Goal: Information Seeking & Learning: Check status

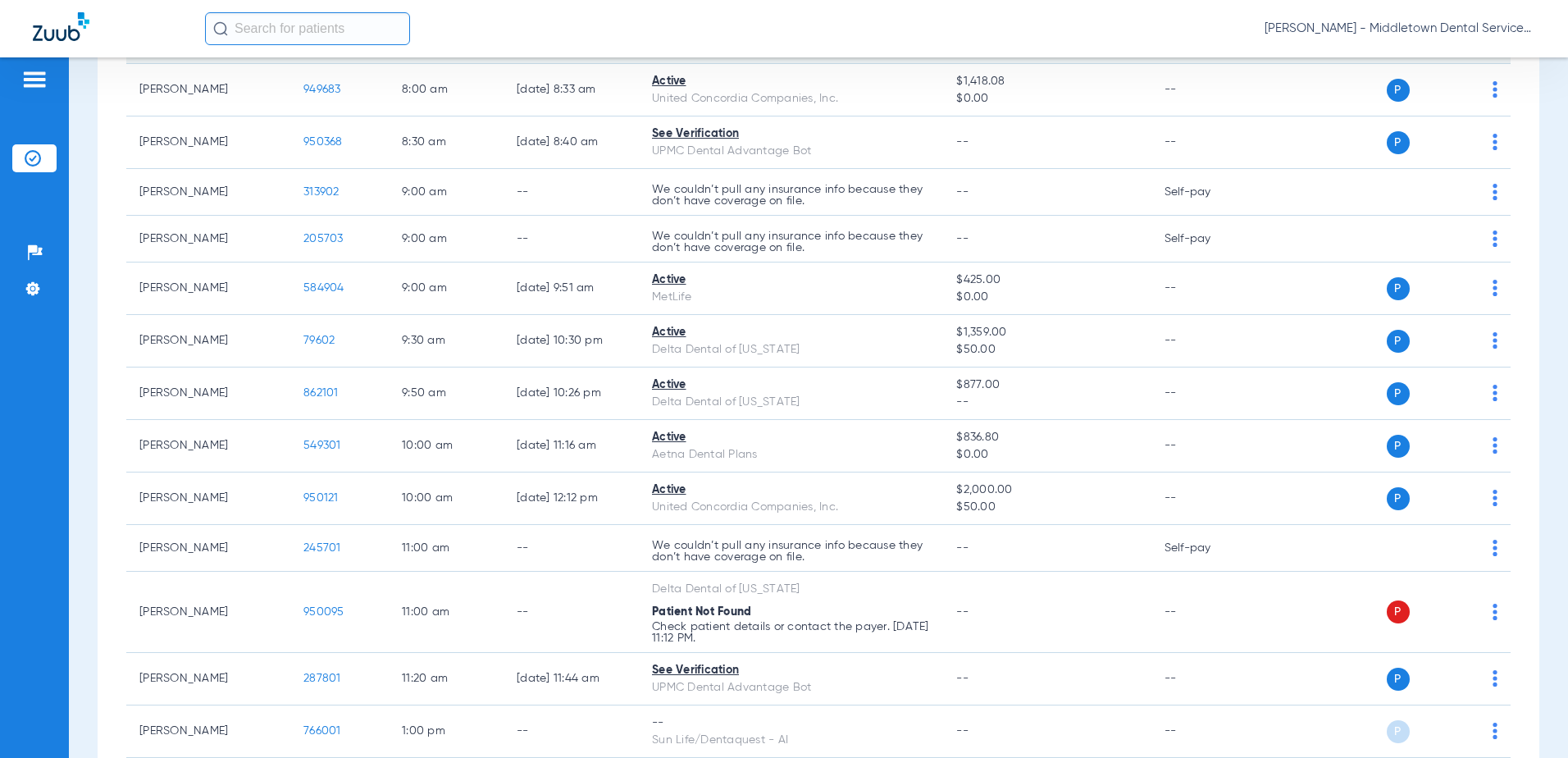
scroll to position [328, 0]
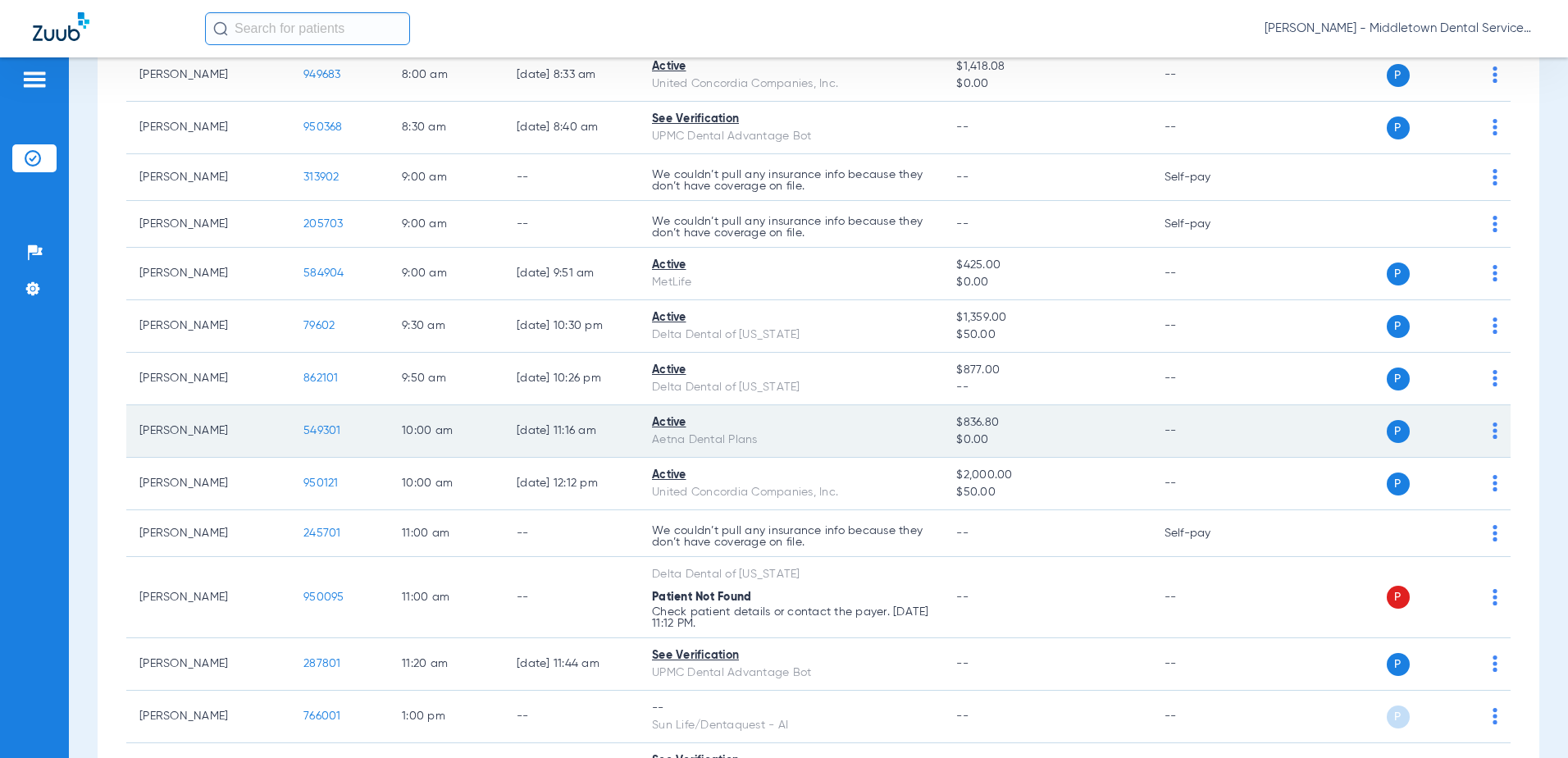
click at [324, 433] on span "549301" at bounding box center [323, 430] width 38 height 12
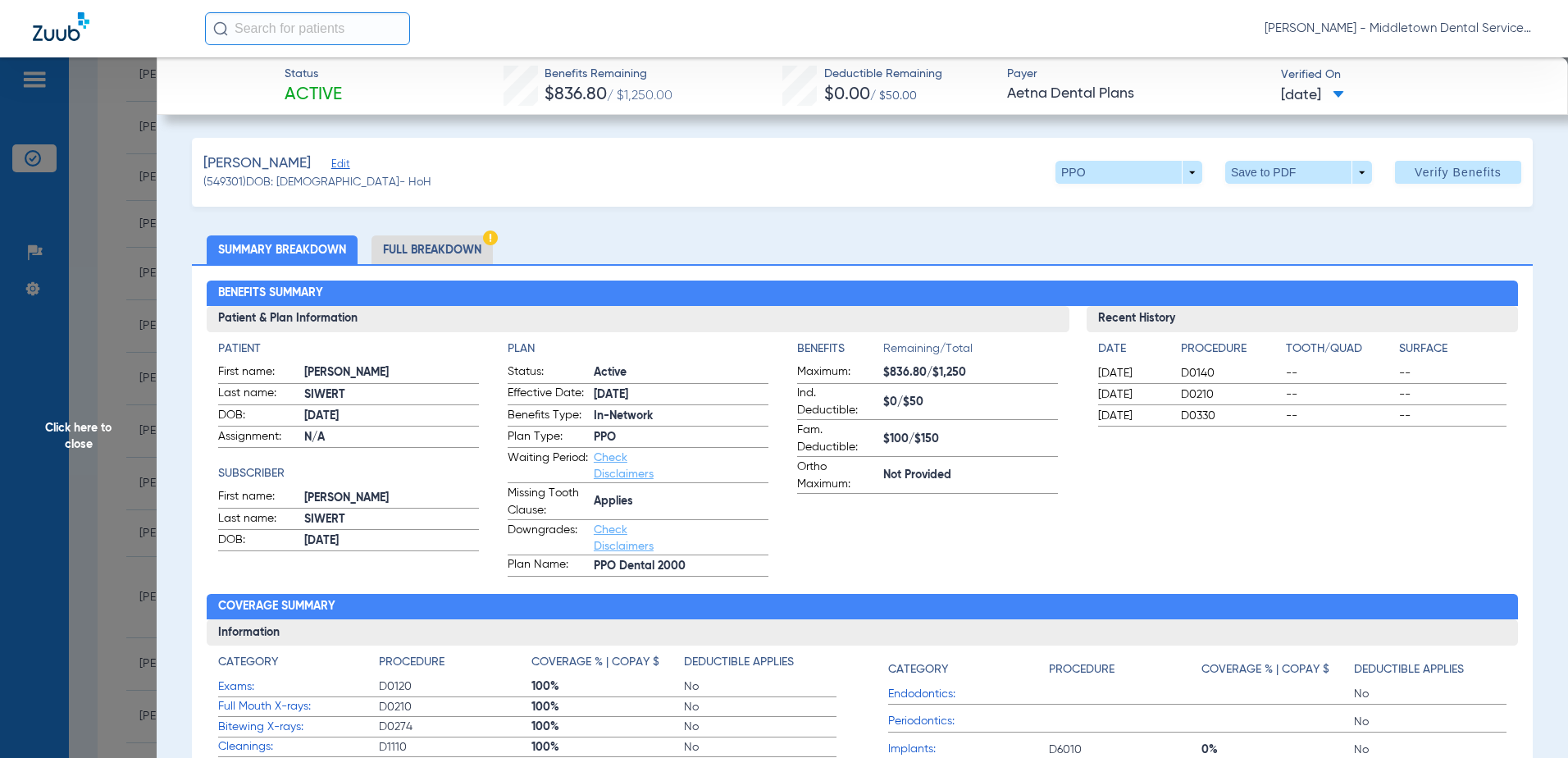
click at [439, 254] on li "Full Breakdown" at bounding box center [433, 250] width 122 height 29
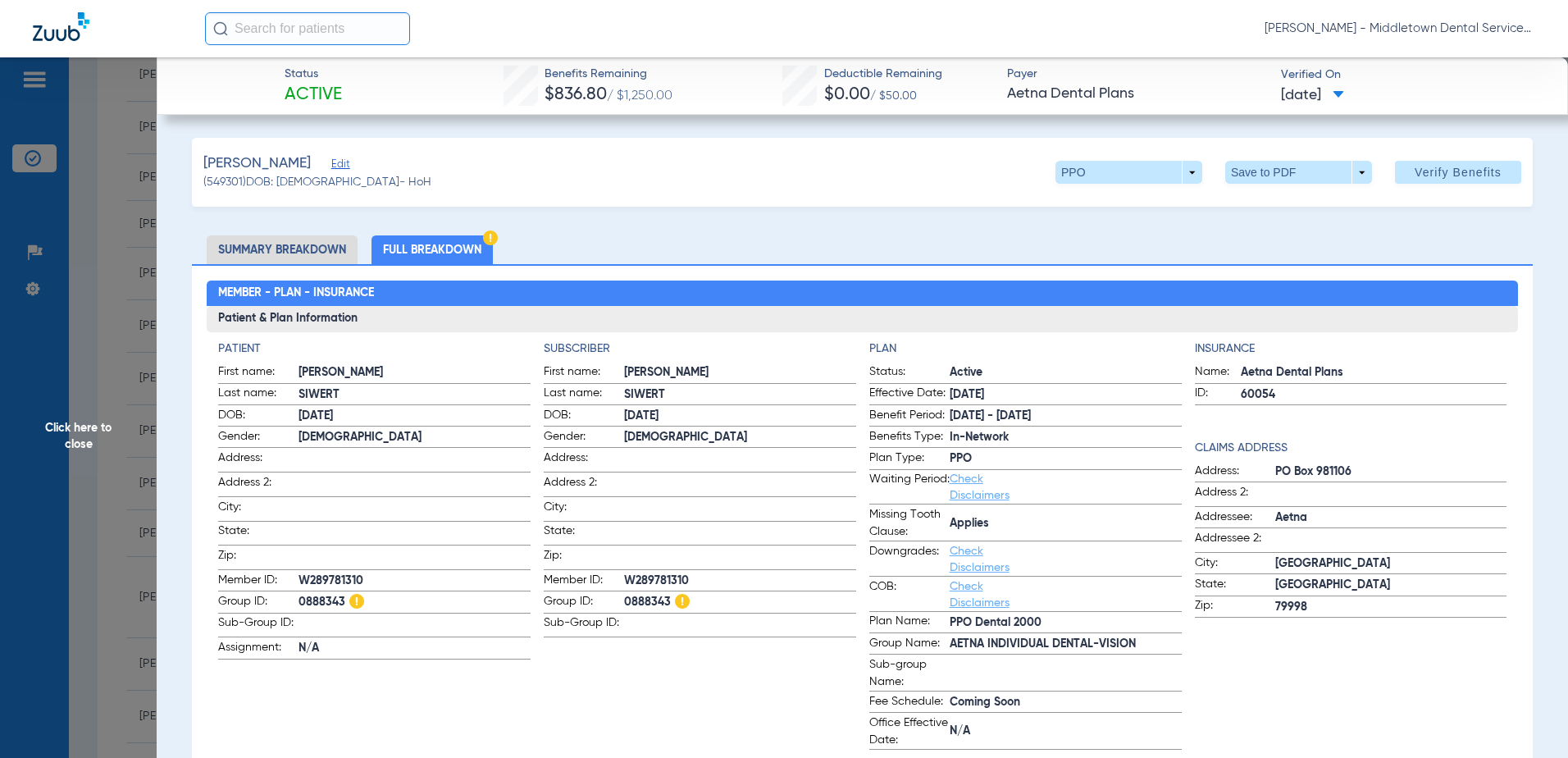
click at [335, 254] on li "Summary Breakdown" at bounding box center [282, 250] width 151 height 29
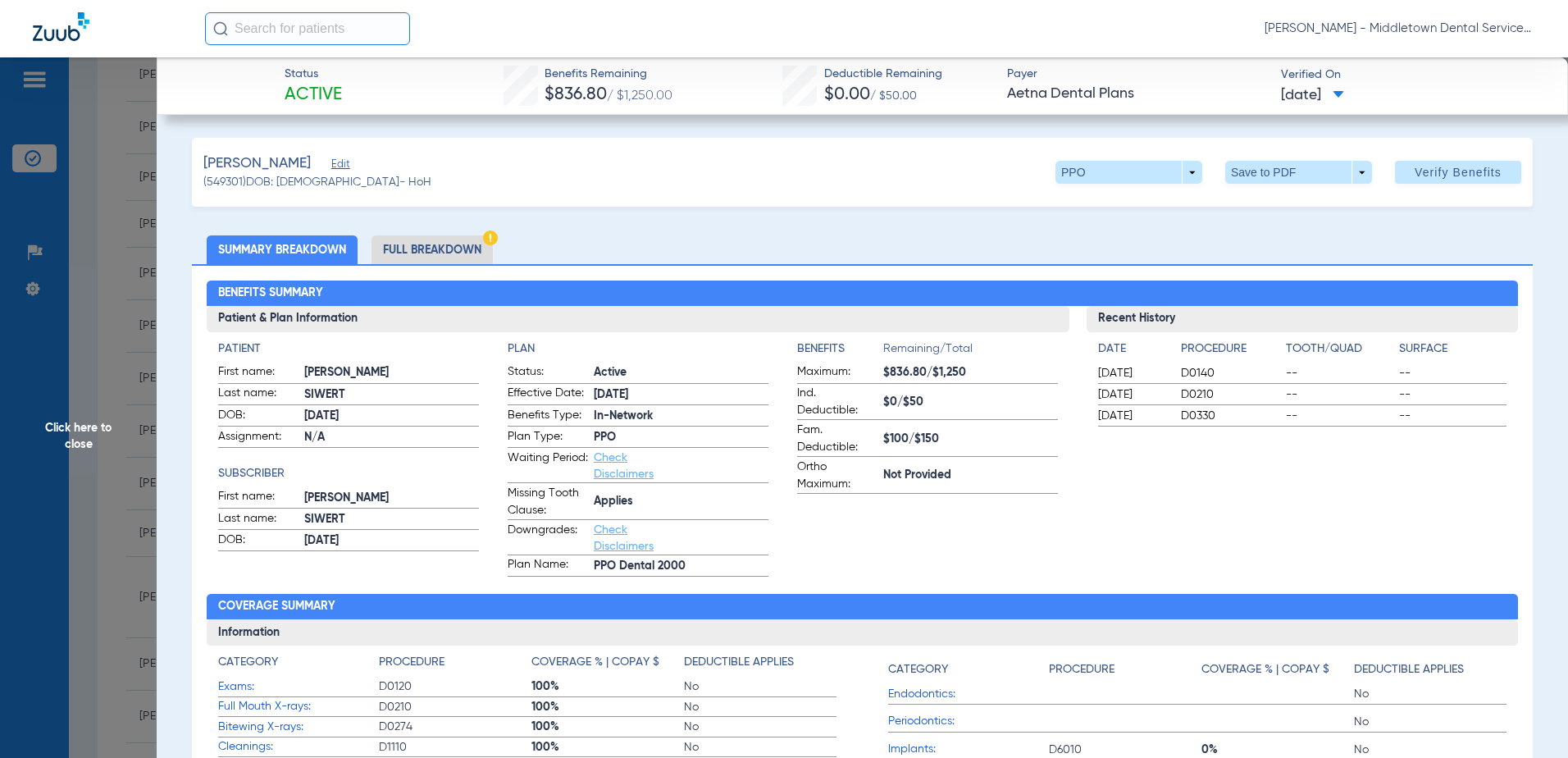
click at [419, 247] on li "Full Breakdown" at bounding box center [433, 250] width 122 height 29
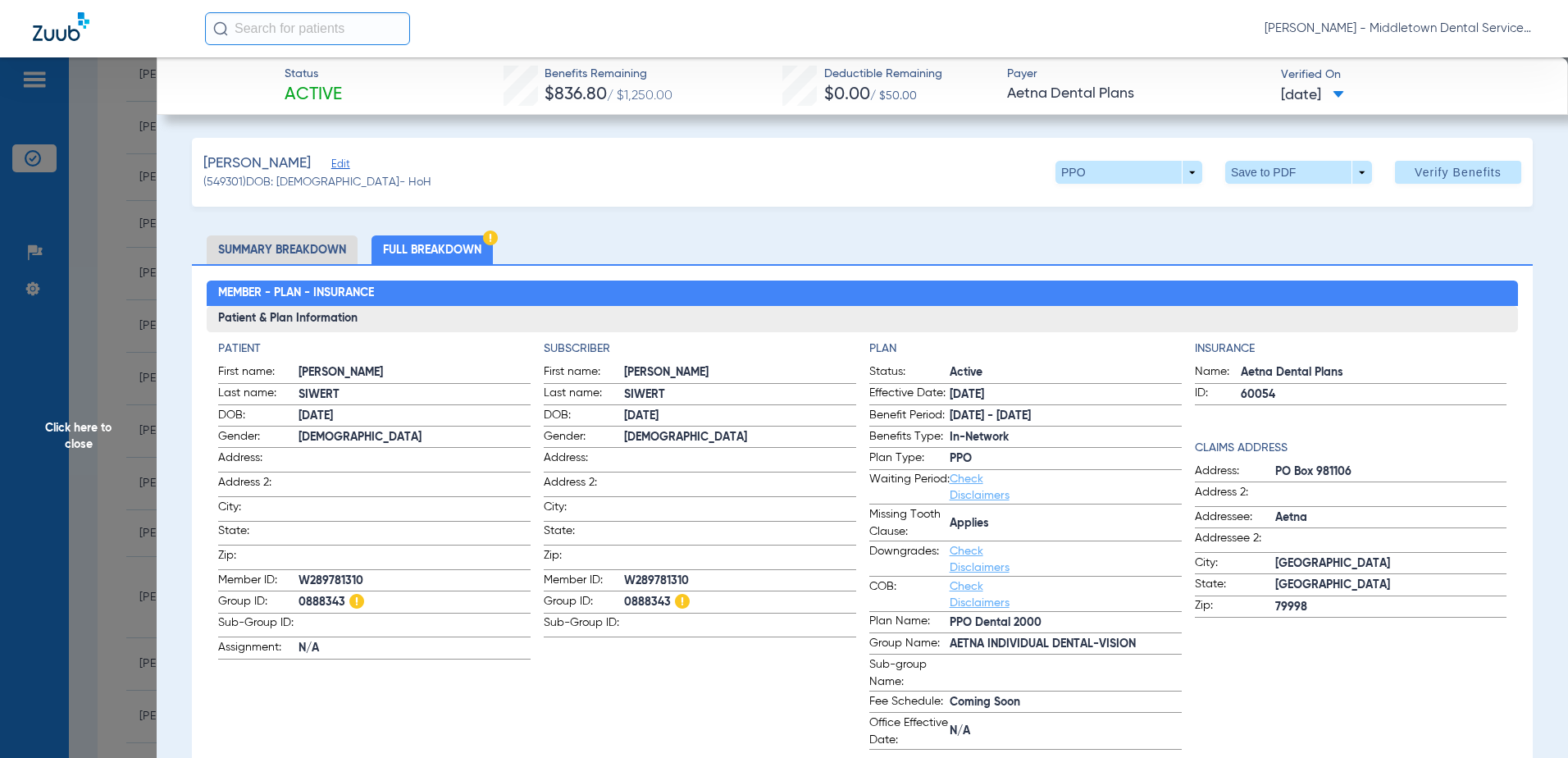
click at [89, 432] on span "Click here to close" at bounding box center [78, 436] width 156 height 758
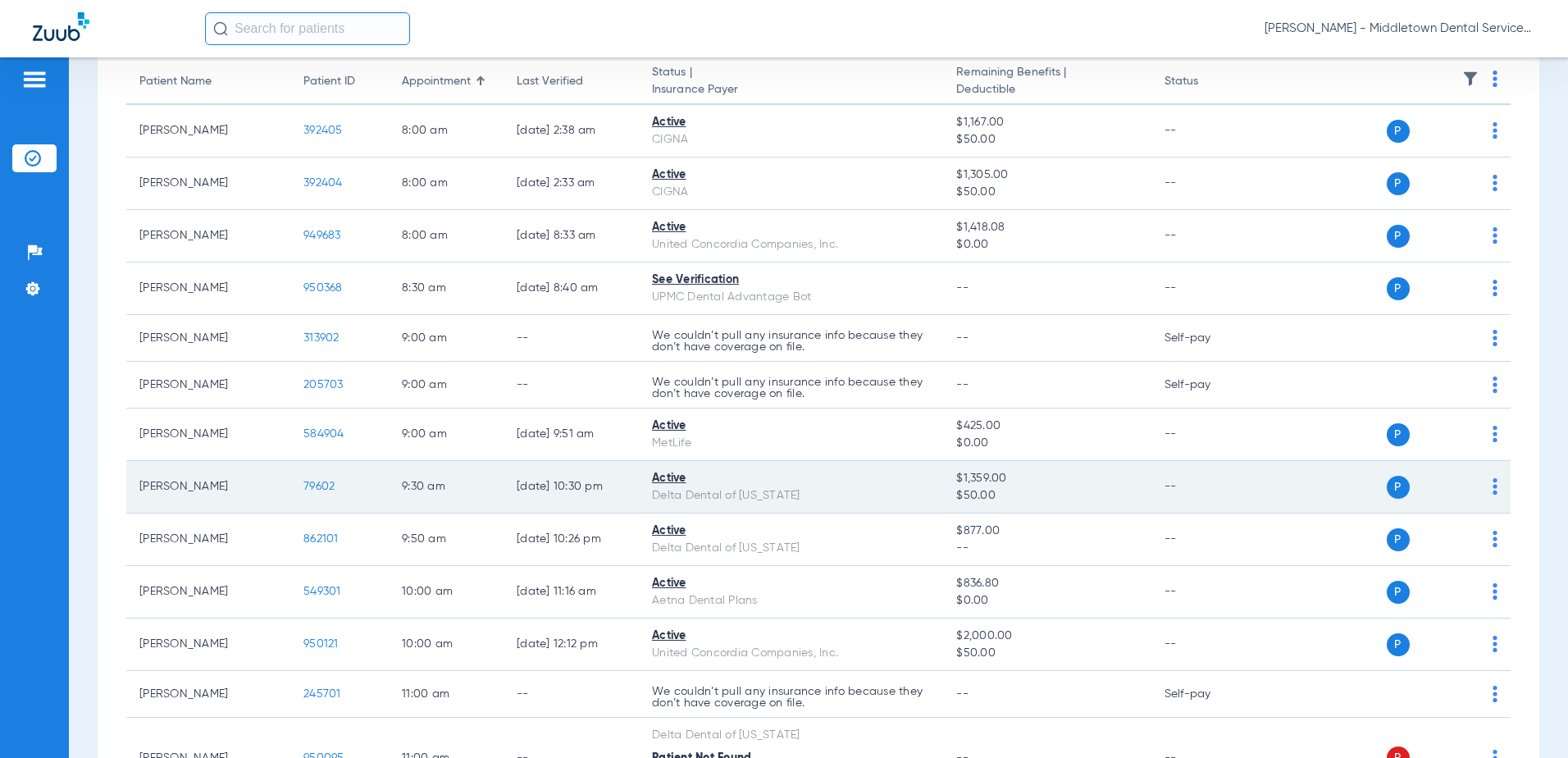
scroll to position [0, 0]
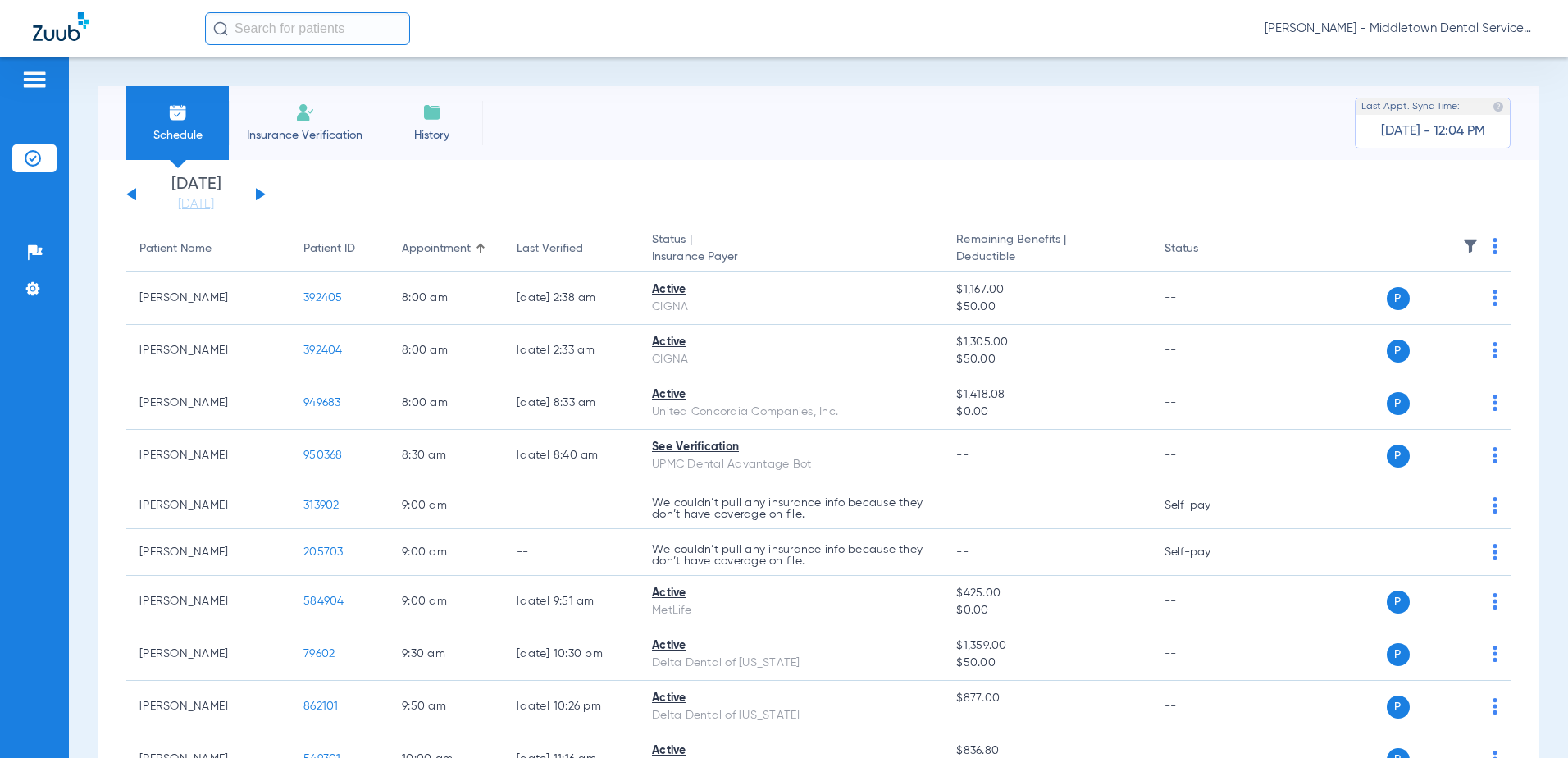
click at [256, 197] on button at bounding box center [260, 194] width 10 height 13
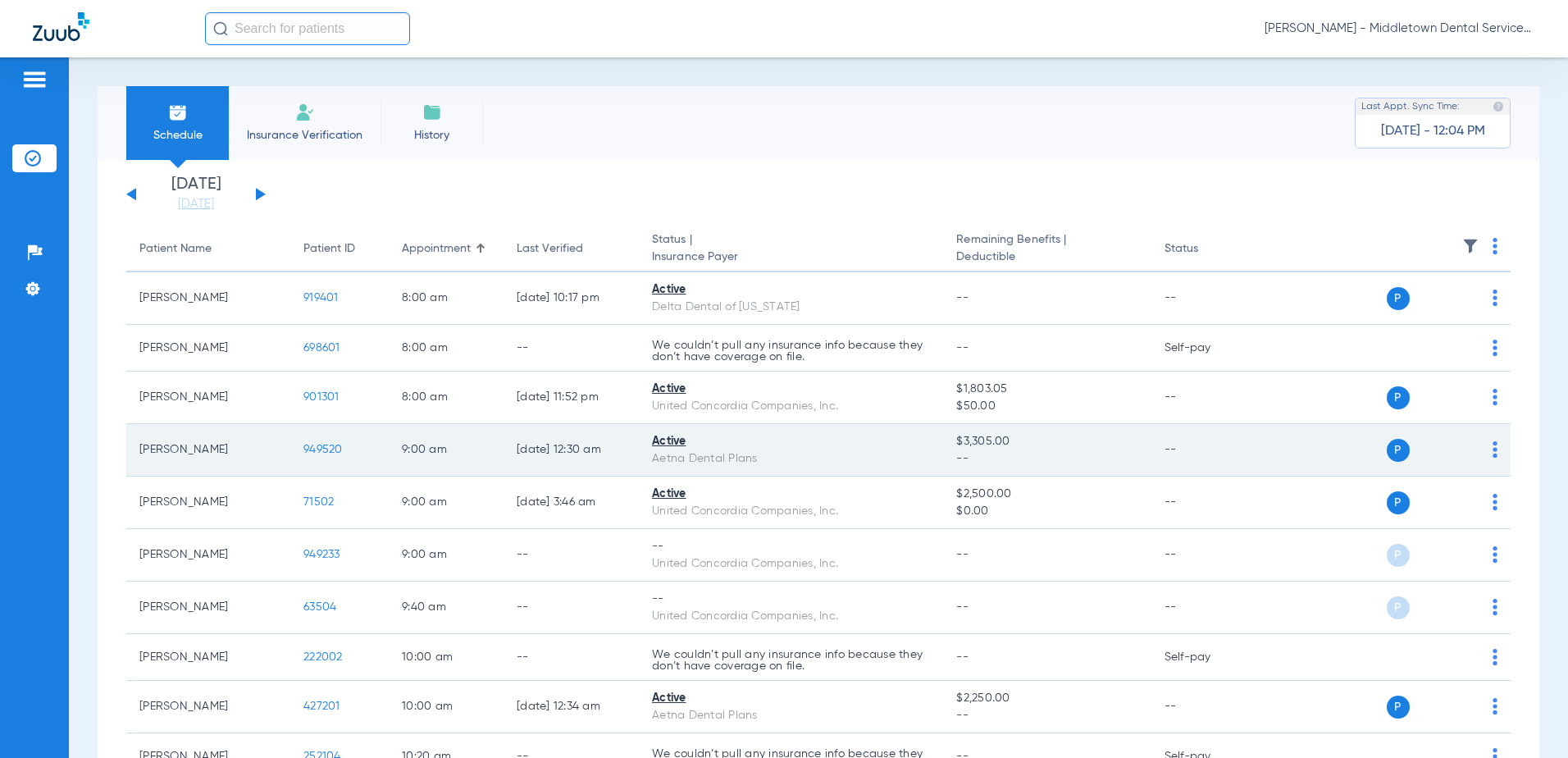
click at [332, 448] on span "949520" at bounding box center [323, 449] width 39 height 12
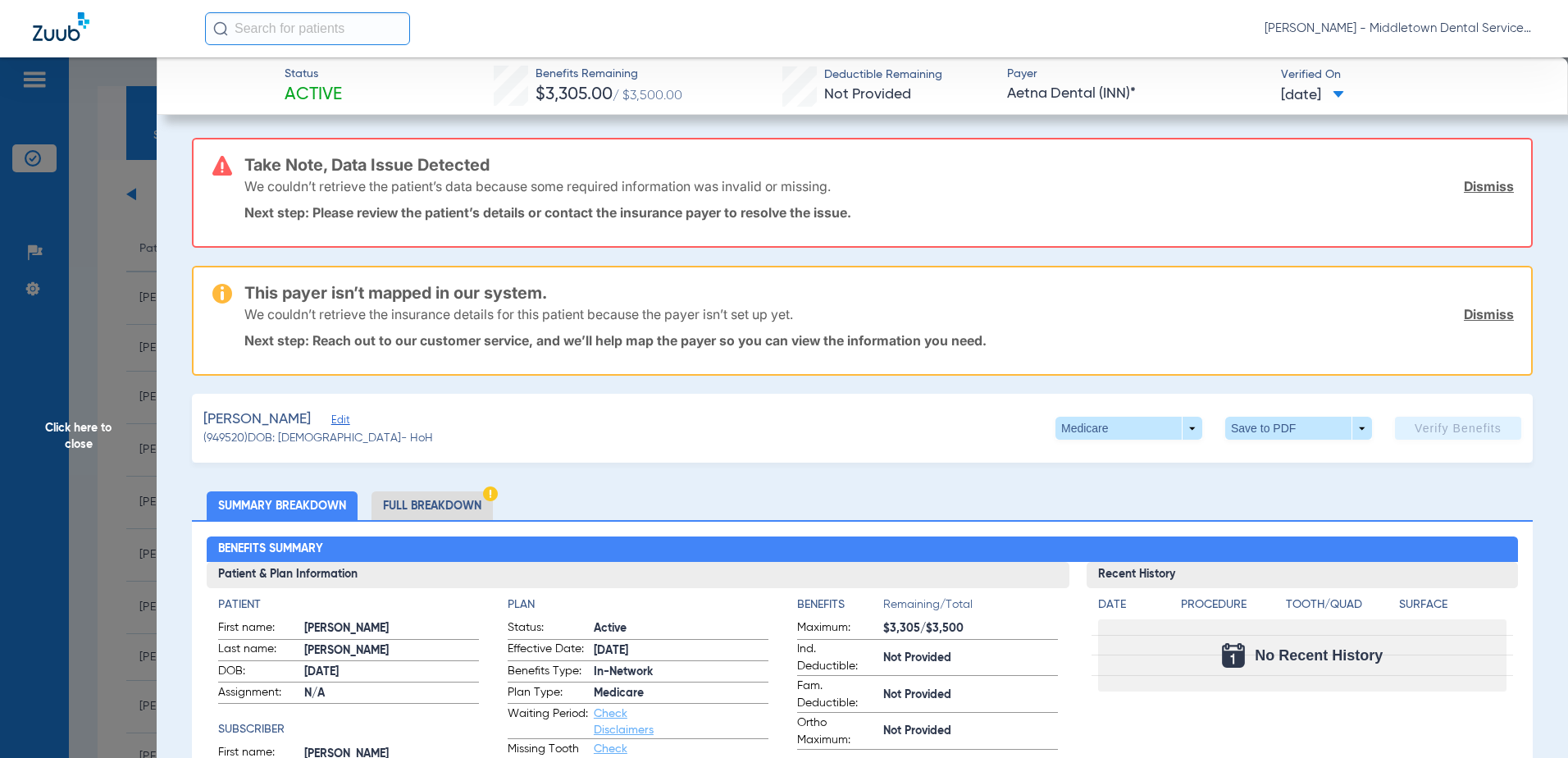
scroll to position [246, 0]
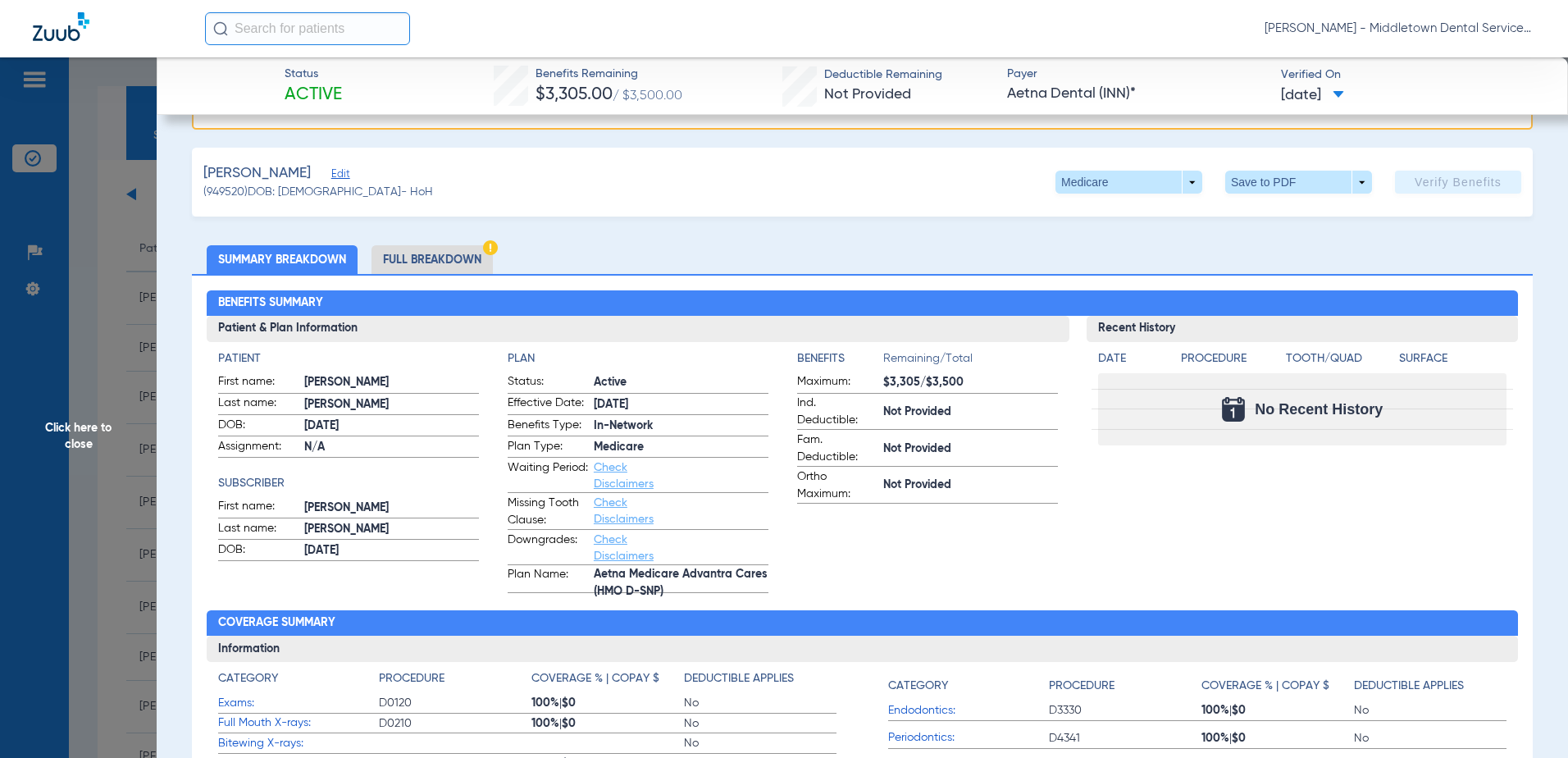
click at [440, 261] on li "Full Breakdown" at bounding box center [433, 260] width 122 height 29
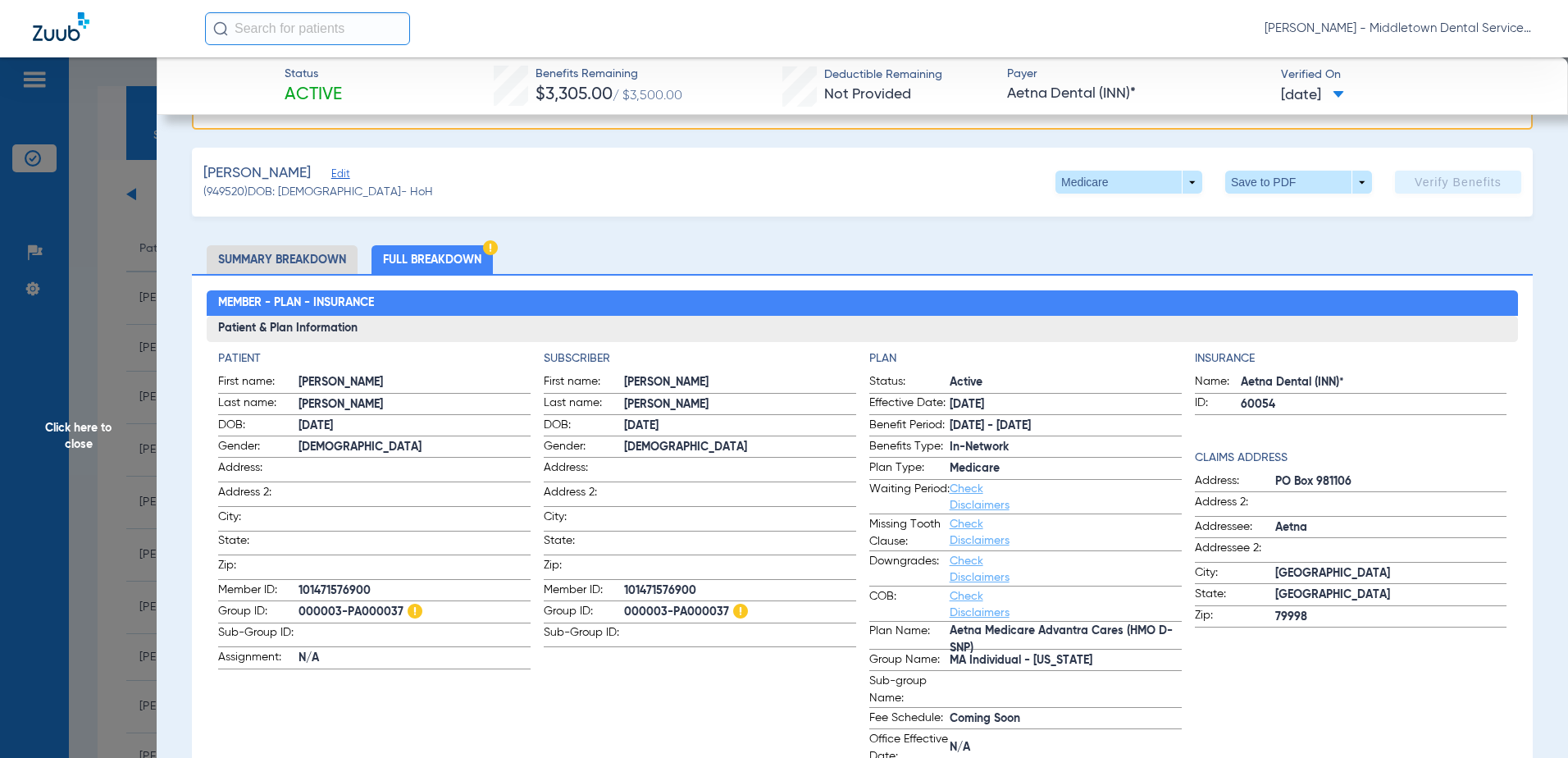
click at [85, 434] on span "Click here to close" at bounding box center [78, 436] width 156 height 758
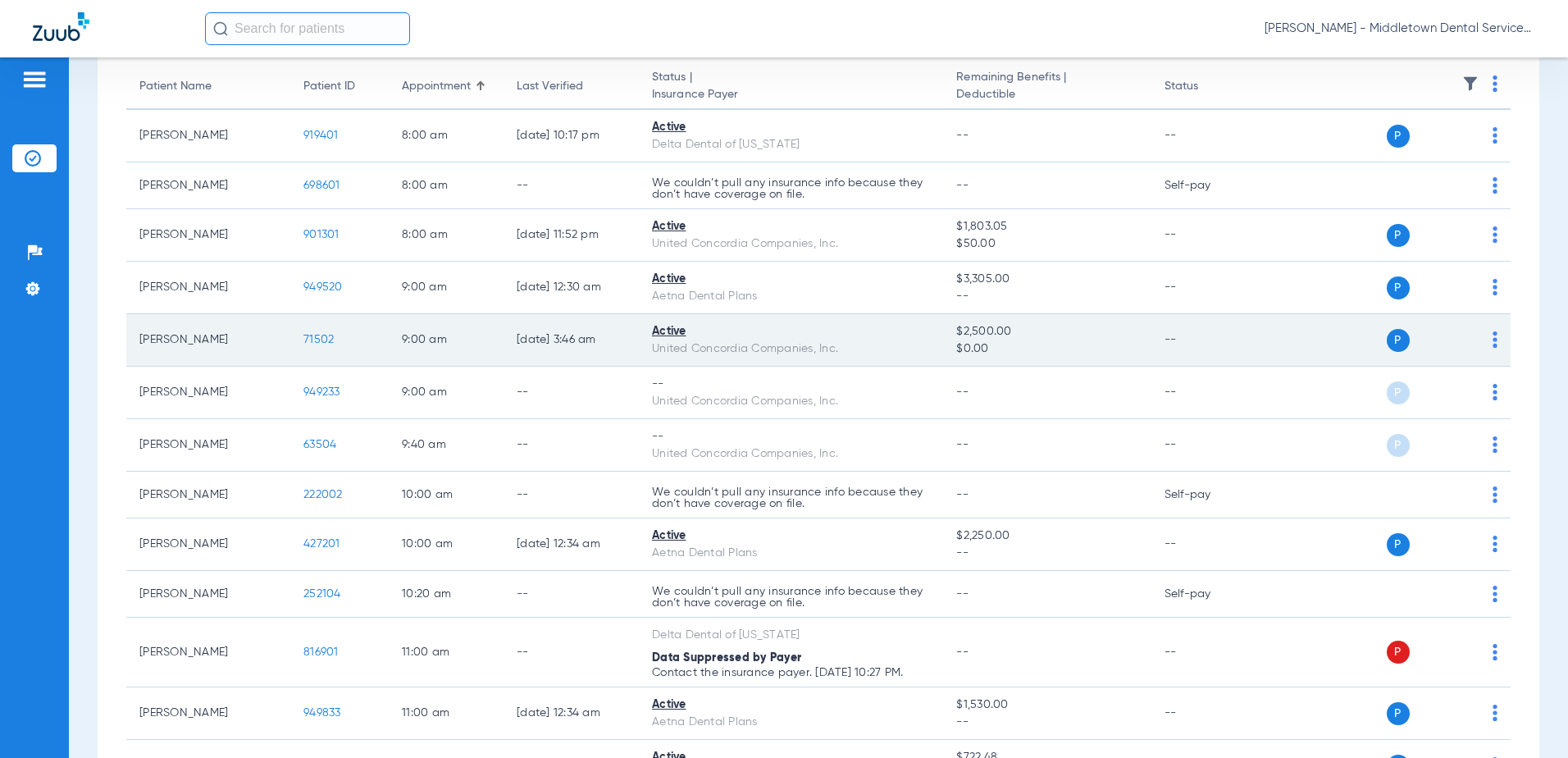
scroll to position [164, 0]
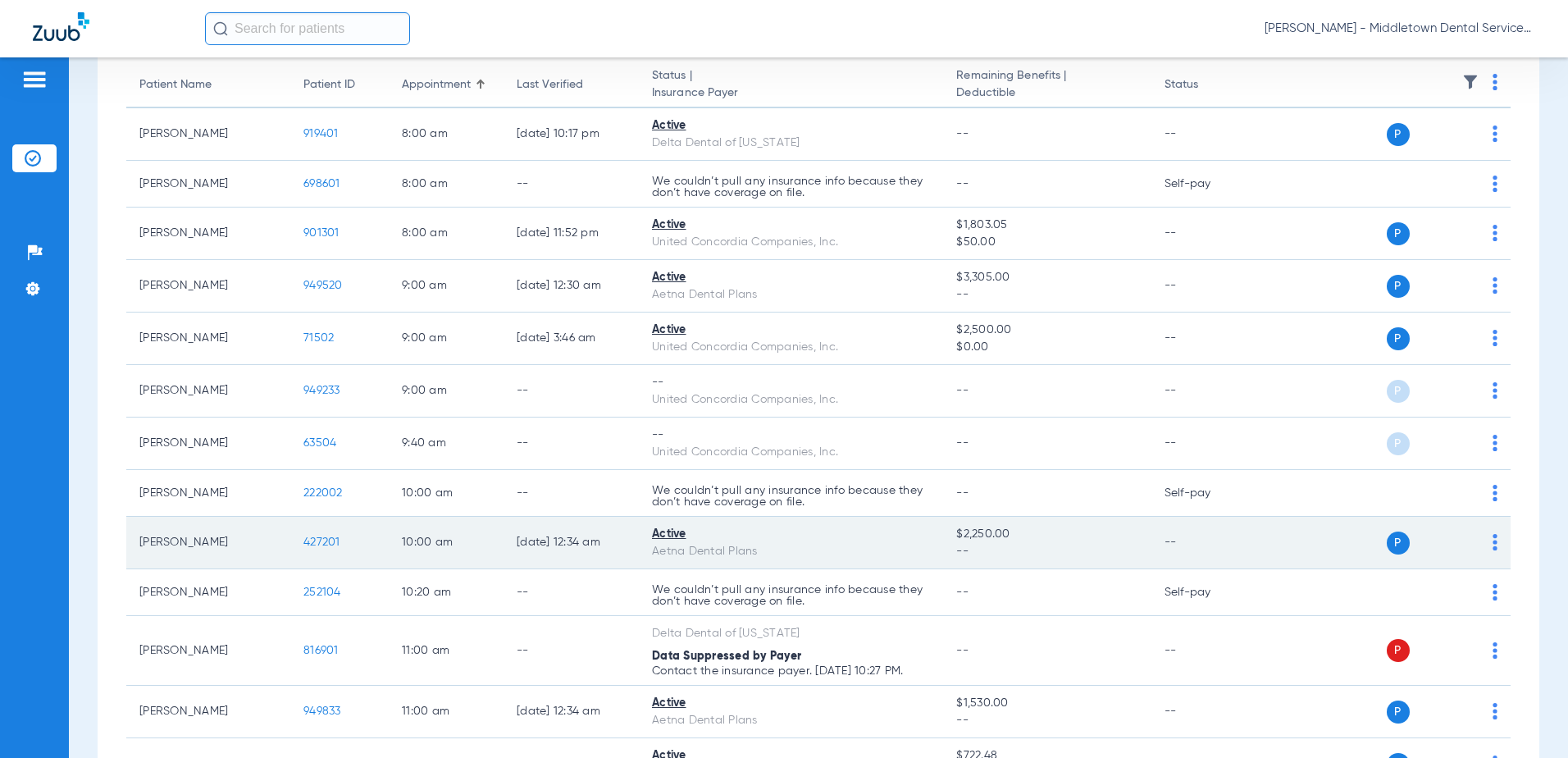
click at [332, 542] on span "427201" at bounding box center [322, 542] width 37 height 12
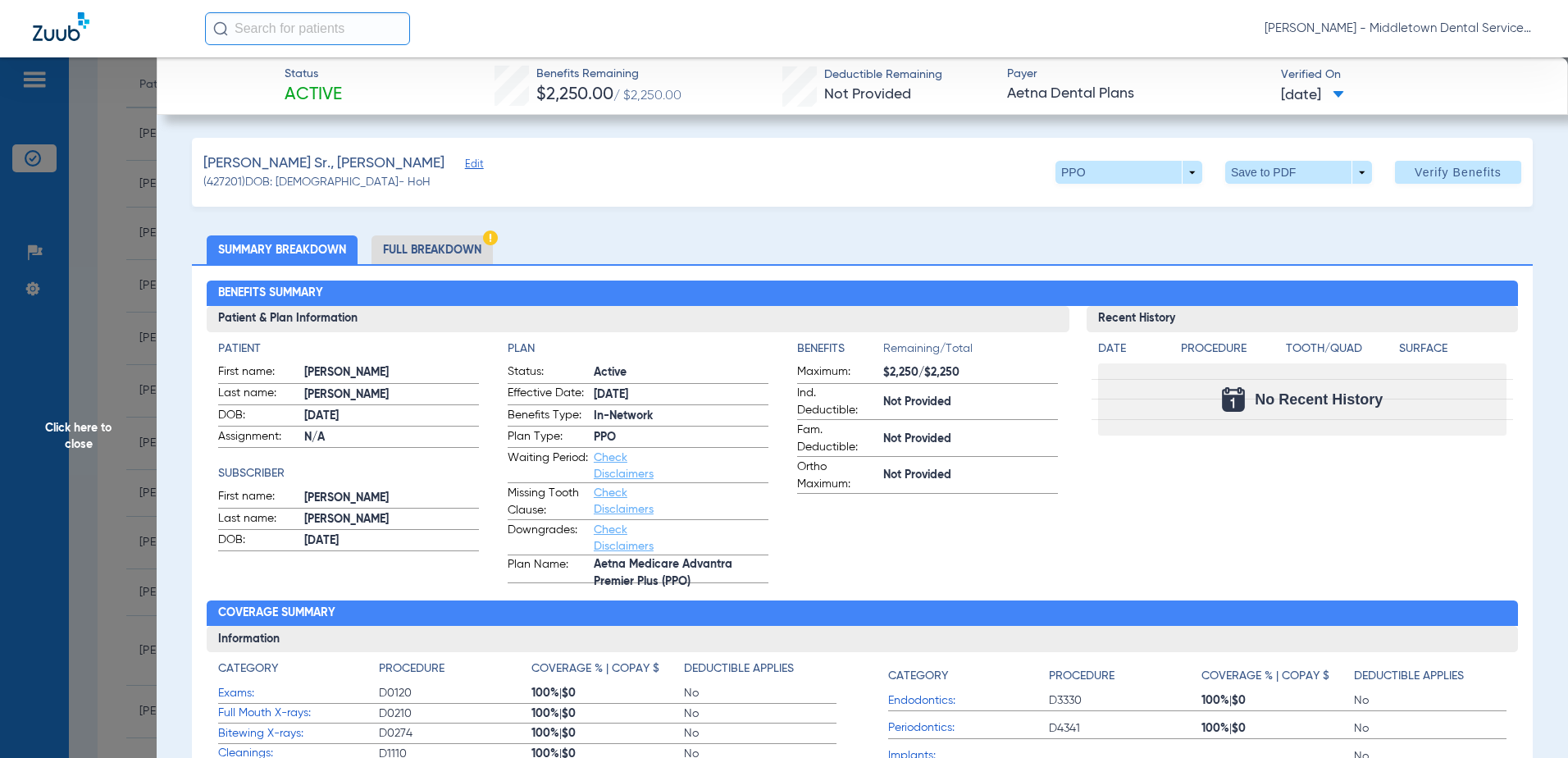
click at [435, 239] on li "Full Breakdown" at bounding box center [433, 250] width 122 height 29
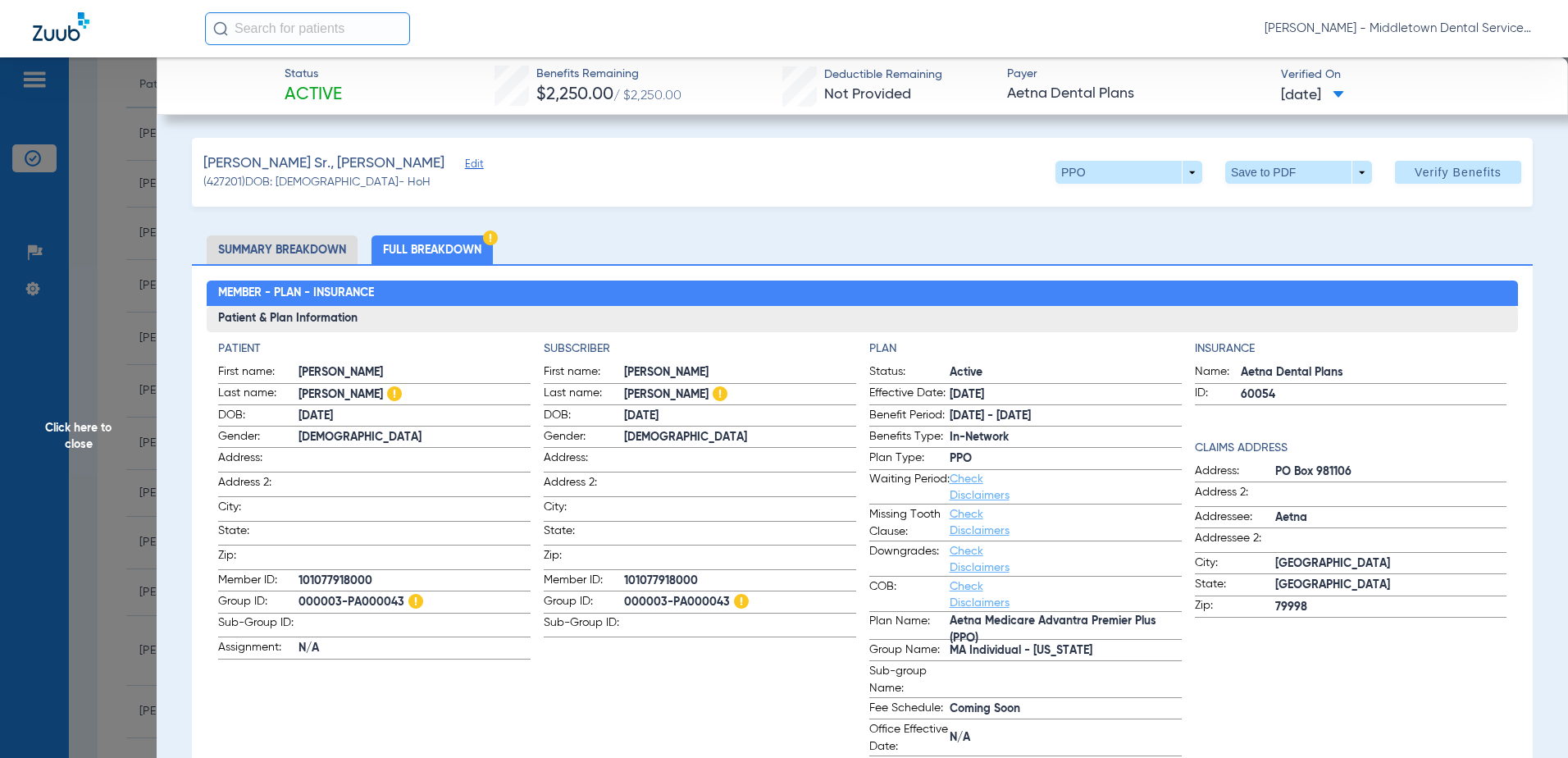
click at [96, 434] on span "Click here to close" at bounding box center [78, 436] width 156 height 758
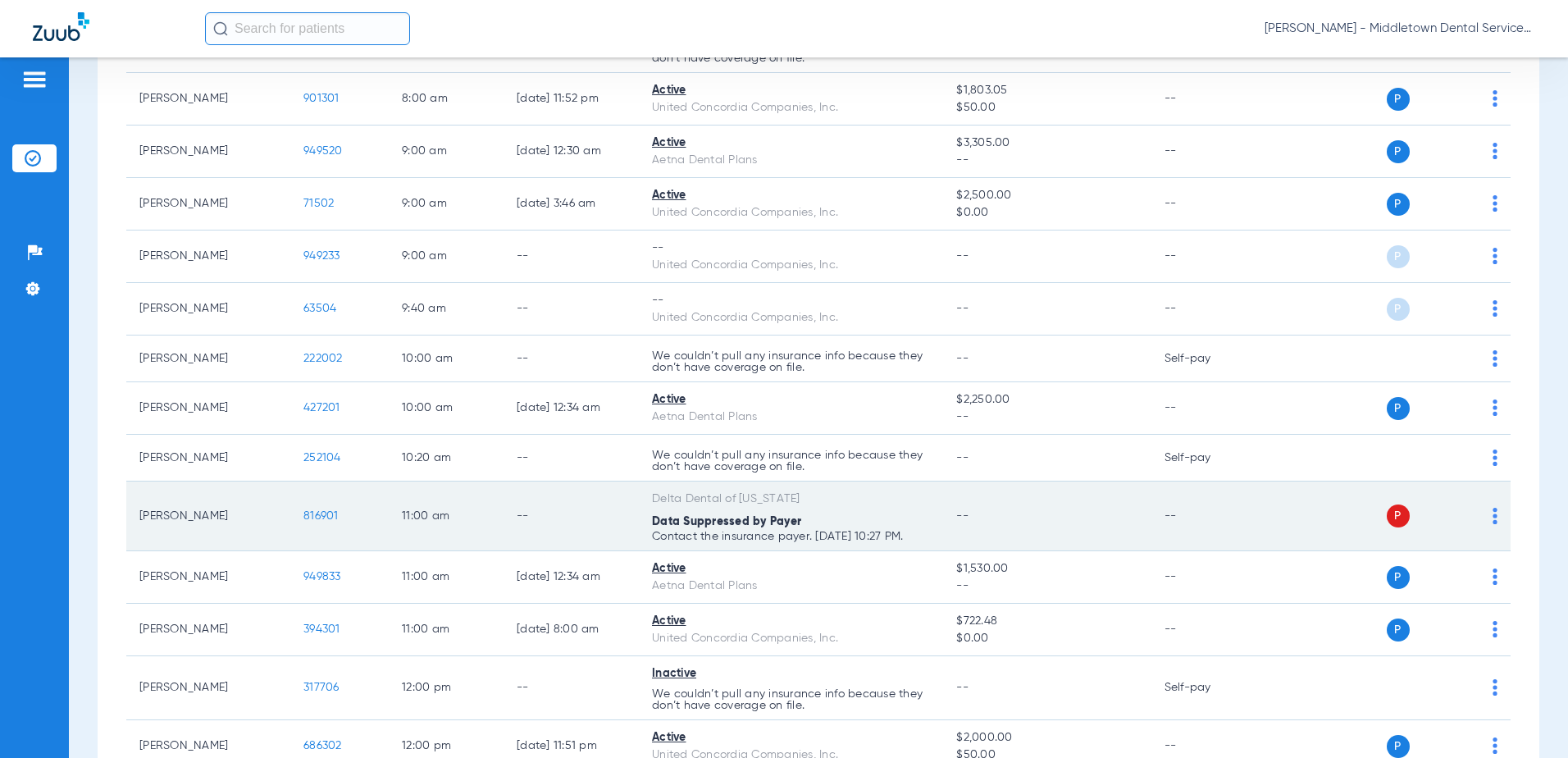
scroll to position [328, 0]
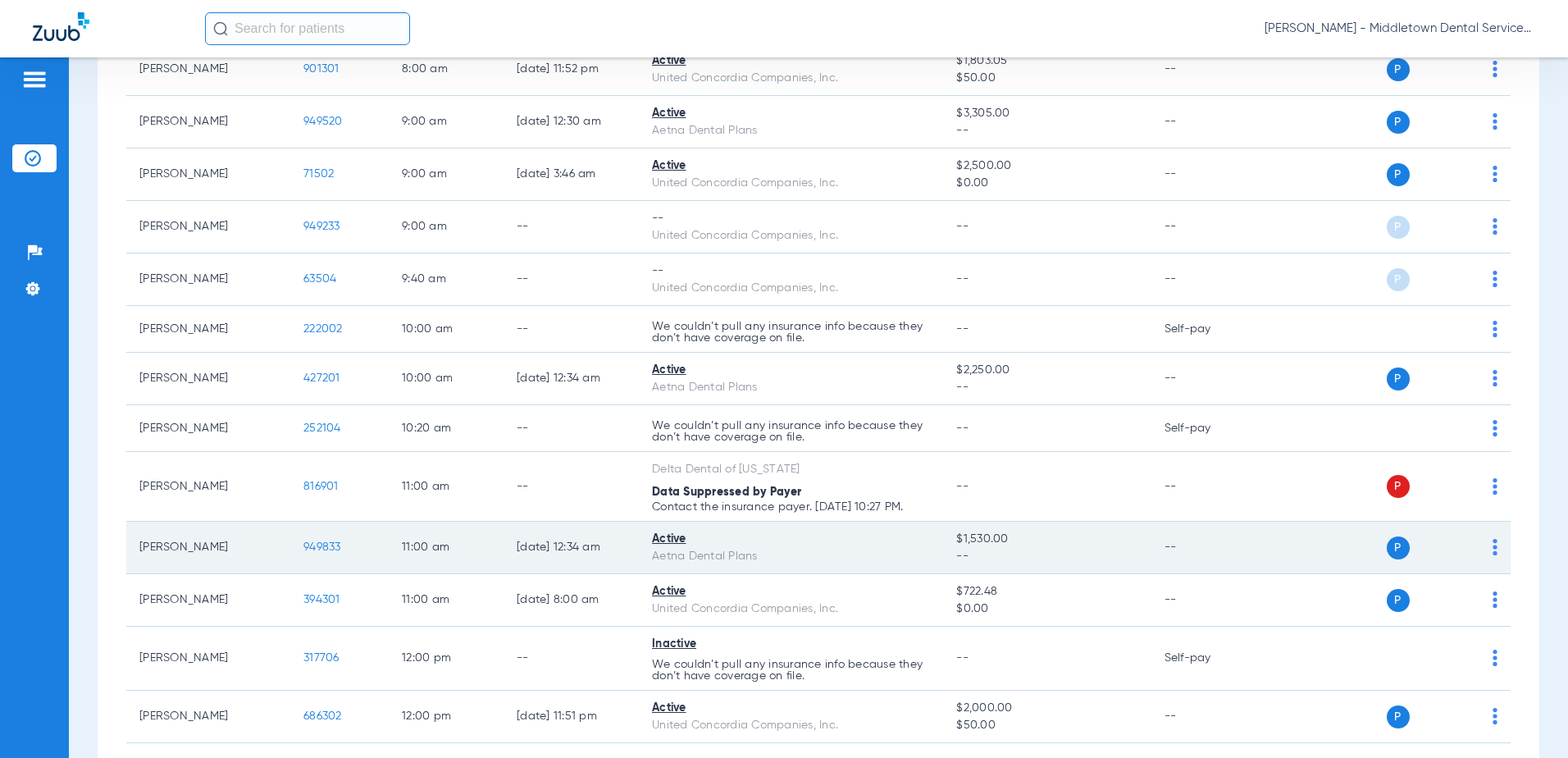
click at [328, 549] on span "949833" at bounding box center [323, 546] width 38 height 12
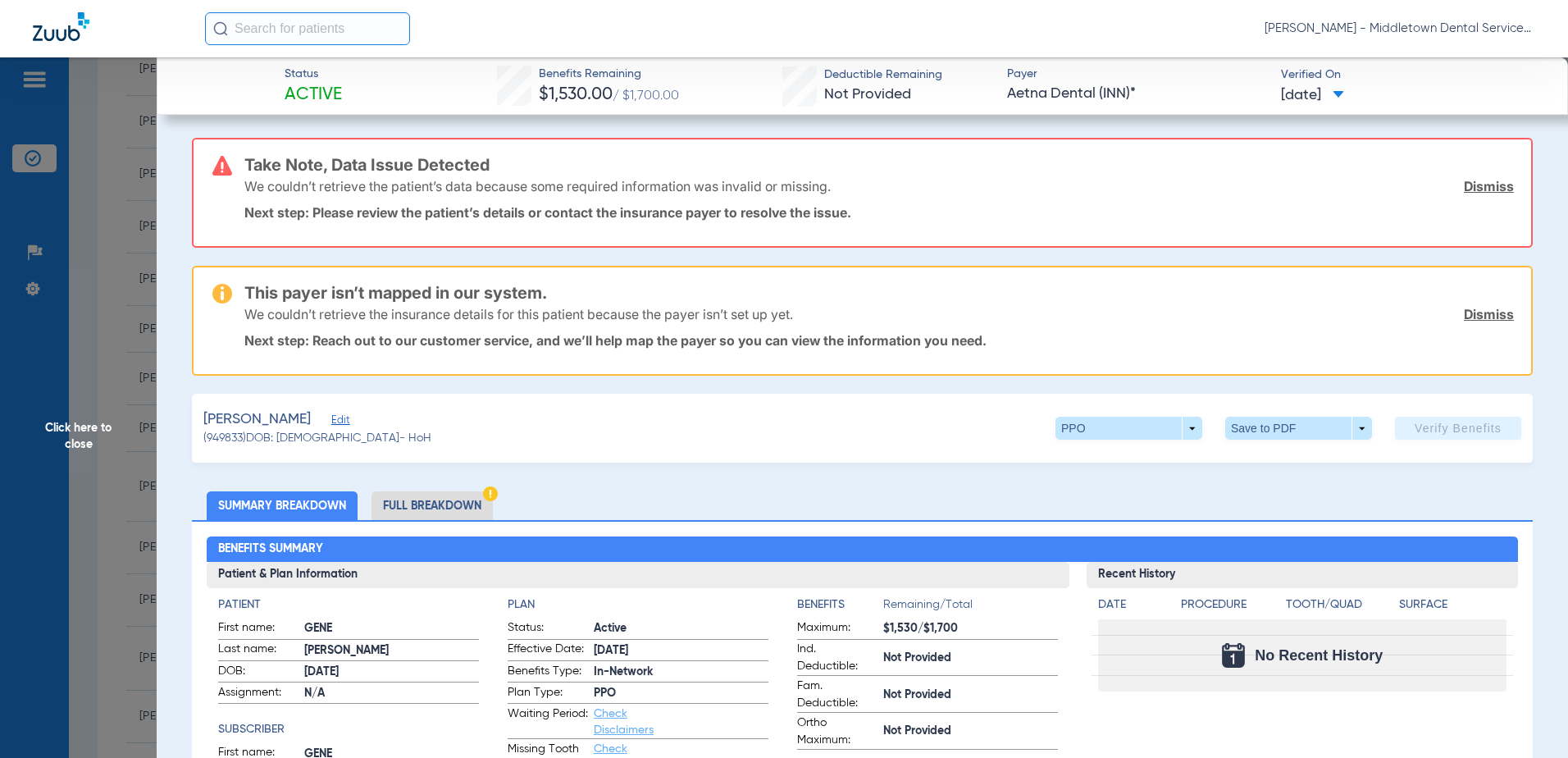
click at [435, 499] on li "Full Breakdown" at bounding box center [433, 505] width 122 height 29
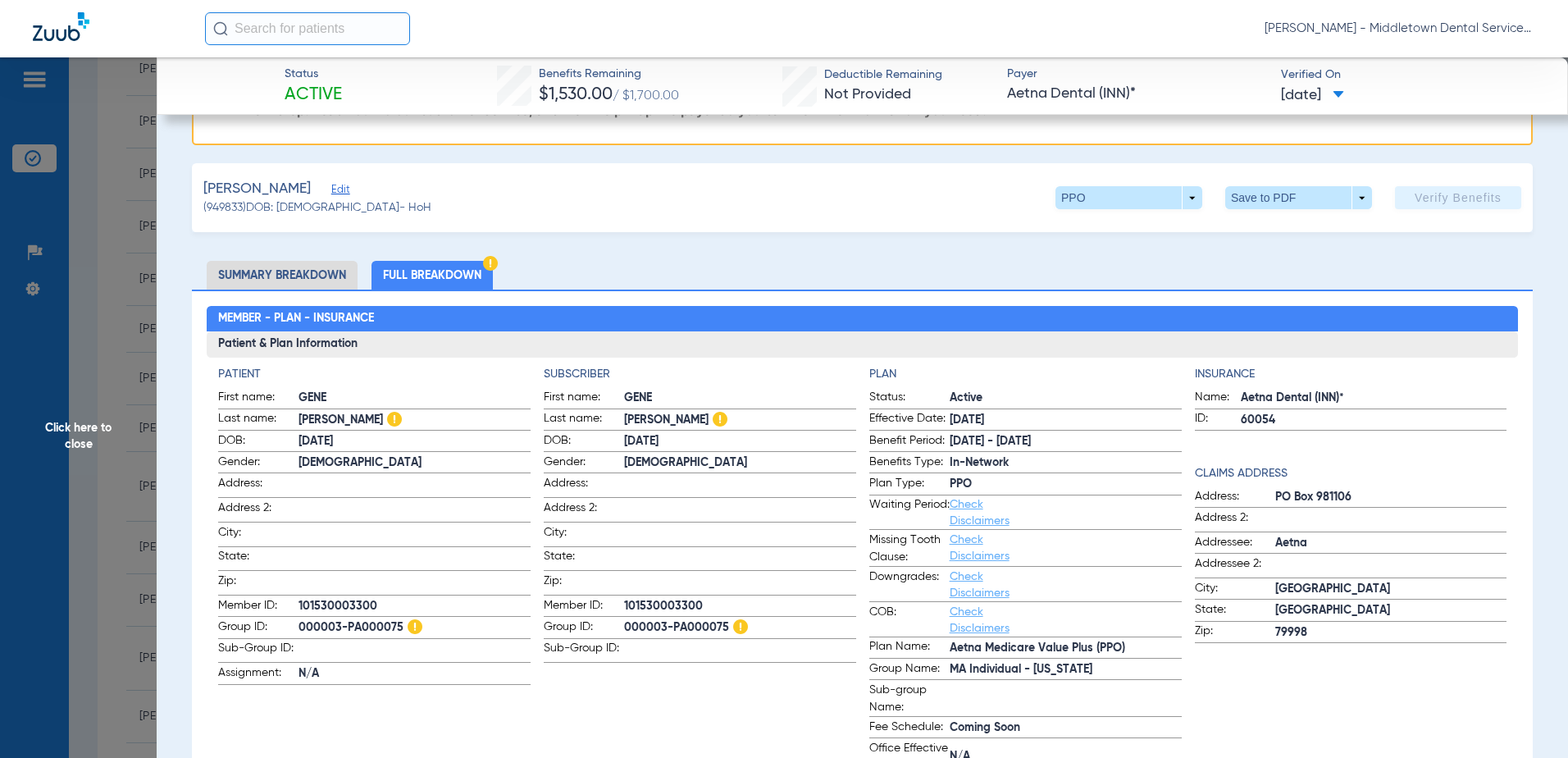
scroll to position [246, 0]
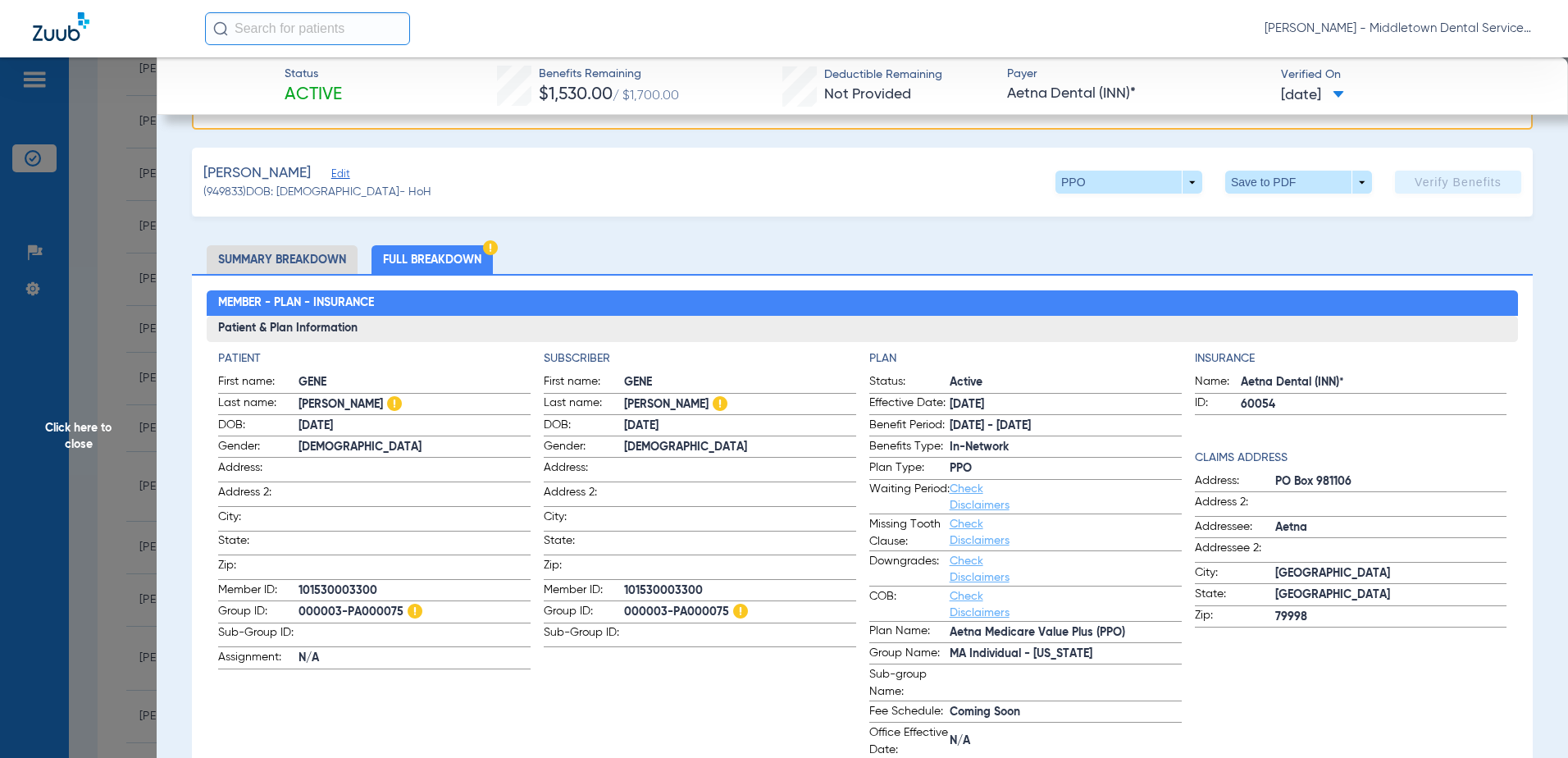
click at [82, 419] on span "Click here to close" at bounding box center [78, 436] width 156 height 758
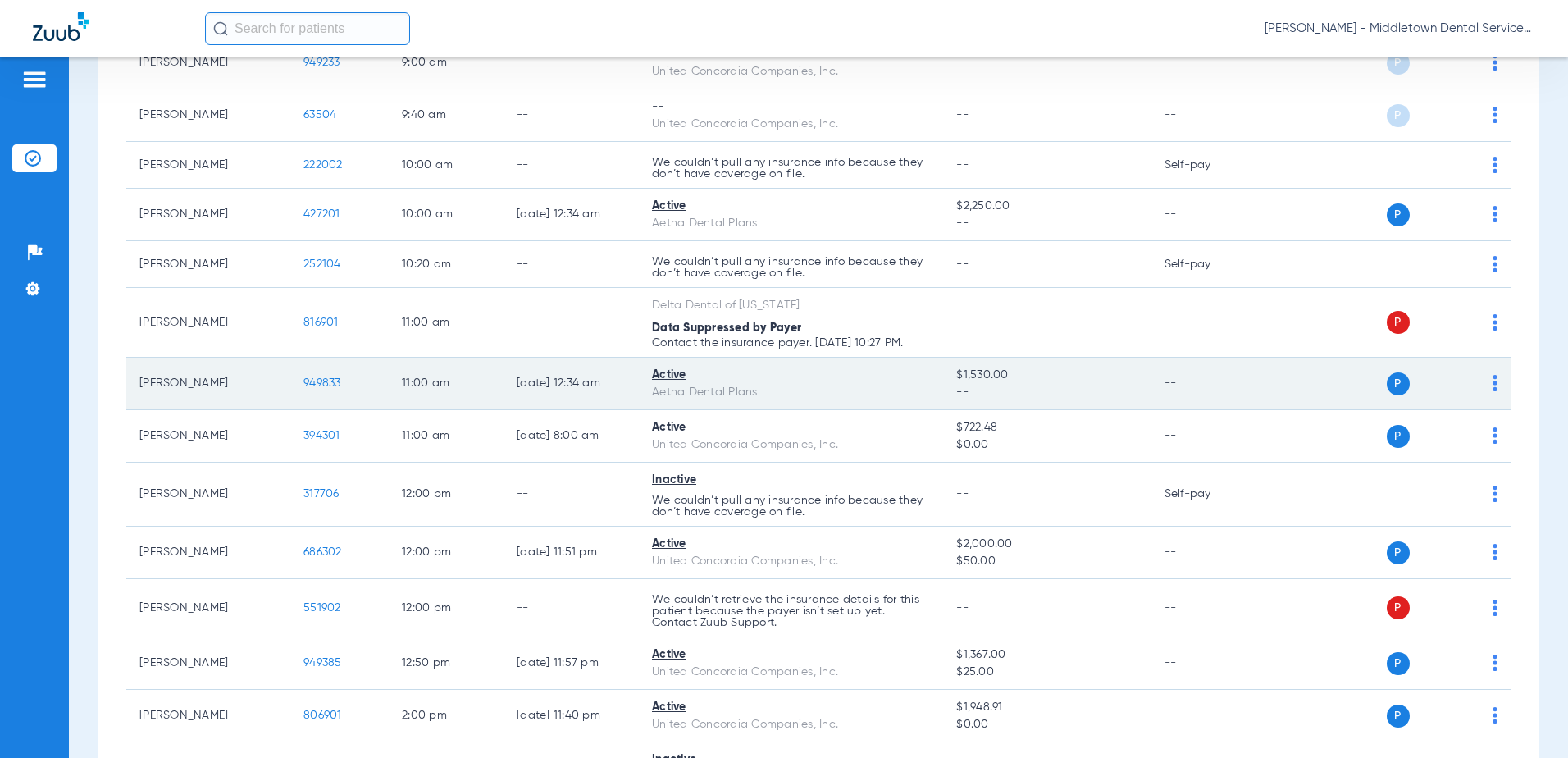
scroll to position [656, 0]
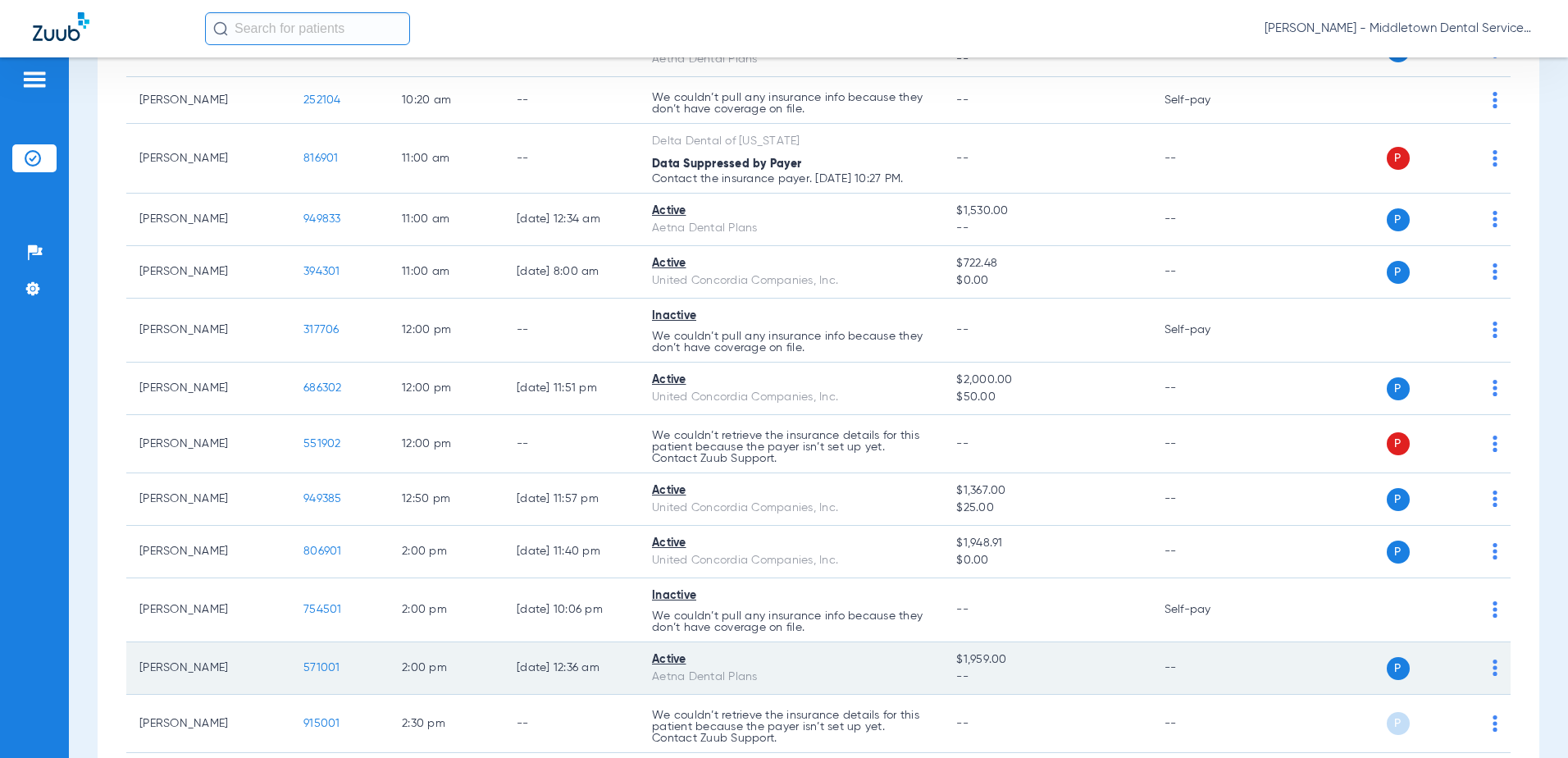
click at [315, 670] on span "571001" at bounding box center [322, 667] width 37 height 12
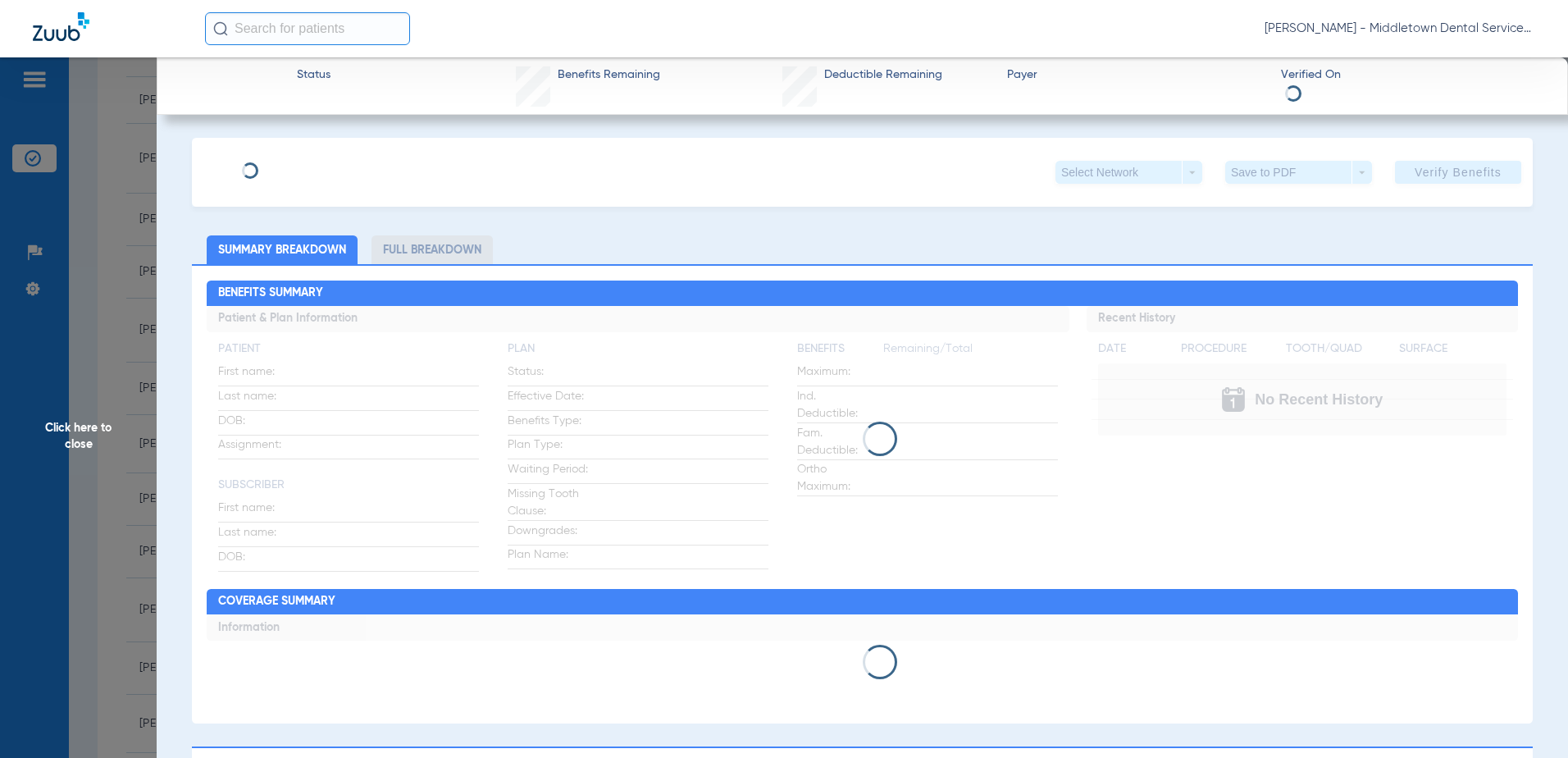
click at [397, 254] on li "Full Breakdown" at bounding box center [433, 250] width 122 height 29
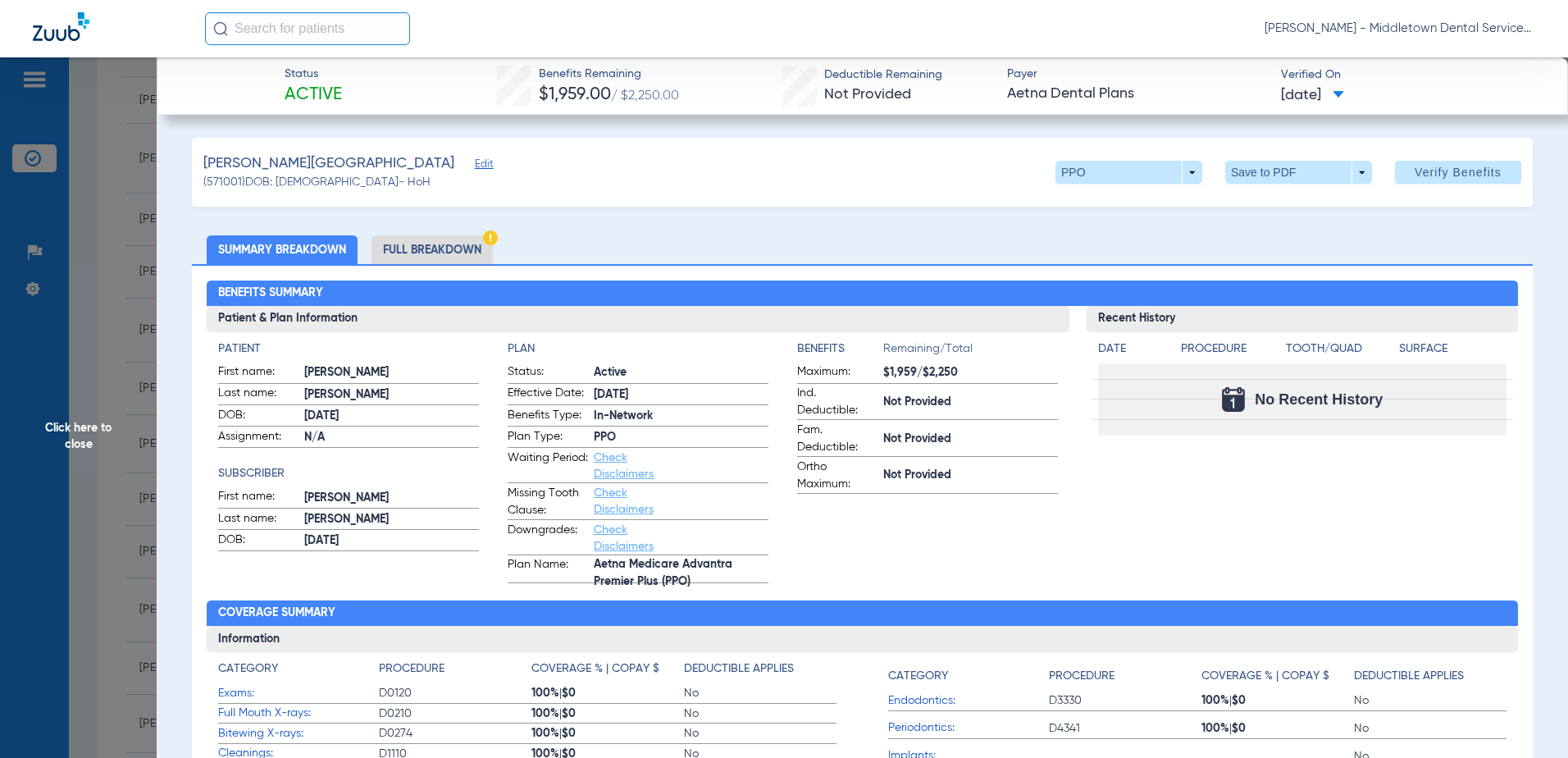
click at [449, 250] on li "Full Breakdown" at bounding box center [433, 250] width 122 height 29
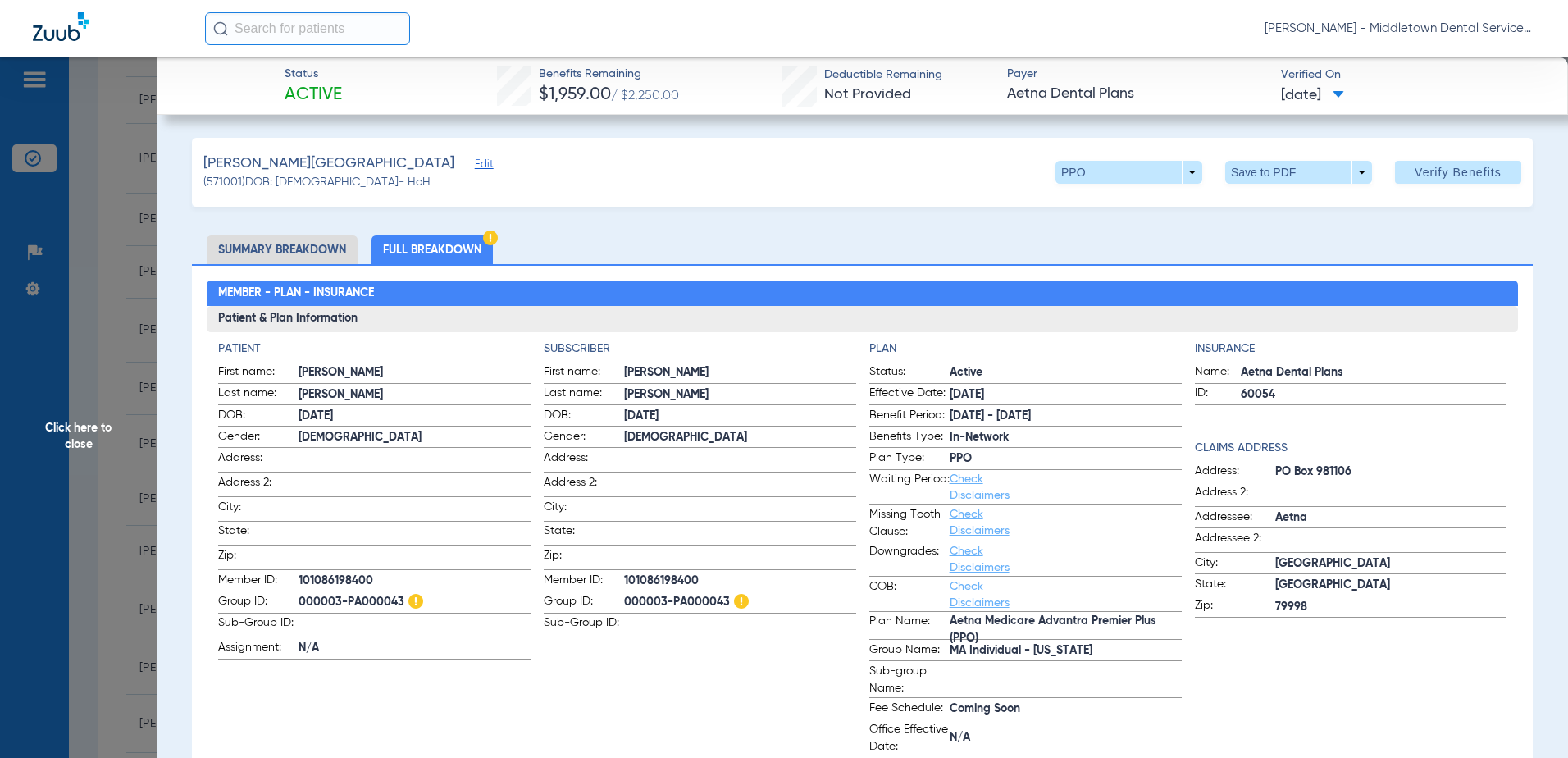
click at [90, 428] on span "Click here to close" at bounding box center [78, 436] width 156 height 758
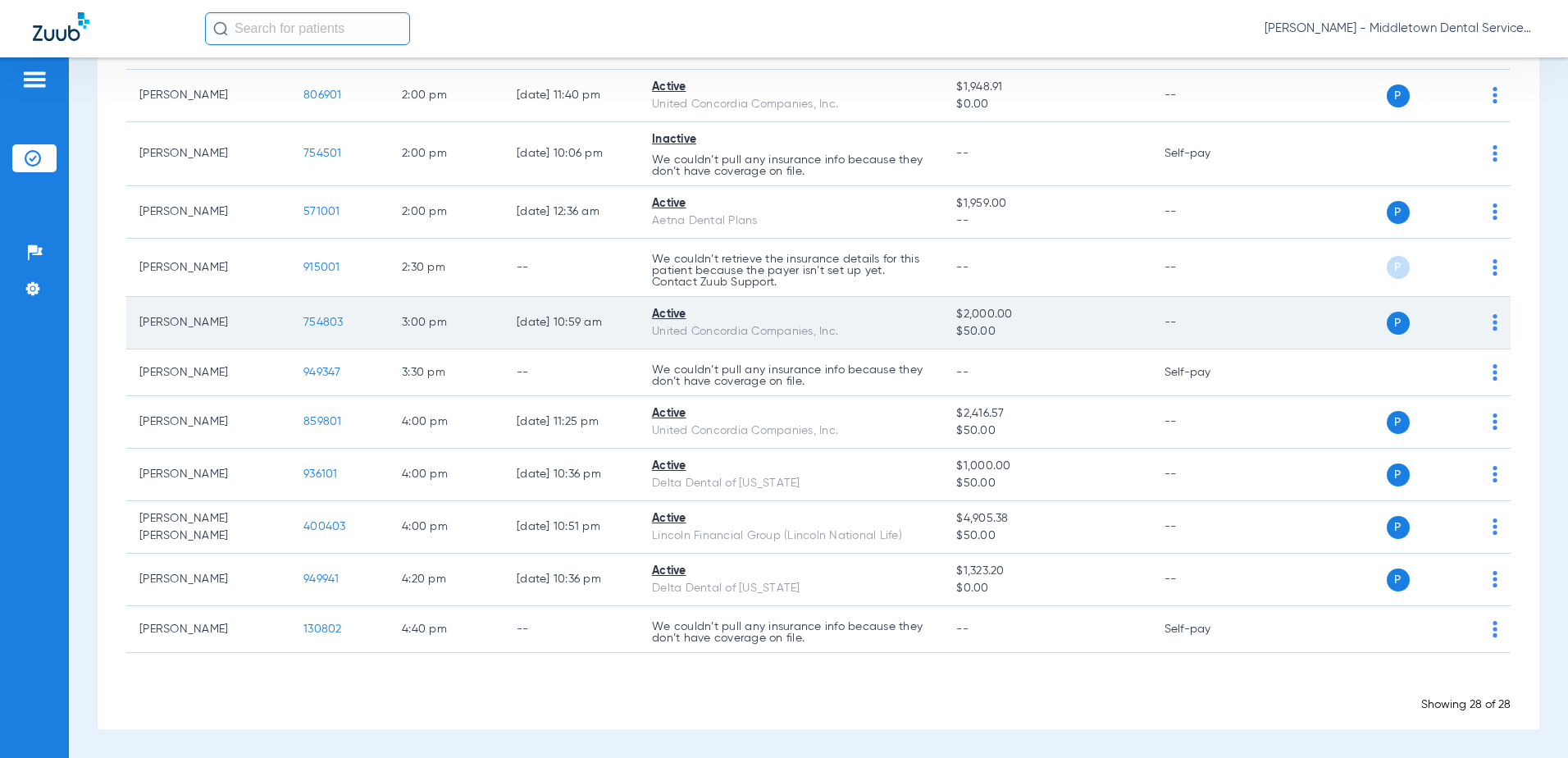
scroll to position [0, 0]
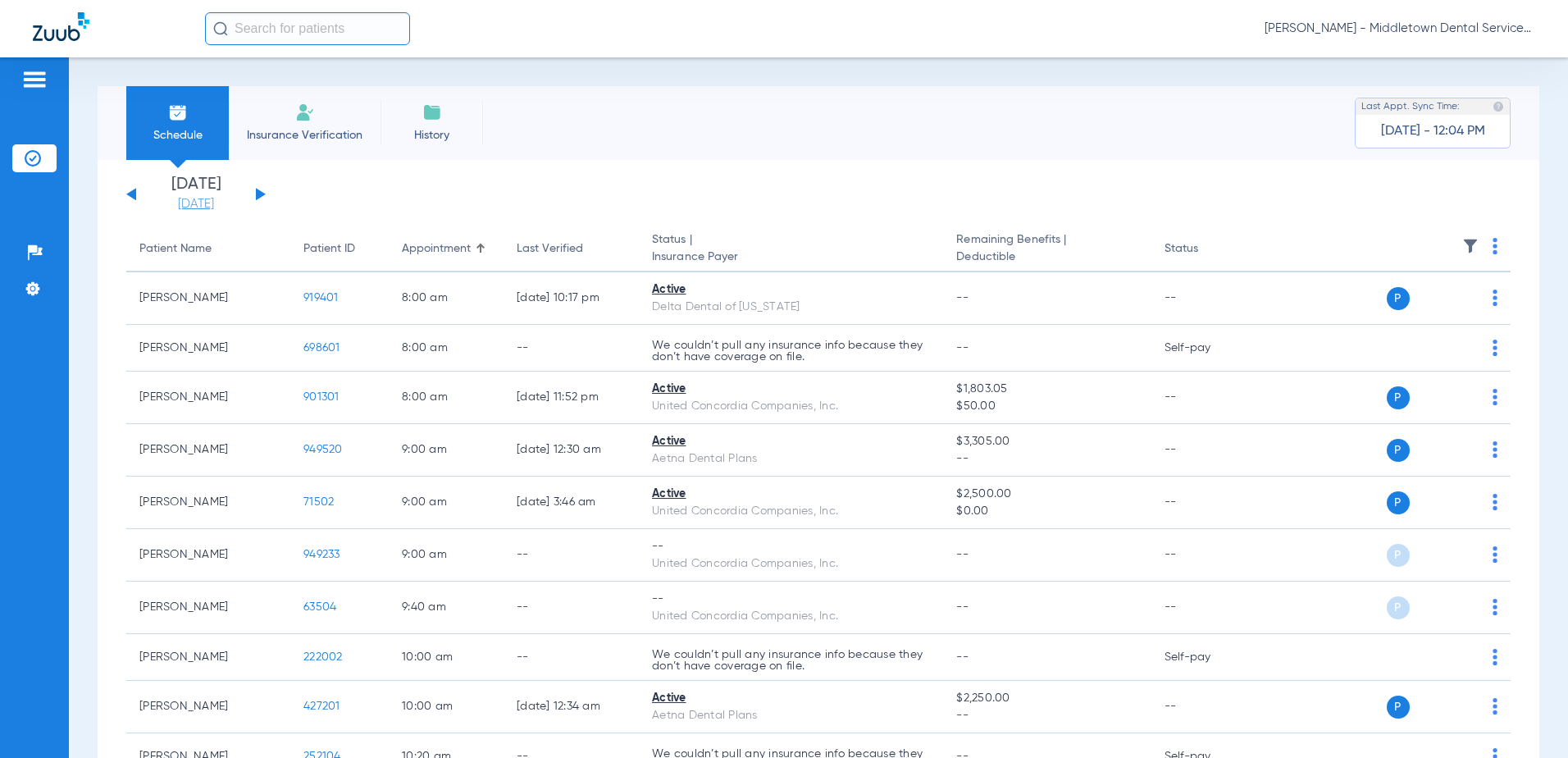
click at [215, 202] on link "[DATE]" at bounding box center [195, 204] width 98 height 16
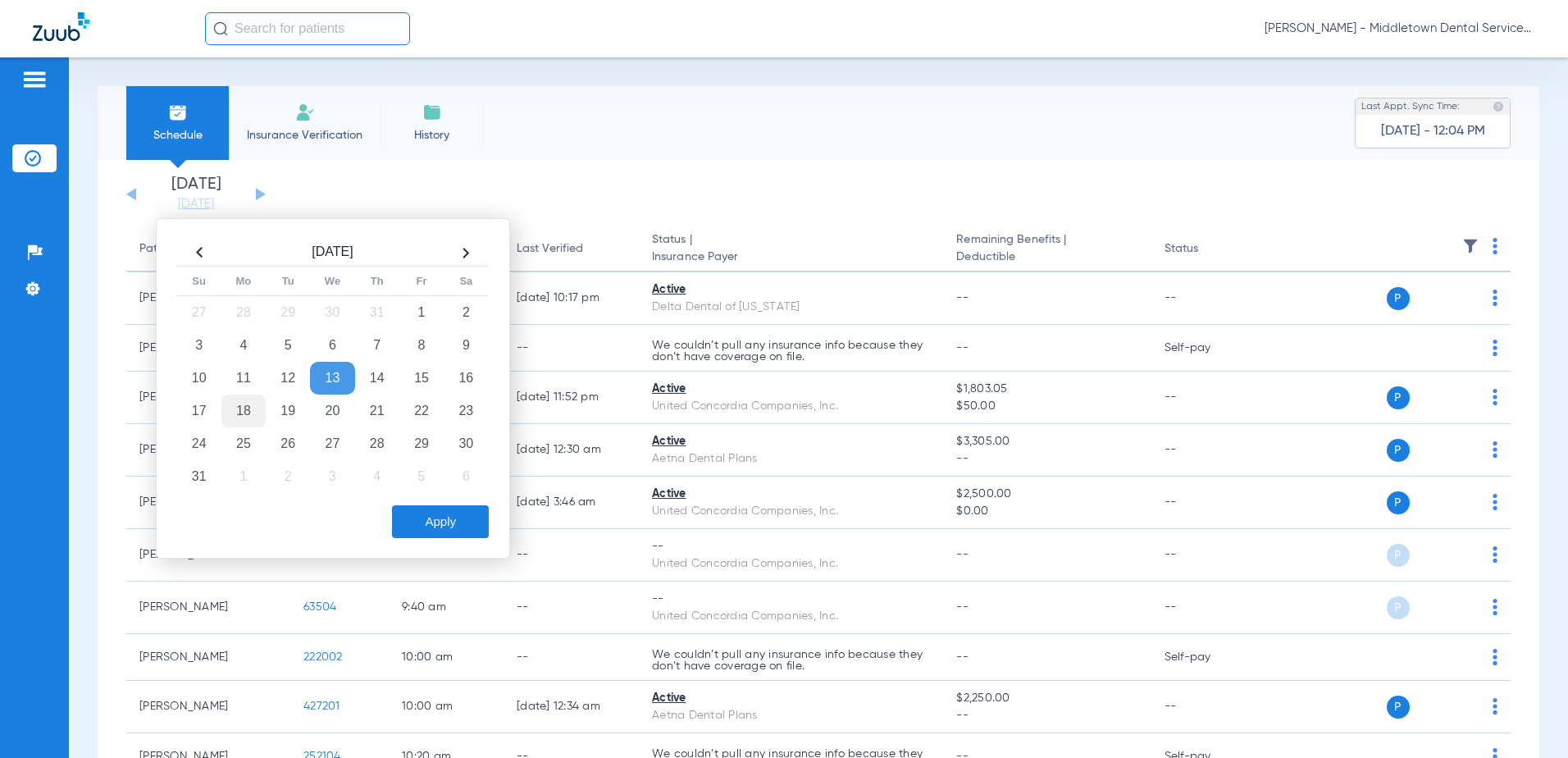
click at [244, 407] on td "18" at bounding box center [244, 411] width 45 height 33
click at [410, 513] on button "Apply" at bounding box center [440, 522] width 96 height 33
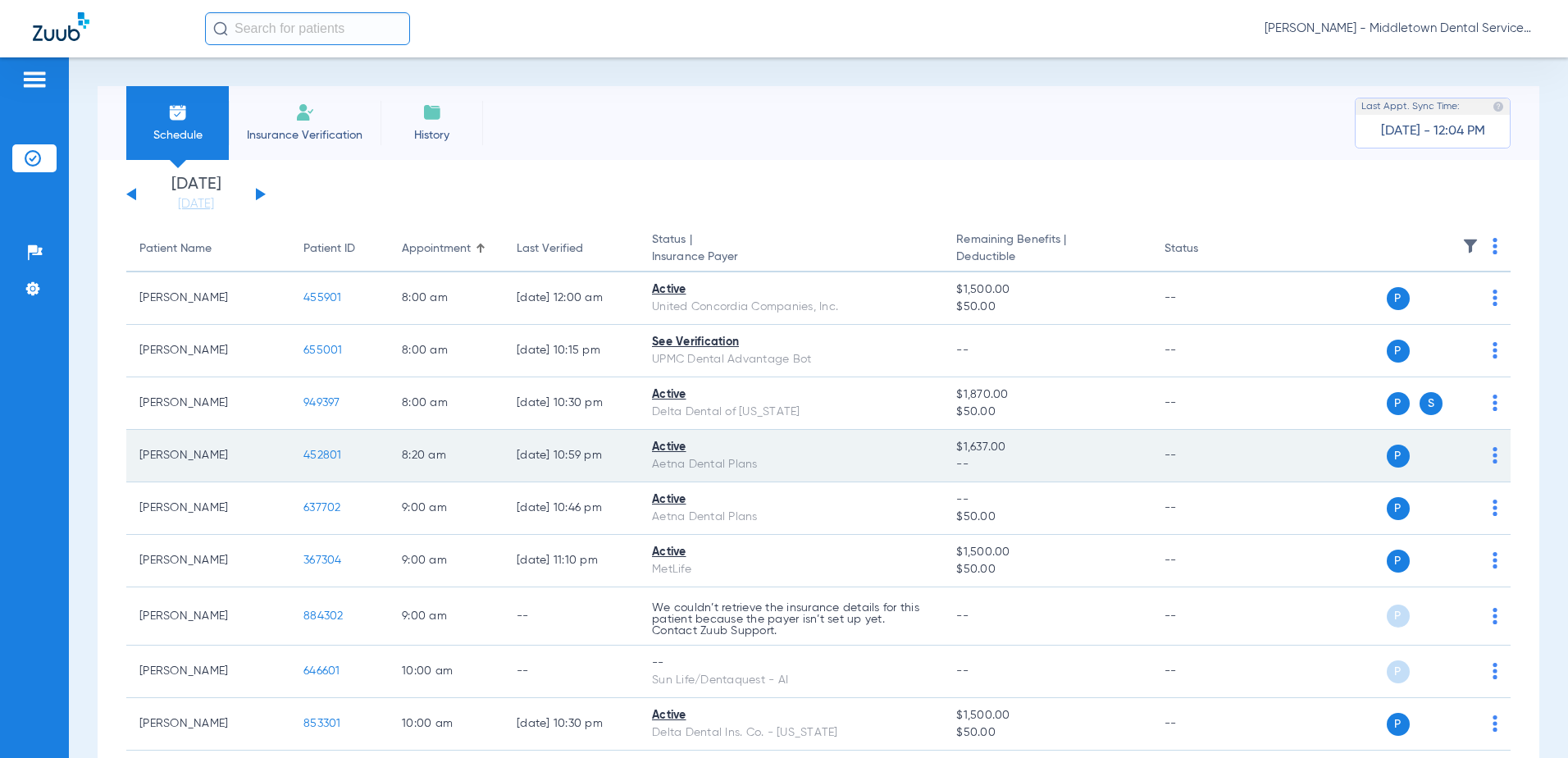
click at [310, 457] on span "452801" at bounding box center [323, 454] width 38 height 12
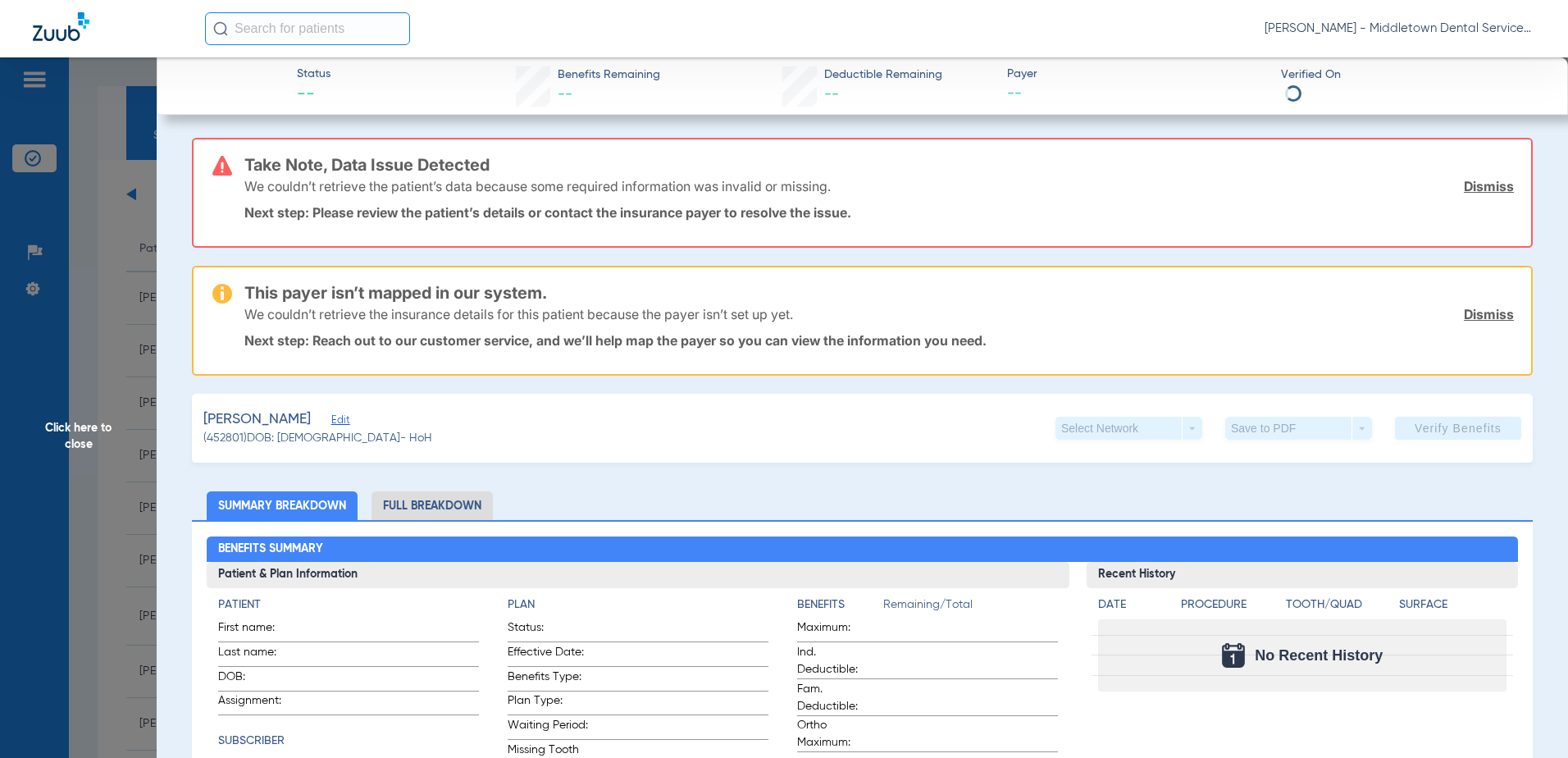
click at [390, 514] on li "Full Breakdown" at bounding box center [433, 505] width 122 height 29
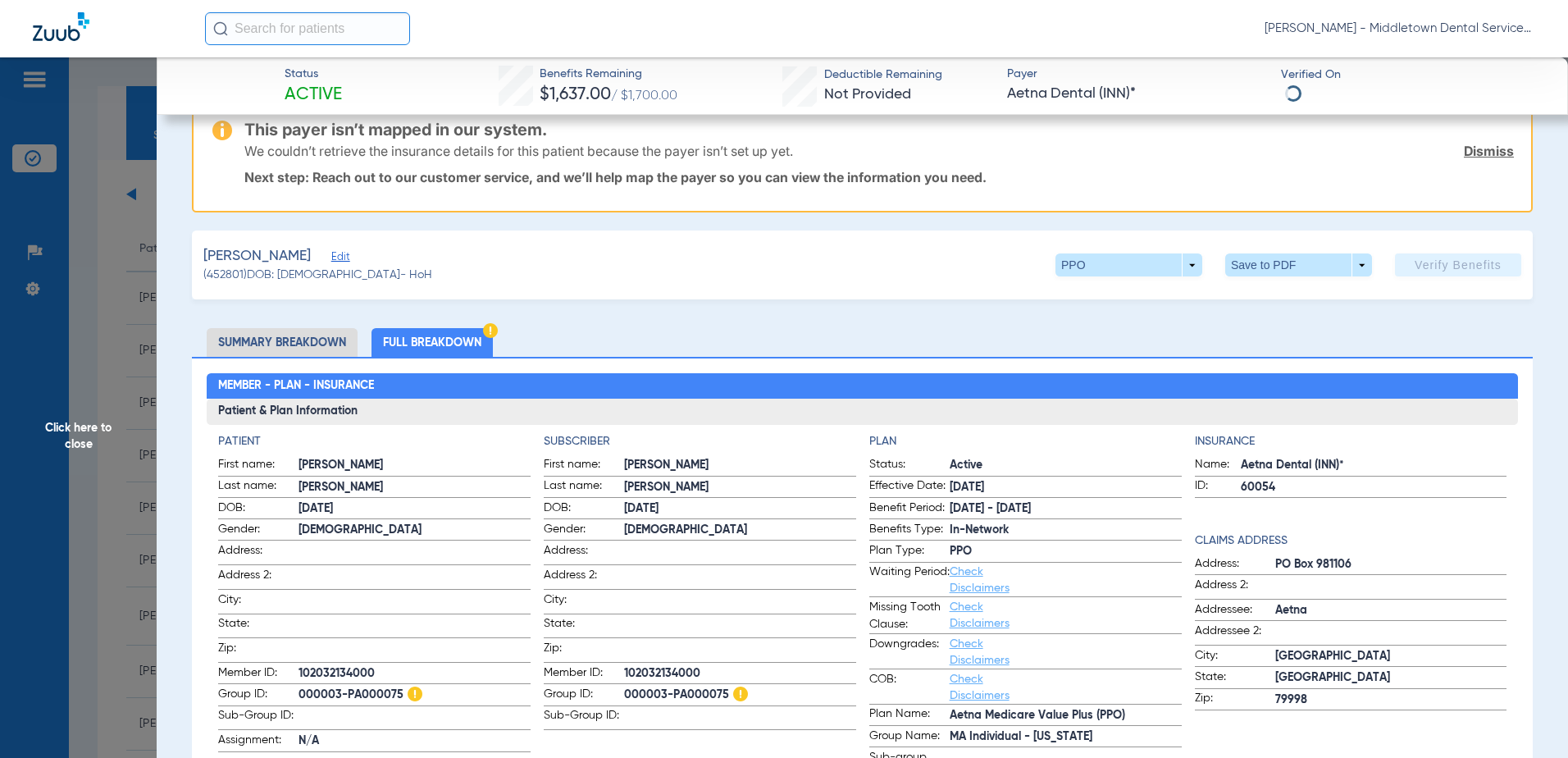
scroll to position [164, 0]
drag, startPoint x: 724, startPoint y: 689, endPoint x: 622, endPoint y: 691, distance: 102.0
click at [624, 691] on span "000003-PA000075" at bounding box center [740, 693] width 232 height 17
copy span "000003-PA000075"
drag, startPoint x: 700, startPoint y: 665, endPoint x: 622, endPoint y: 665, distance: 78.0
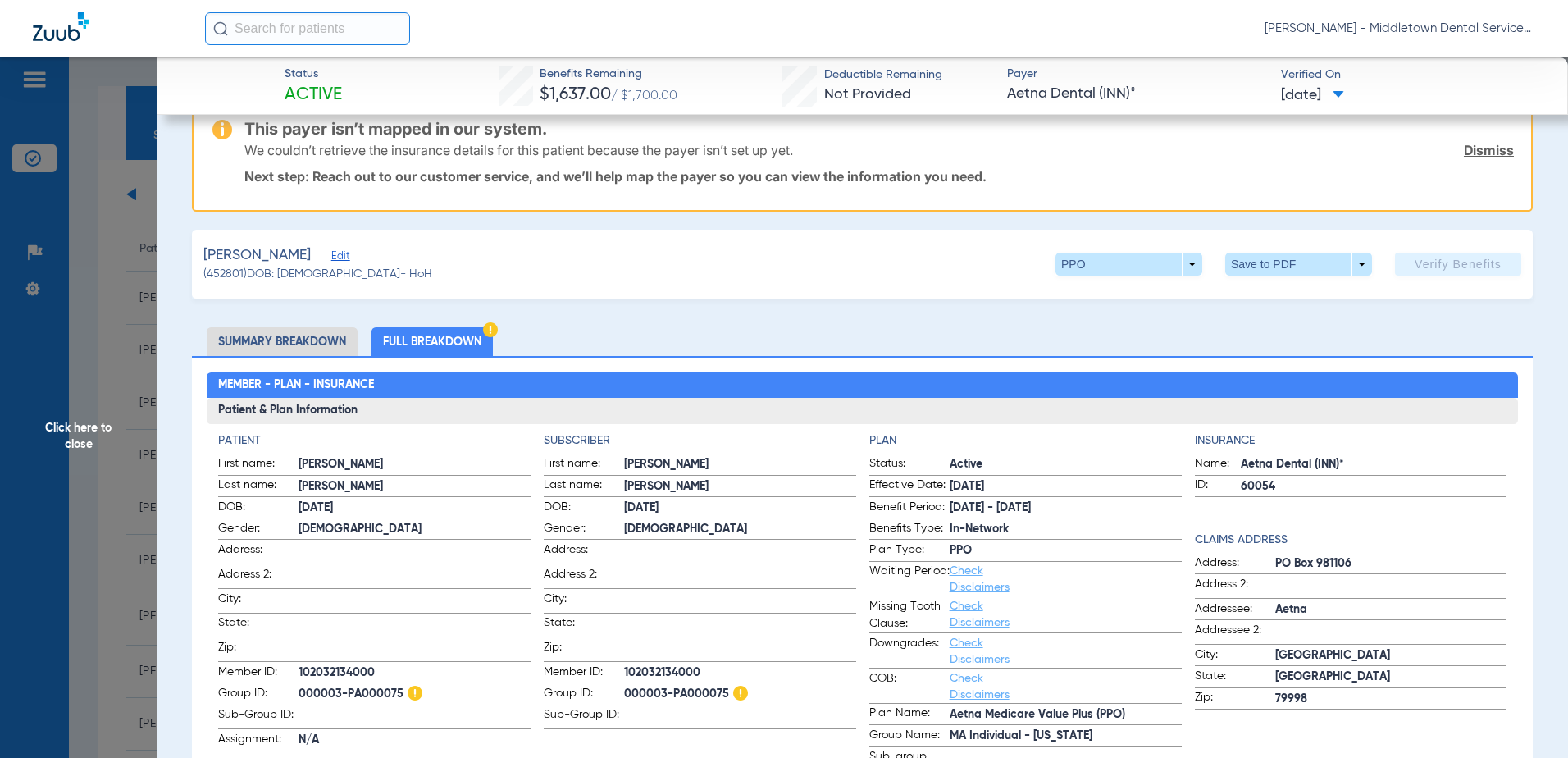
click at [624, 665] on span "102032134000" at bounding box center [740, 673] width 232 height 17
copy span "102032134000"
click at [267, 339] on li "Summary Breakdown" at bounding box center [282, 342] width 151 height 29
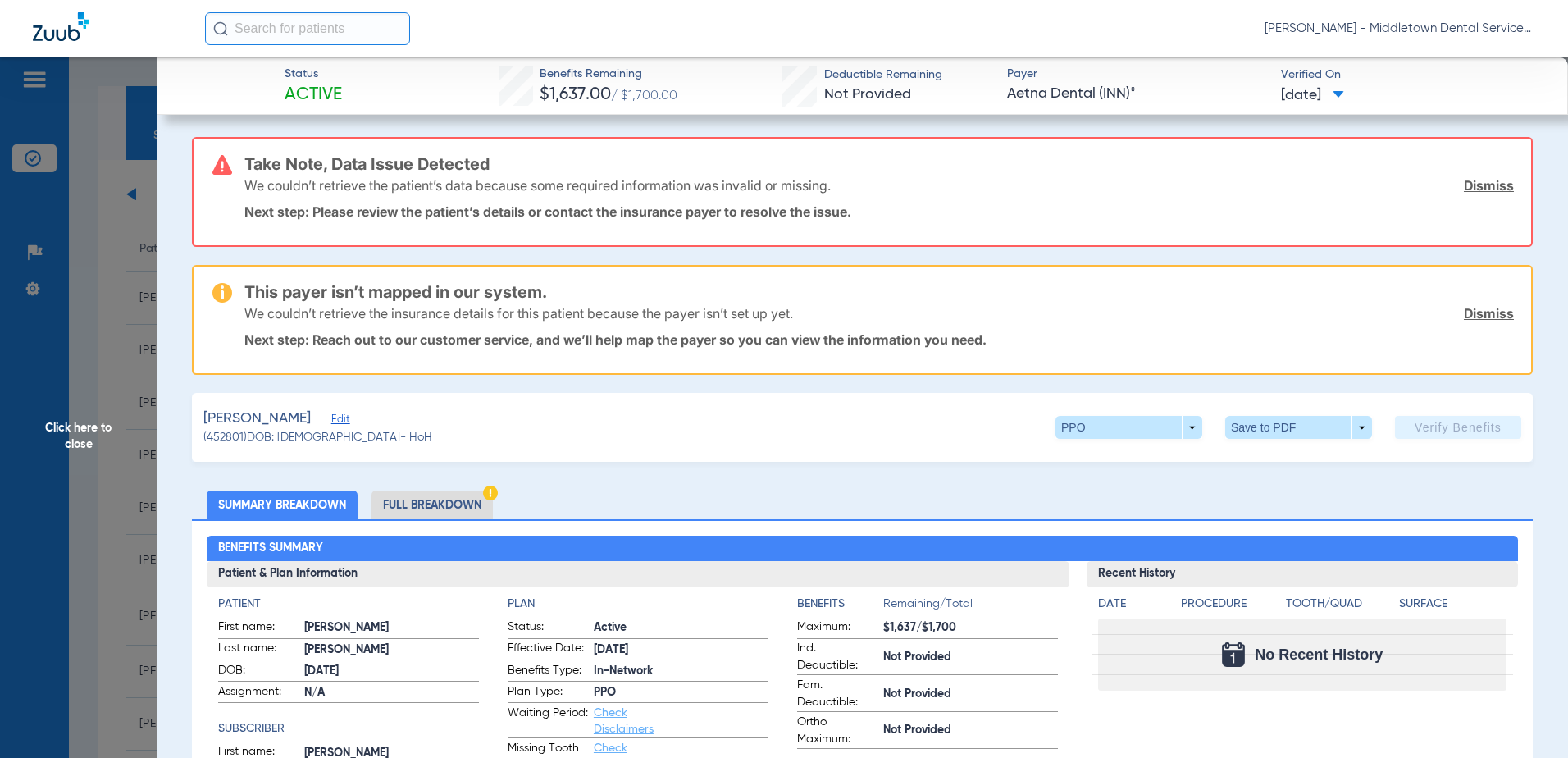
scroll to position [0, 0]
click at [442, 509] on li "Full Breakdown" at bounding box center [433, 505] width 122 height 29
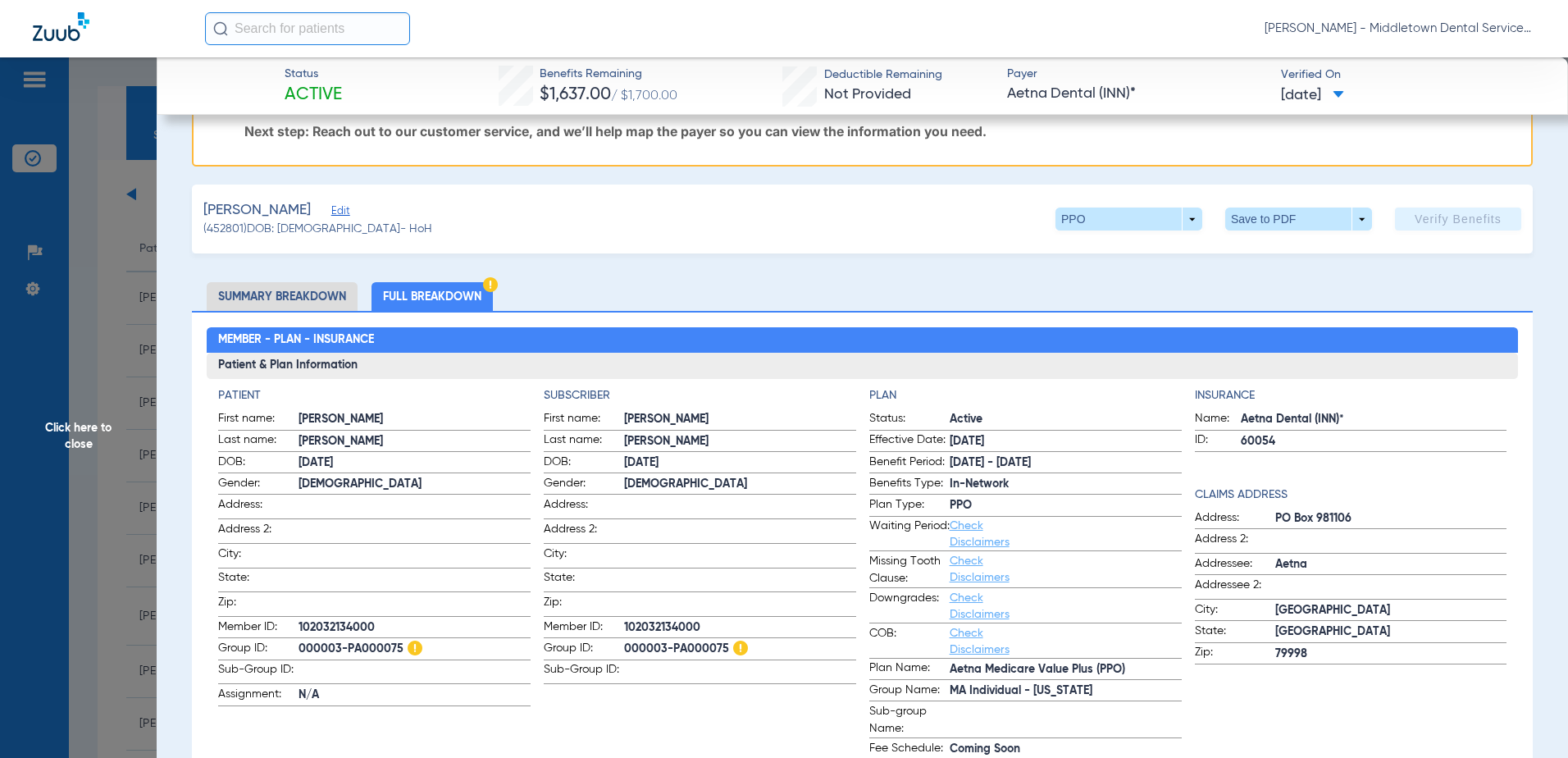
scroll to position [246, 0]
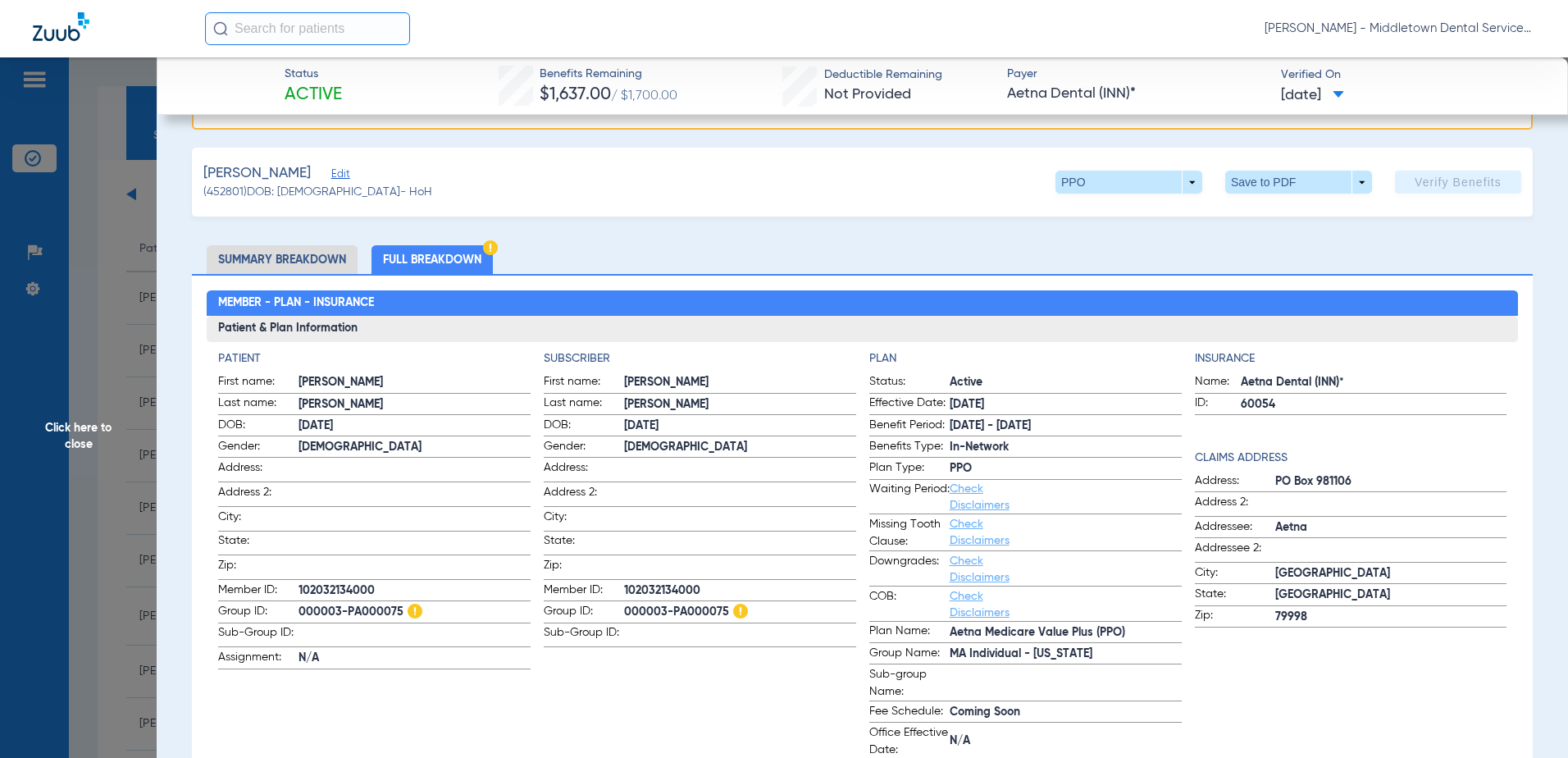
click at [83, 430] on span "Click here to close" at bounding box center [78, 436] width 156 height 758
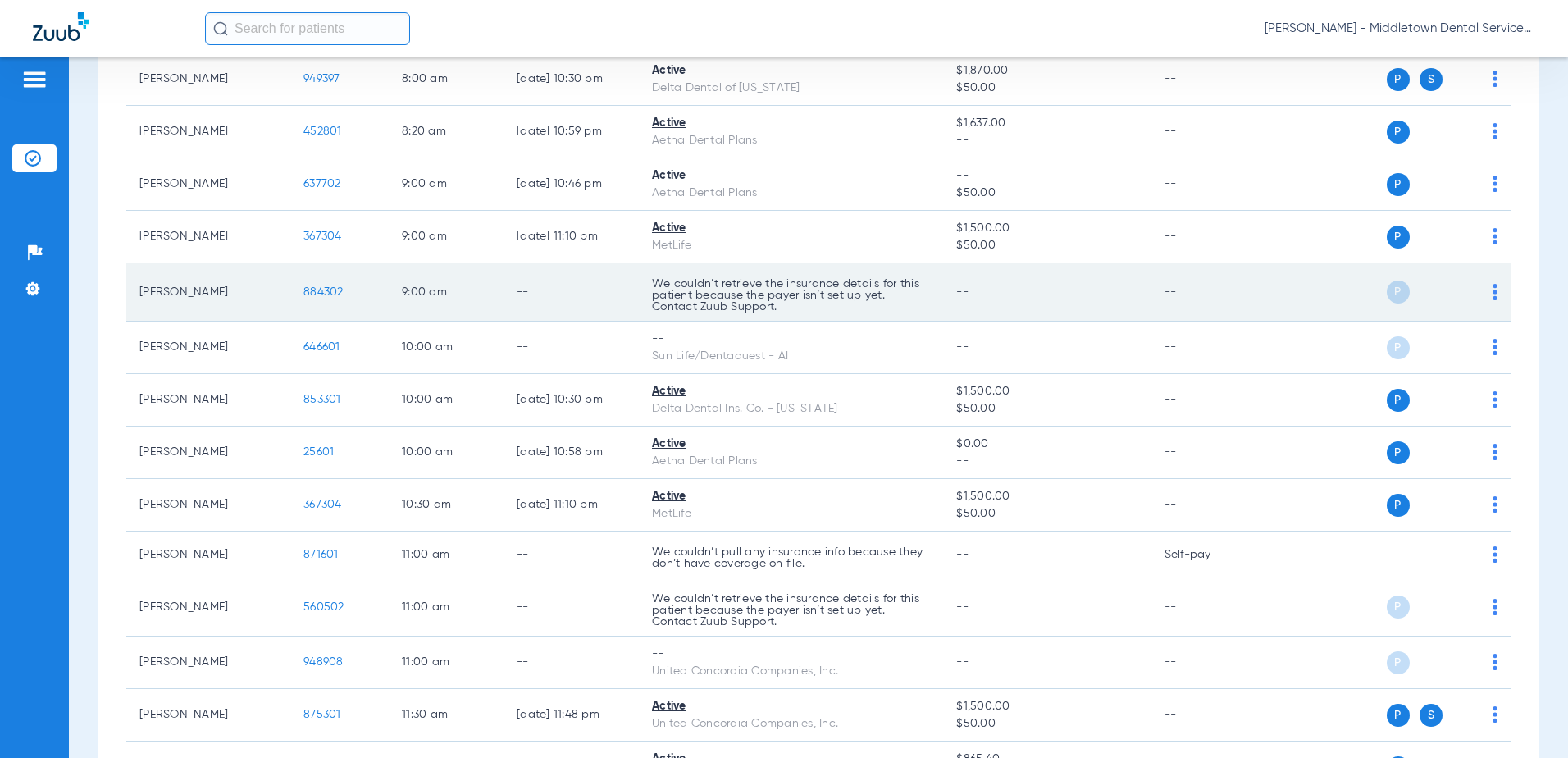
scroll to position [328, 0]
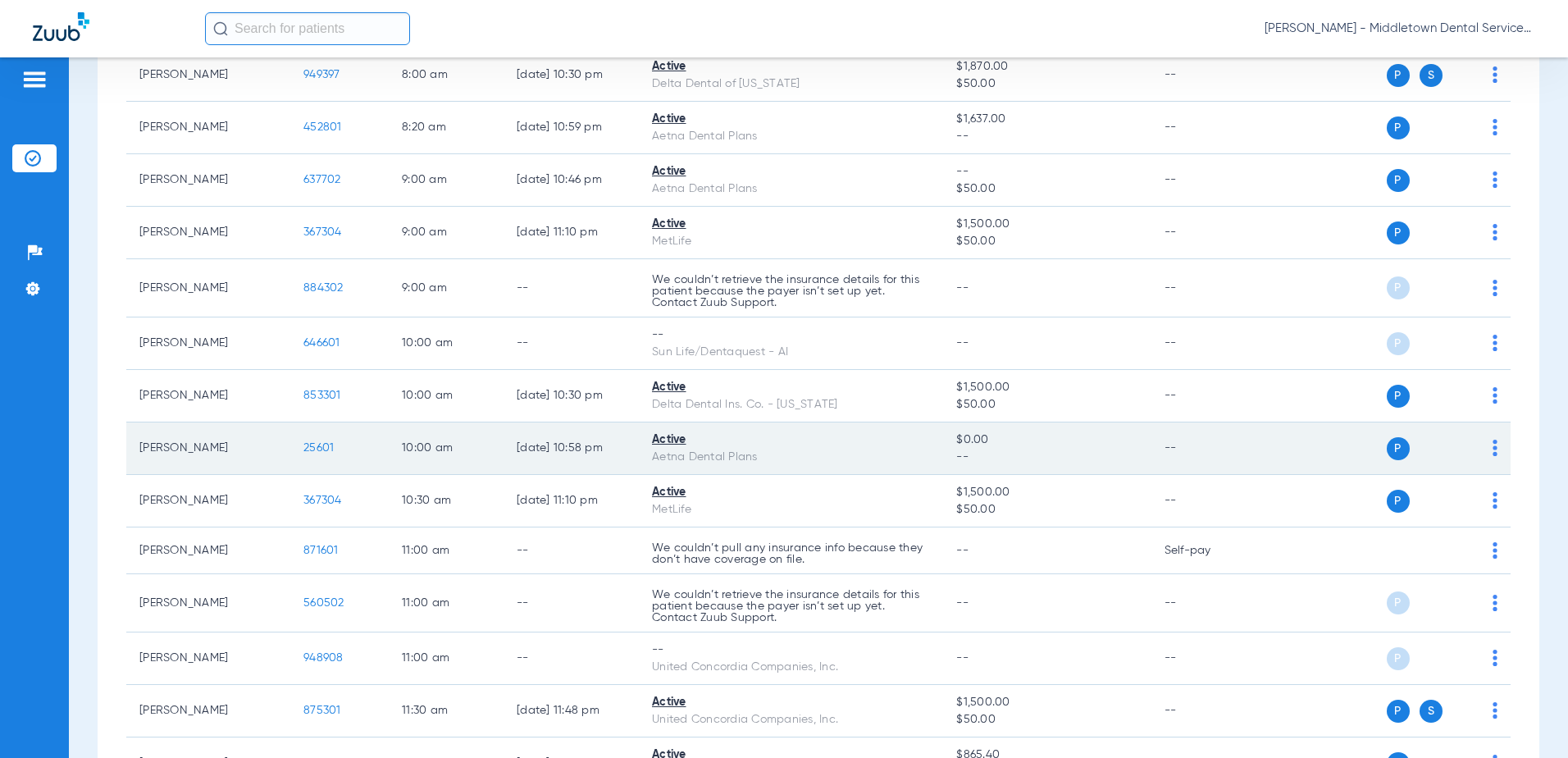
click at [322, 450] on span "25601" at bounding box center [318, 447] width 30 height 12
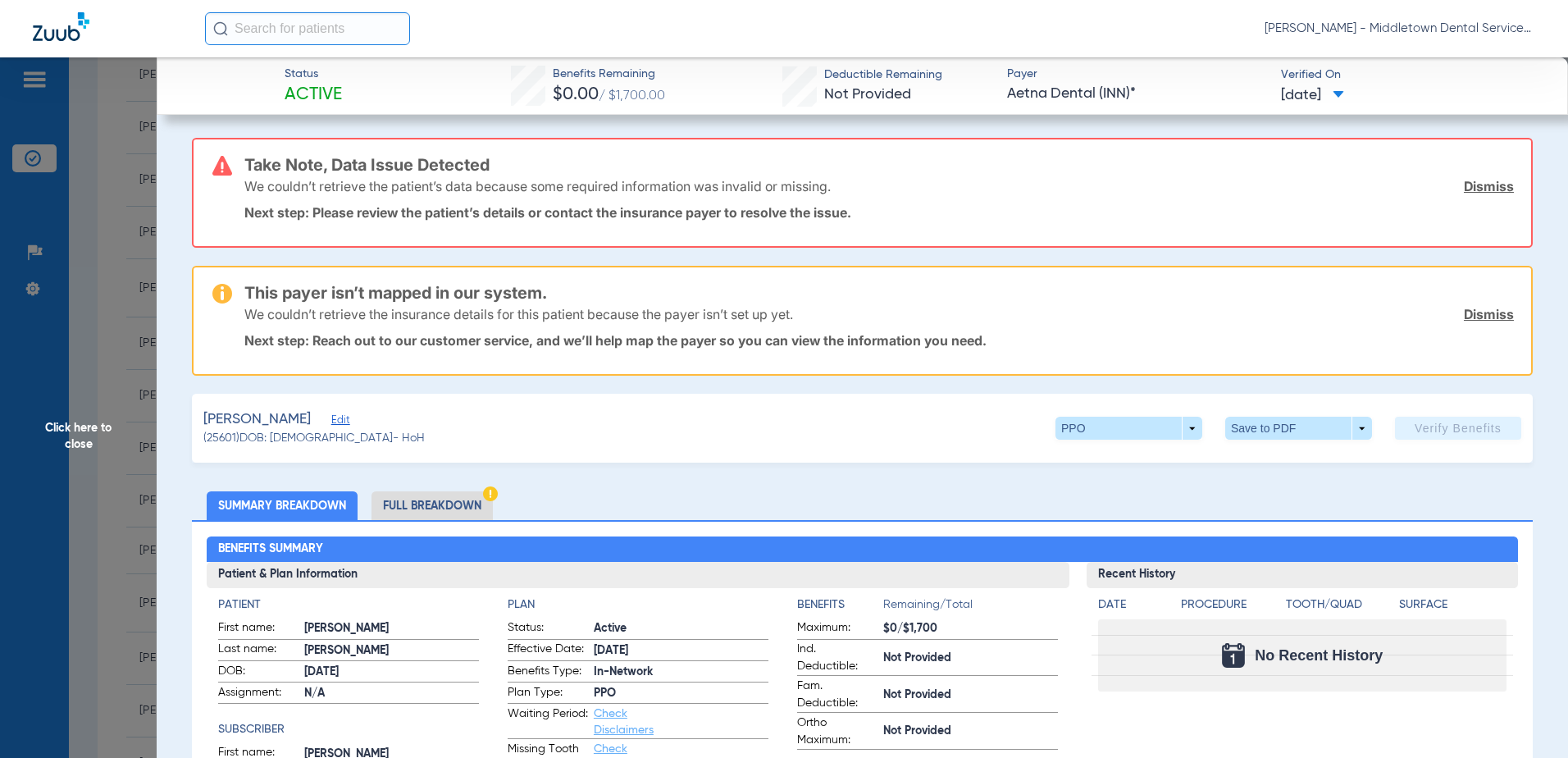
click at [432, 505] on li "Full Breakdown" at bounding box center [433, 505] width 122 height 29
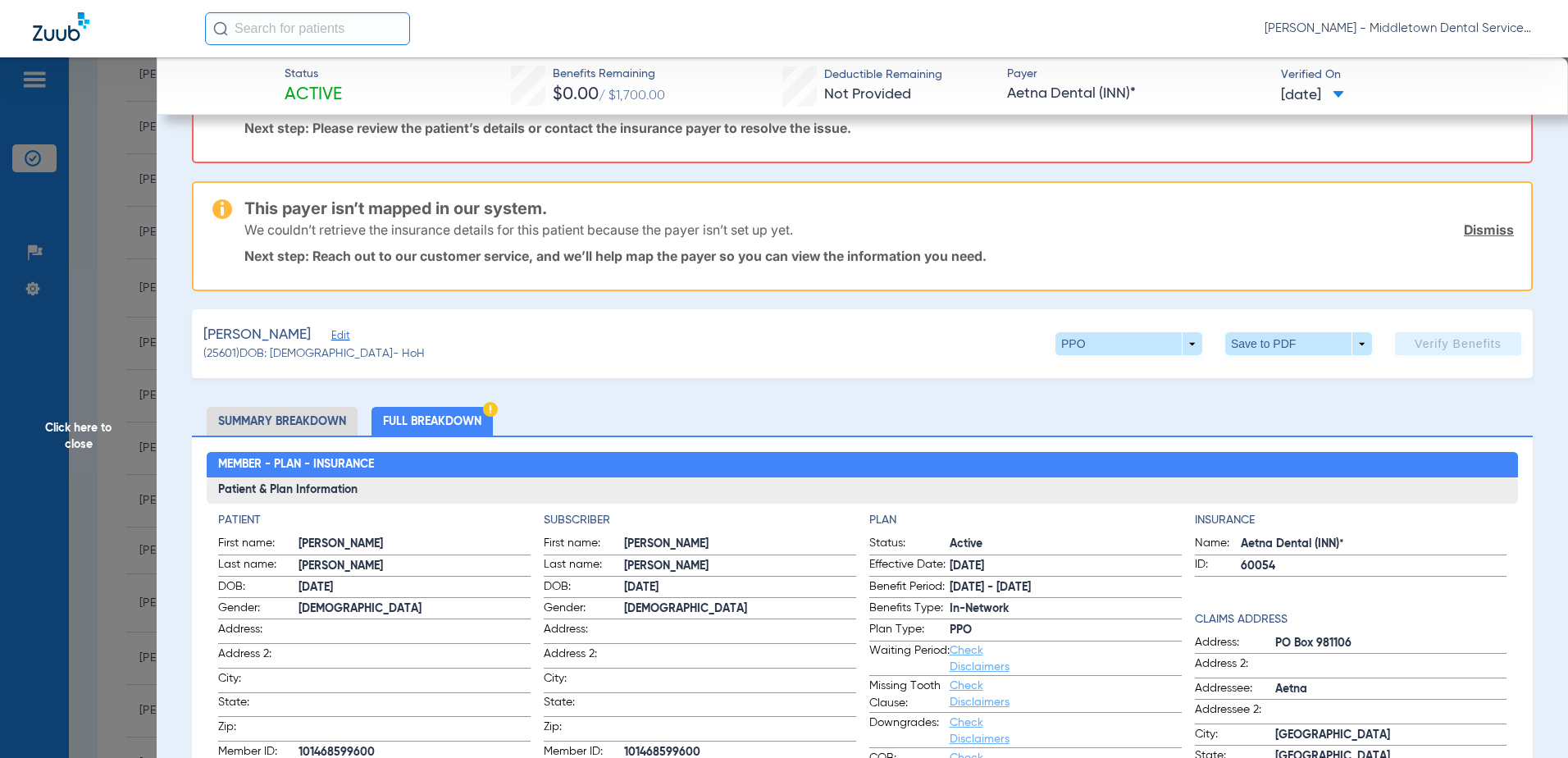
scroll to position [164, 0]
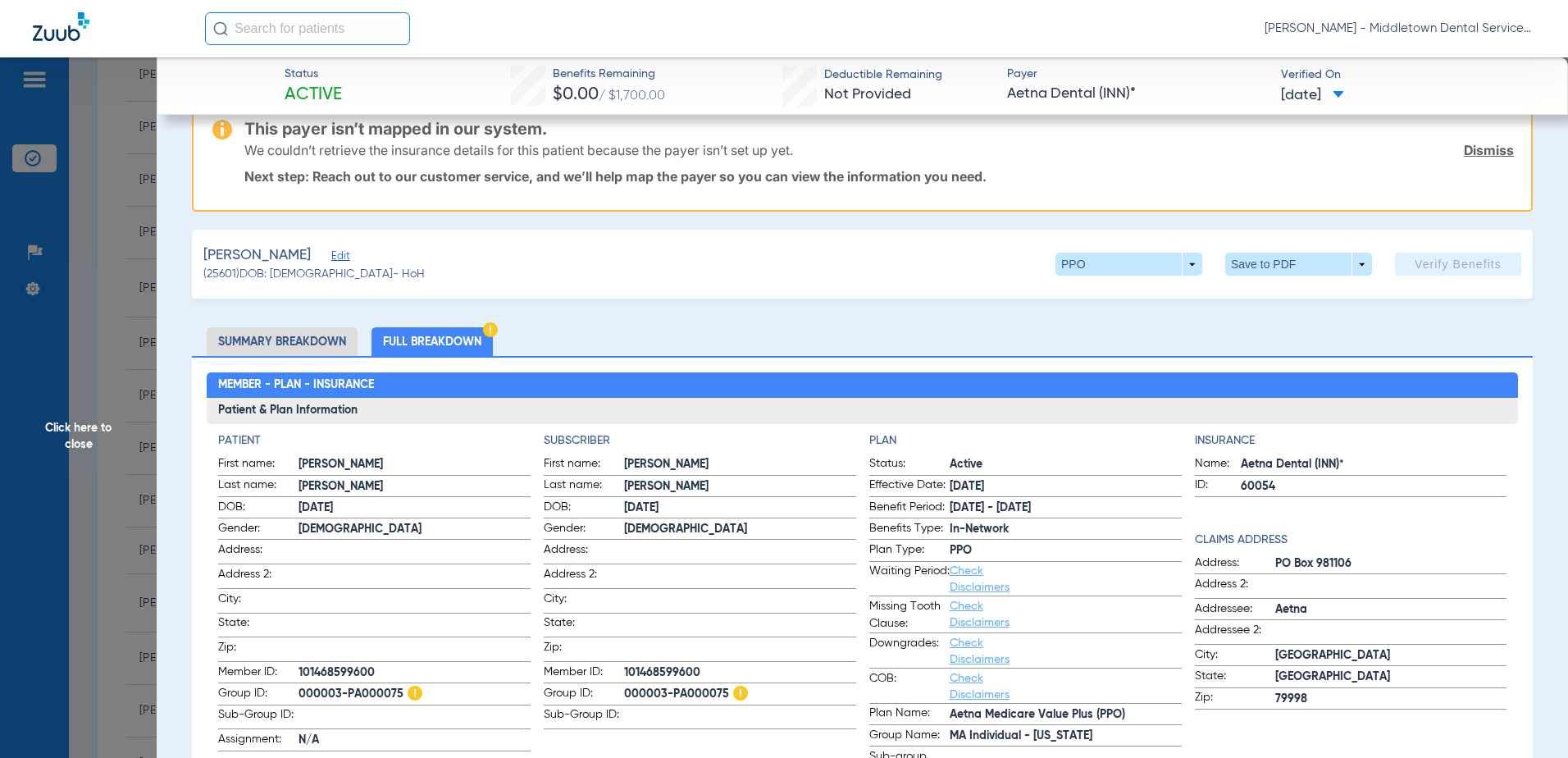
click at [71, 443] on span "Click here to close" at bounding box center [78, 436] width 156 height 758
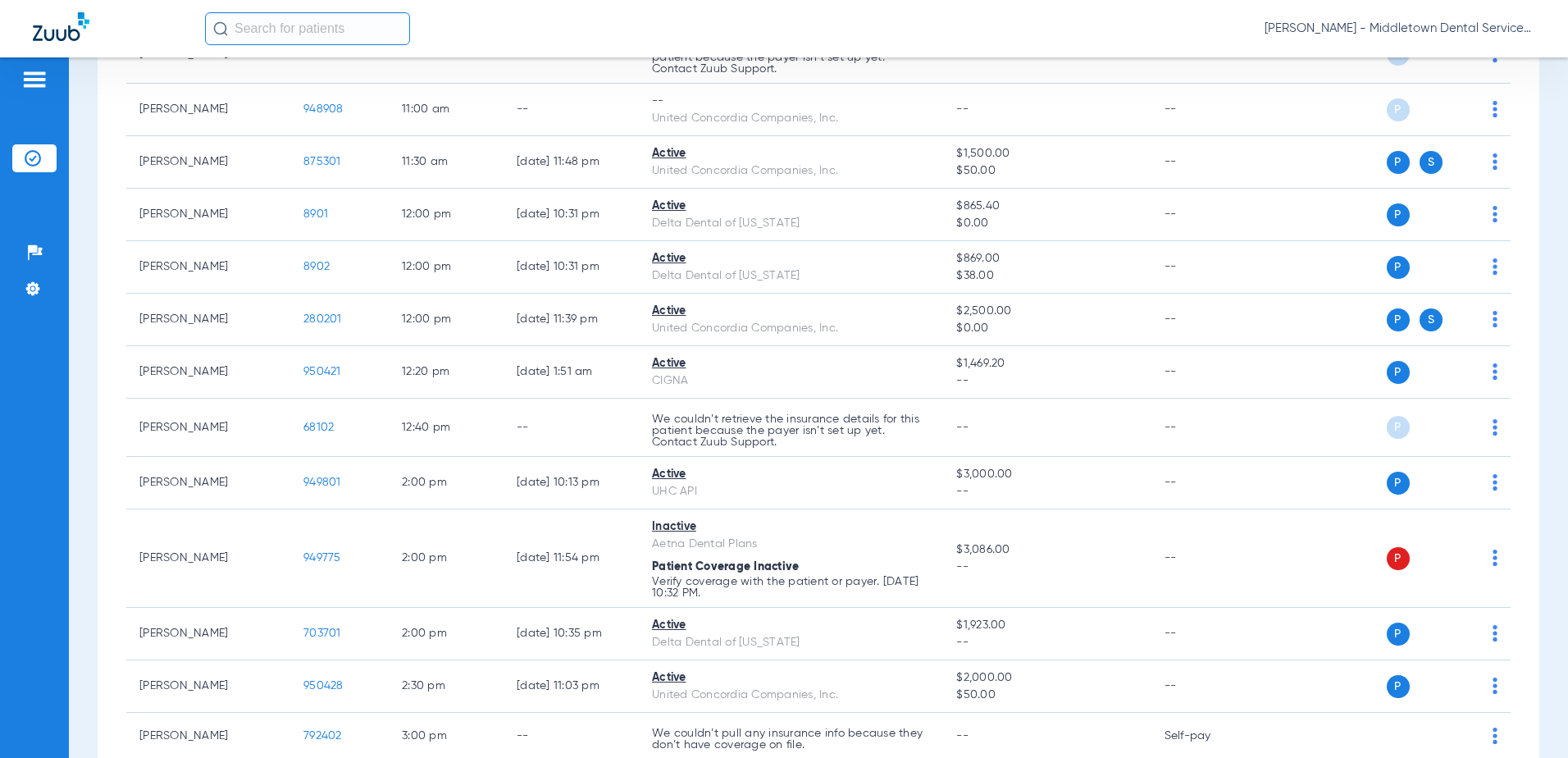
scroll to position [902, 0]
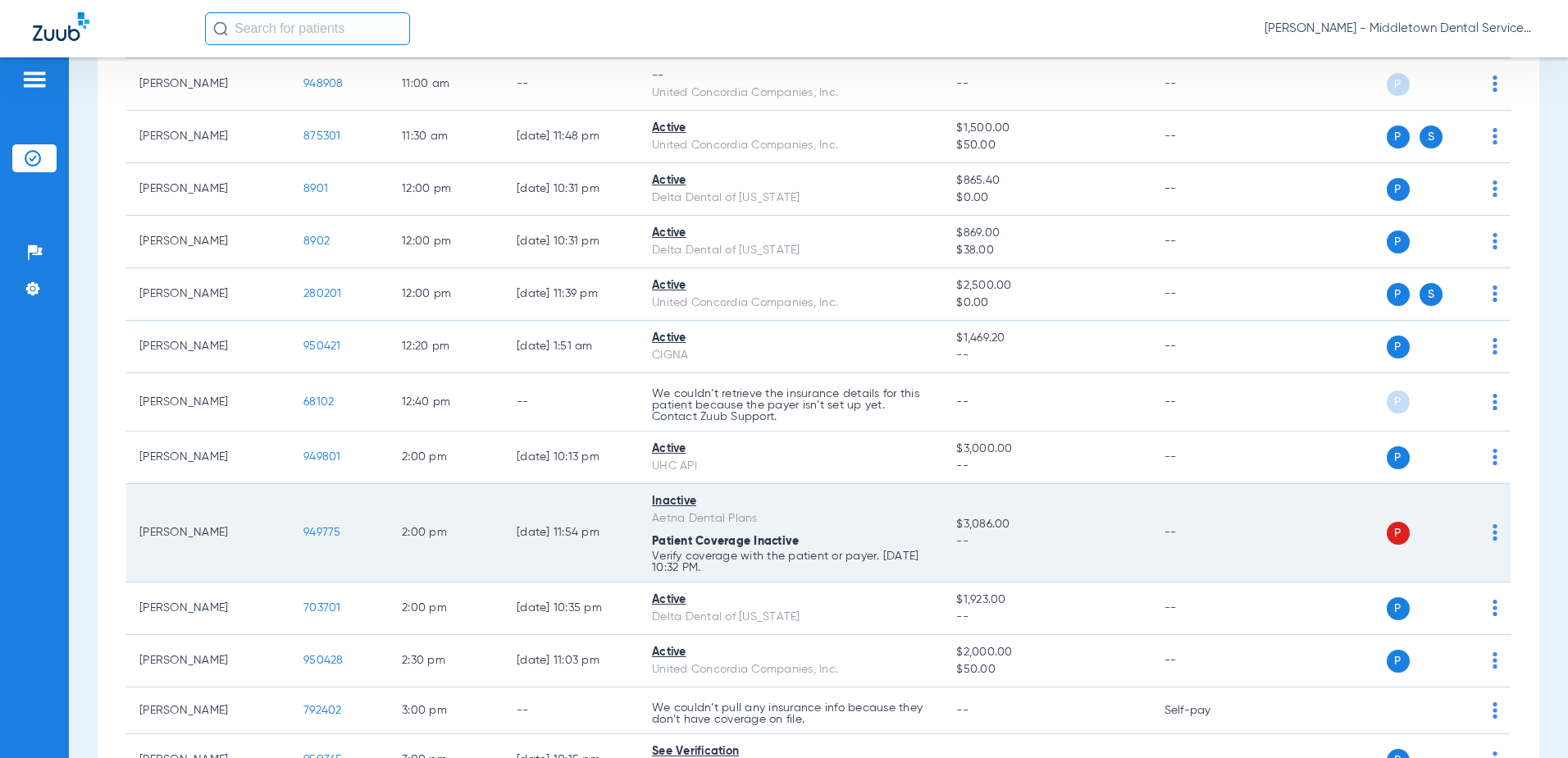
click at [337, 533] on span "949775" at bounding box center [323, 532] width 38 height 12
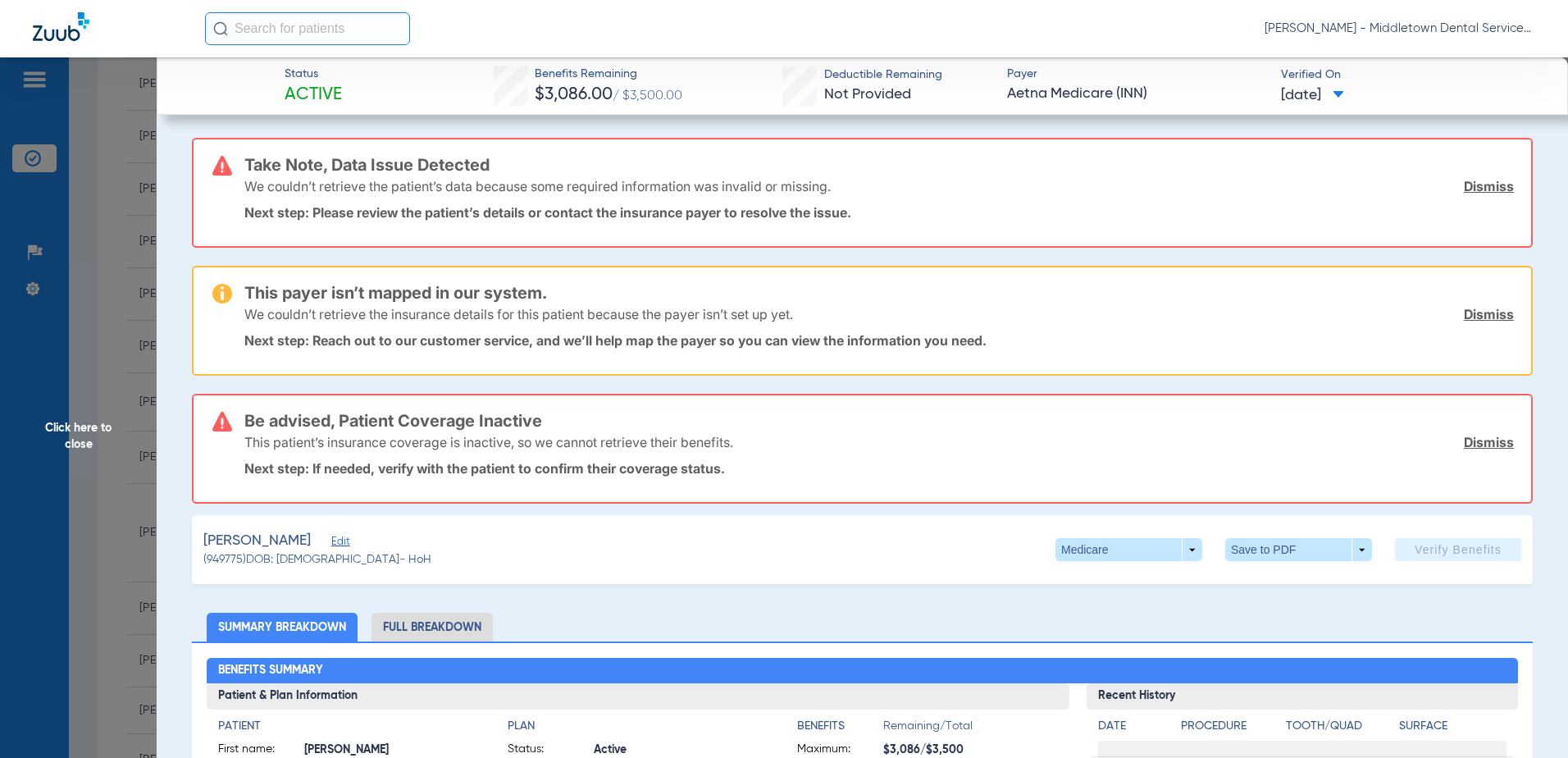
click at [80, 440] on span "Click here to close" at bounding box center [78, 436] width 156 height 758
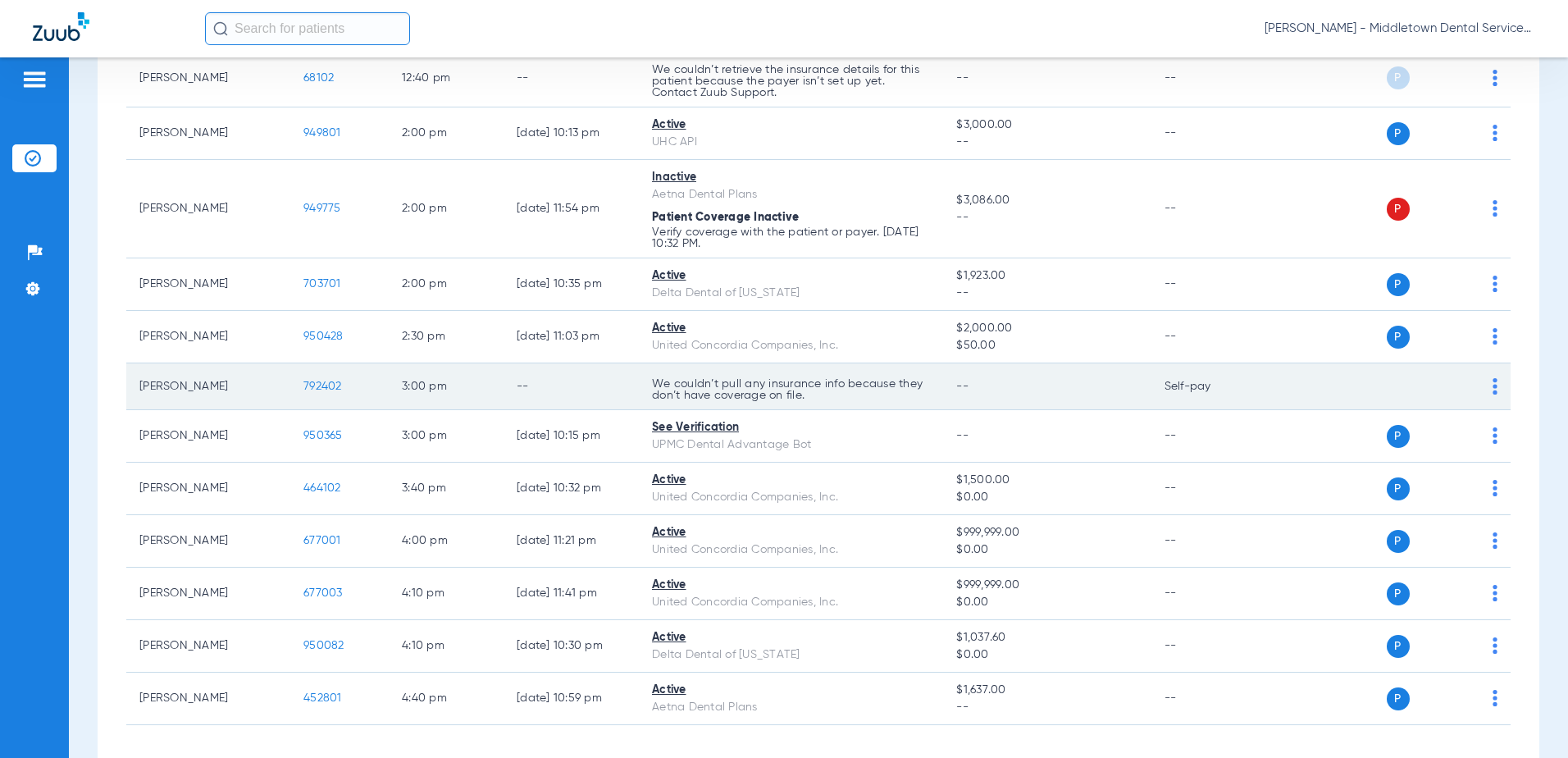
scroll to position [1230, 0]
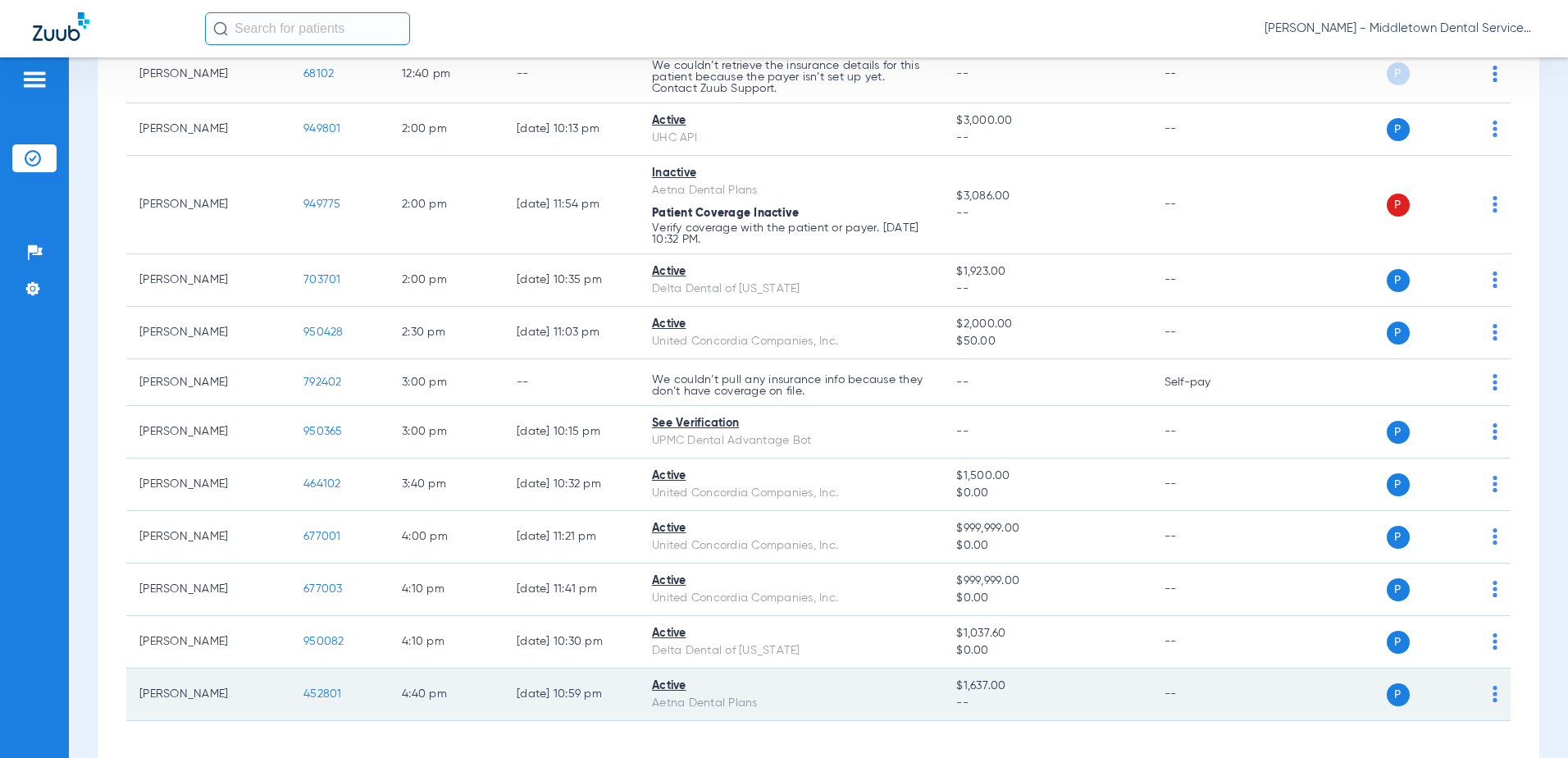
click at [323, 696] on span "452801" at bounding box center [323, 693] width 38 height 12
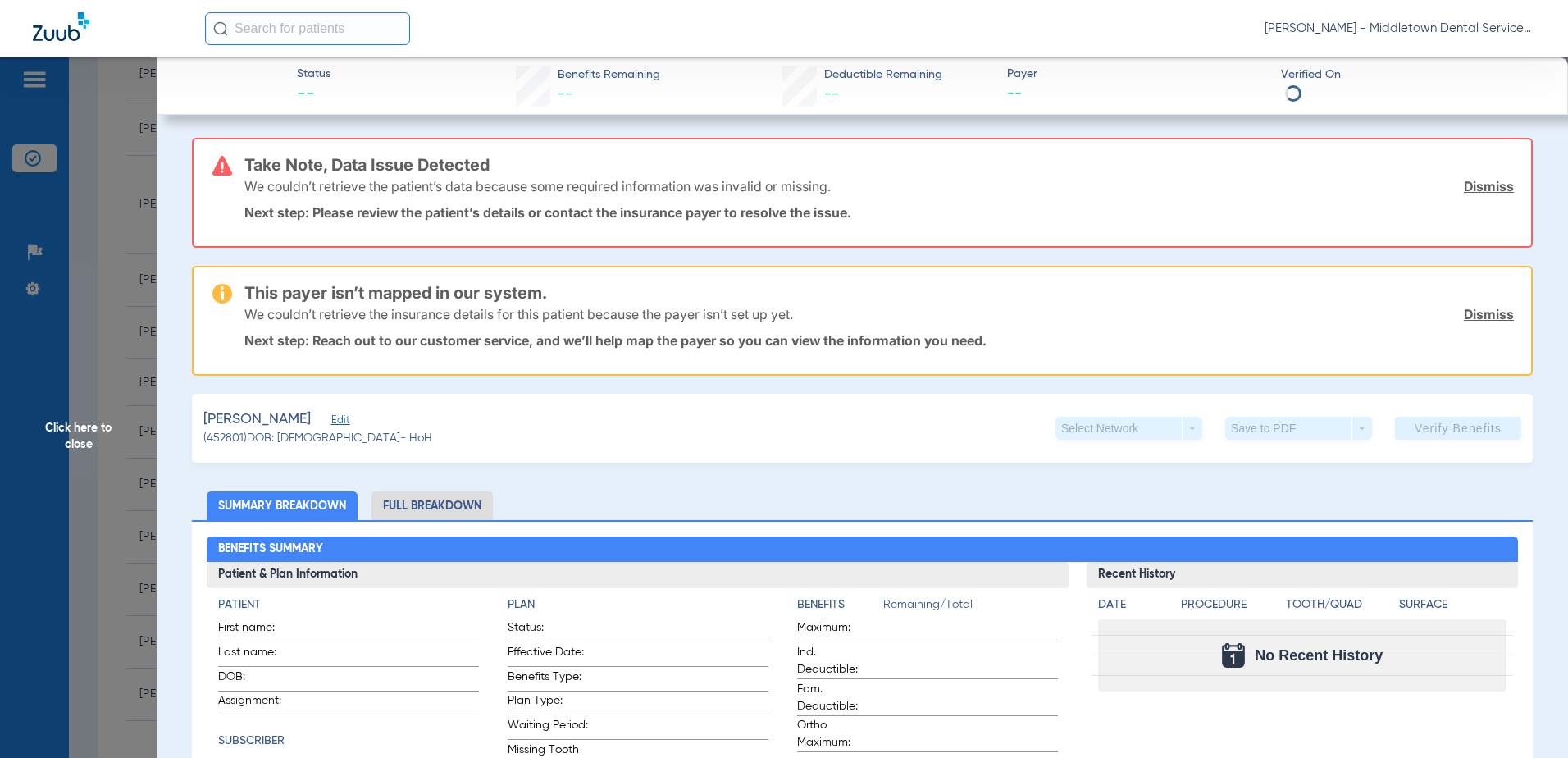
click at [409, 509] on li "Full Breakdown" at bounding box center [433, 505] width 122 height 29
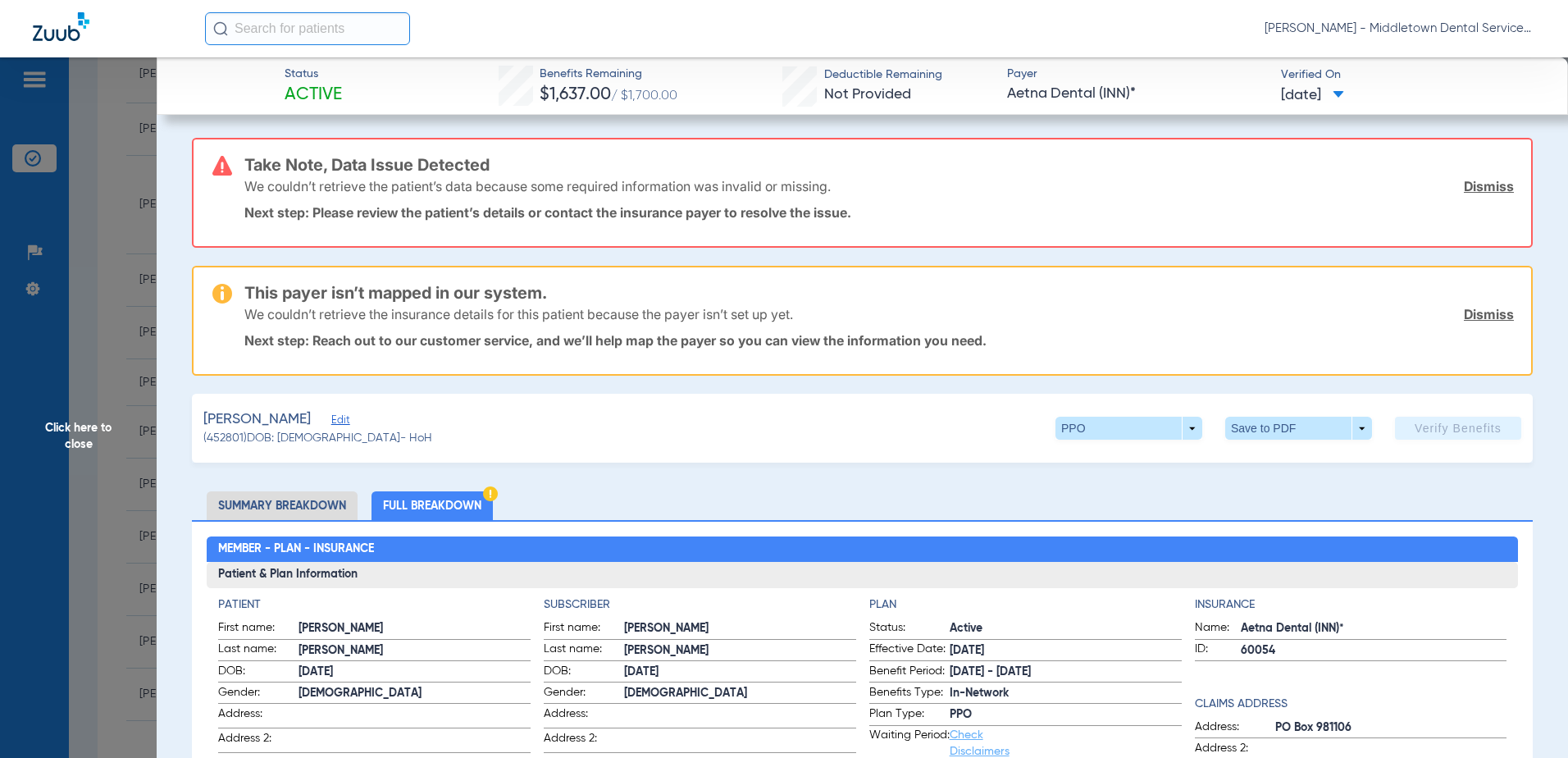
scroll to position [246, 0]
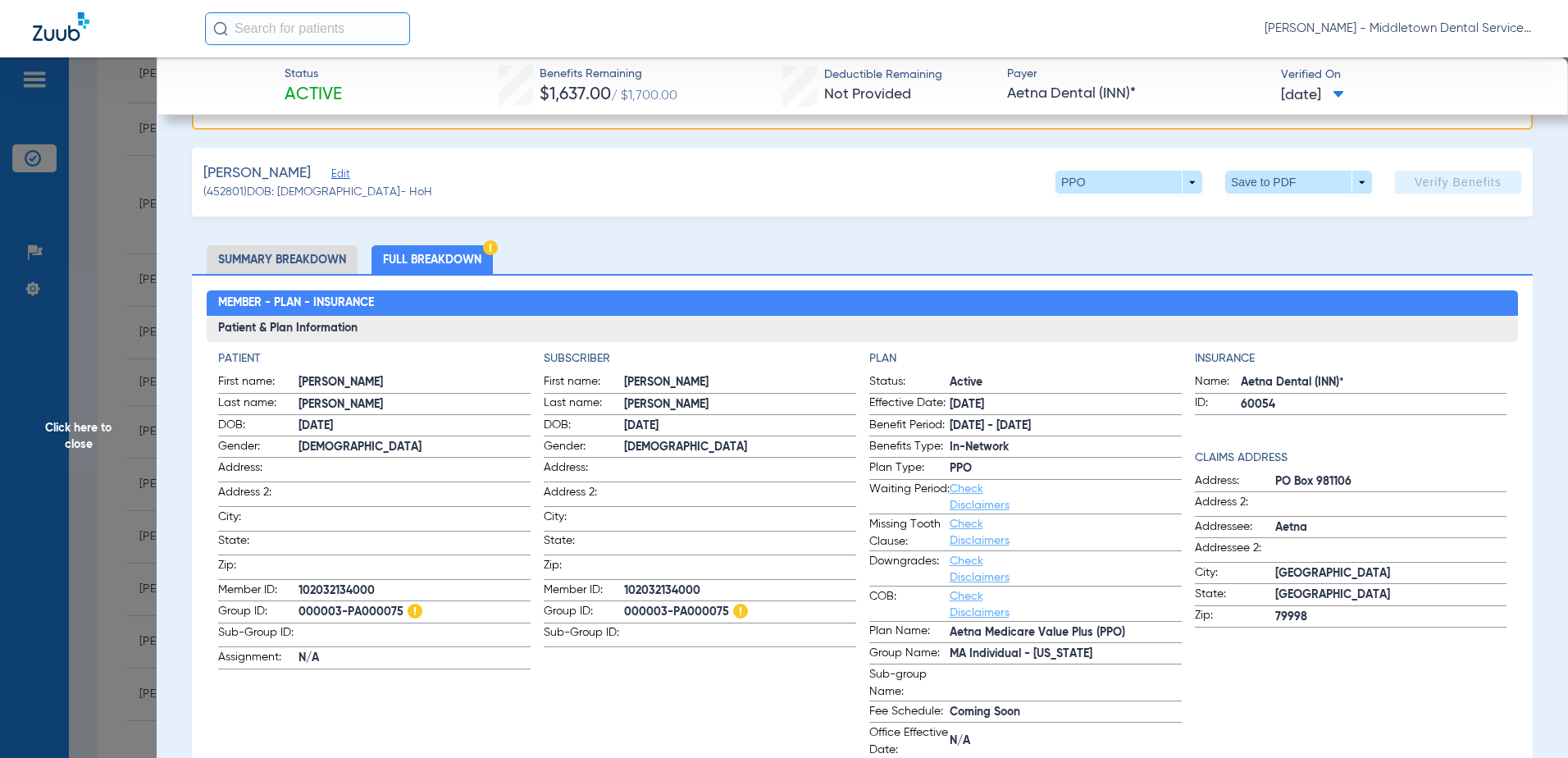
click at [79, 430] on span "Click here to close" at bounding box center [78, 436] width 156 height 758
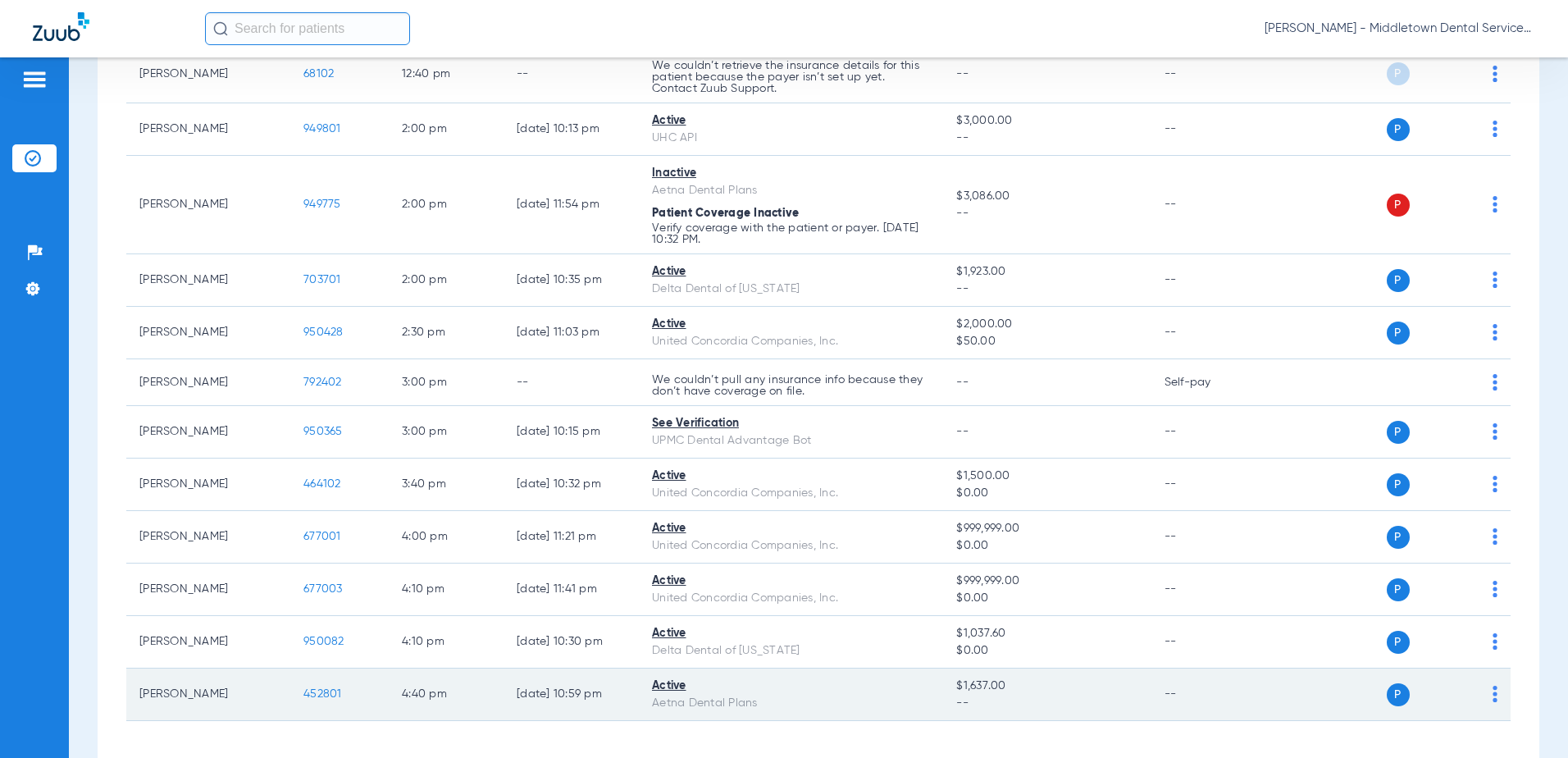
click at [318, 693] on span "452801" at bounding box center [323, 693] width 38 height 12
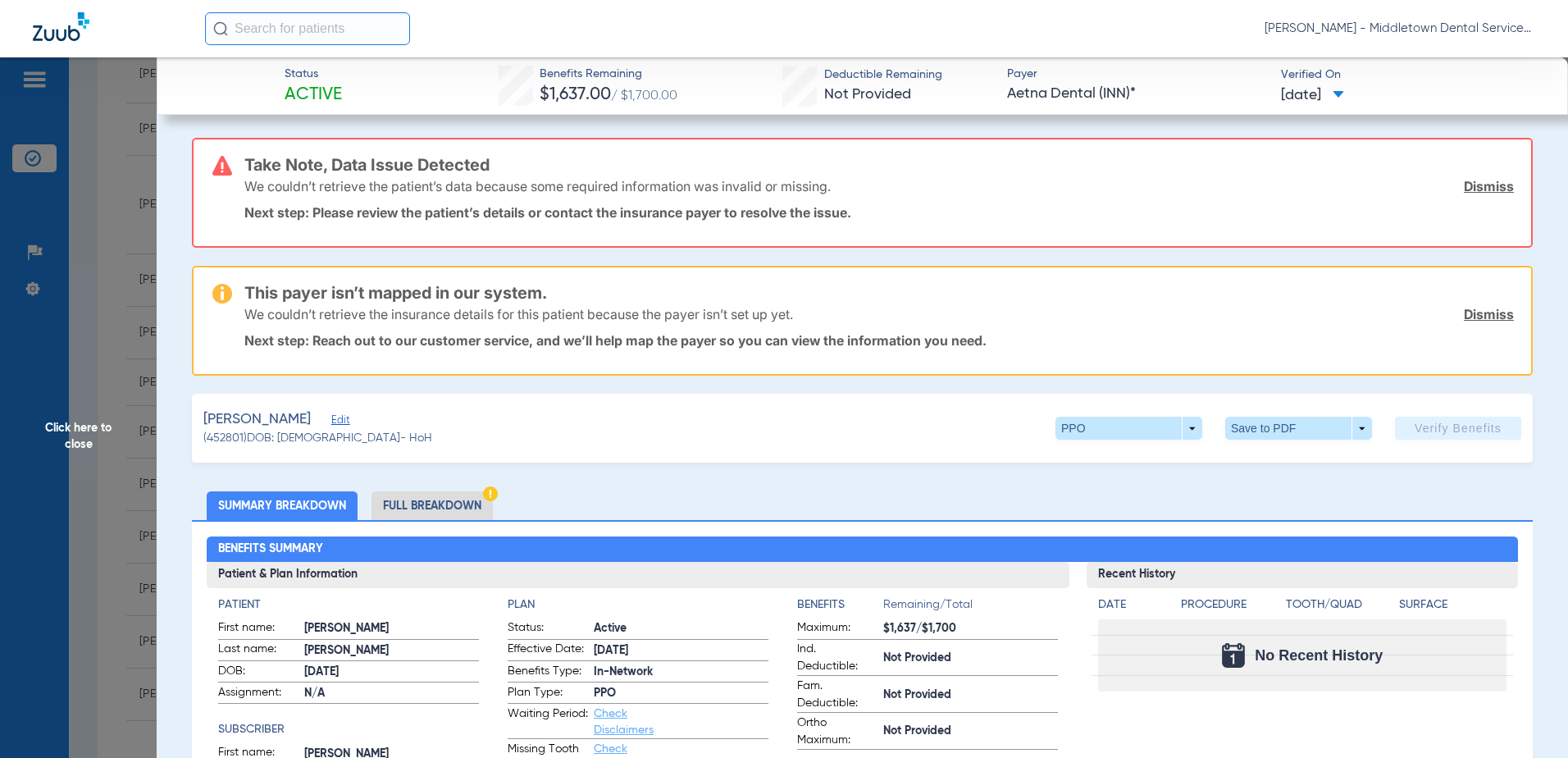
click at [417, 506] on li "Full Breakdown" at bounding box center [433, 505] width 122 height 29
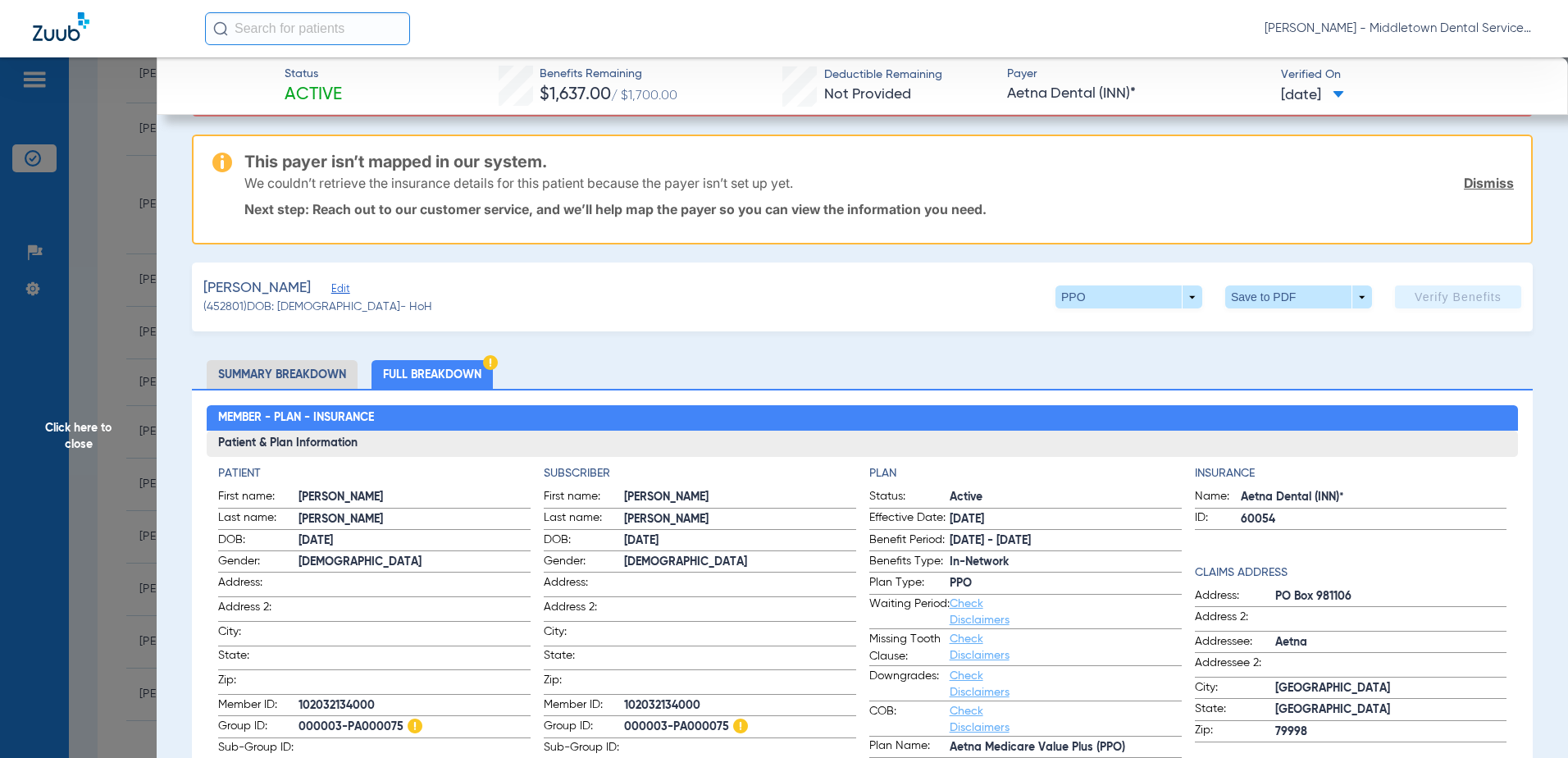
scroll to position [246, 0]
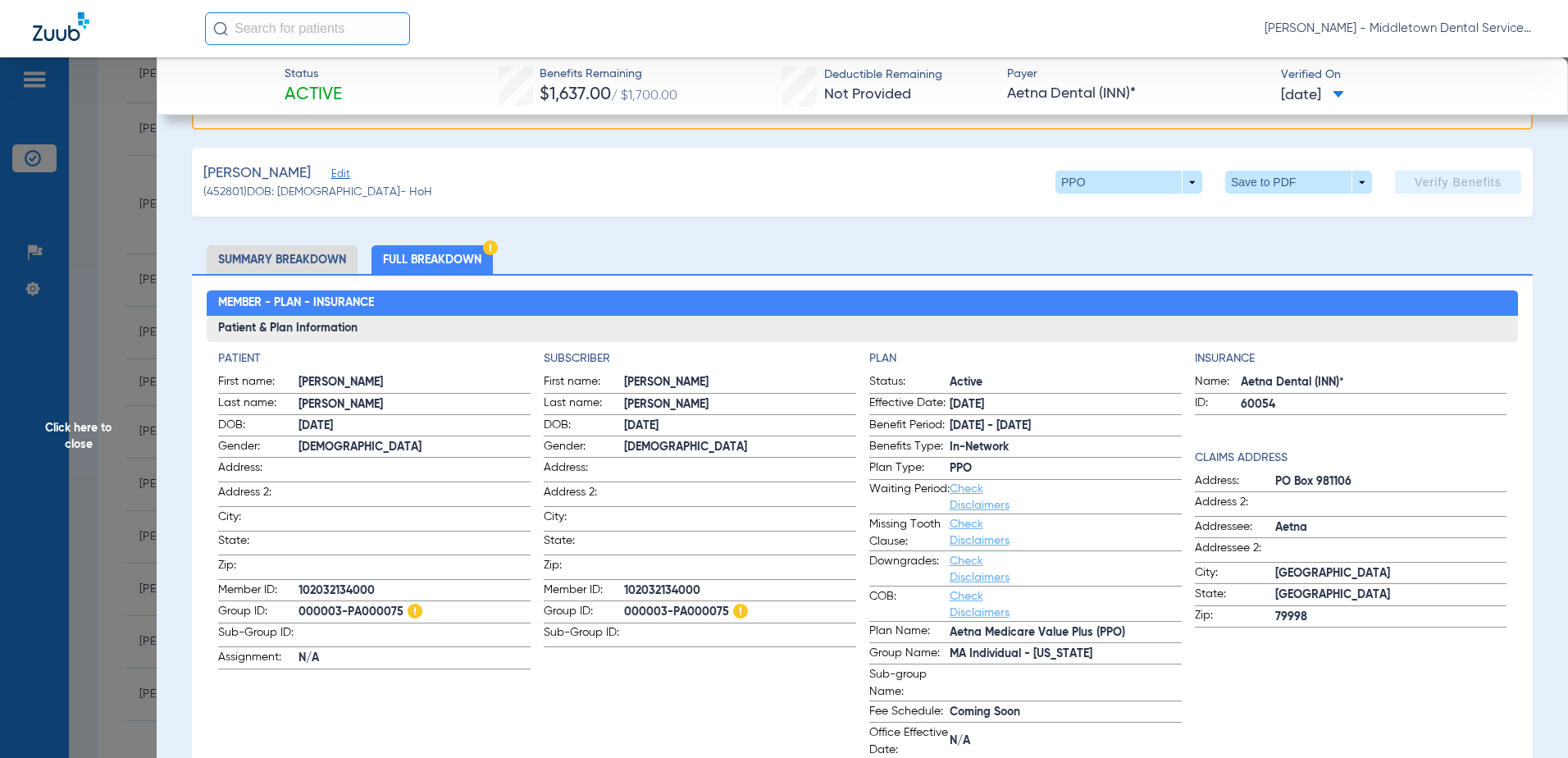
click at [71, 436] on span "Click here to close" at bounding box center [78, 436] width 156 height 758
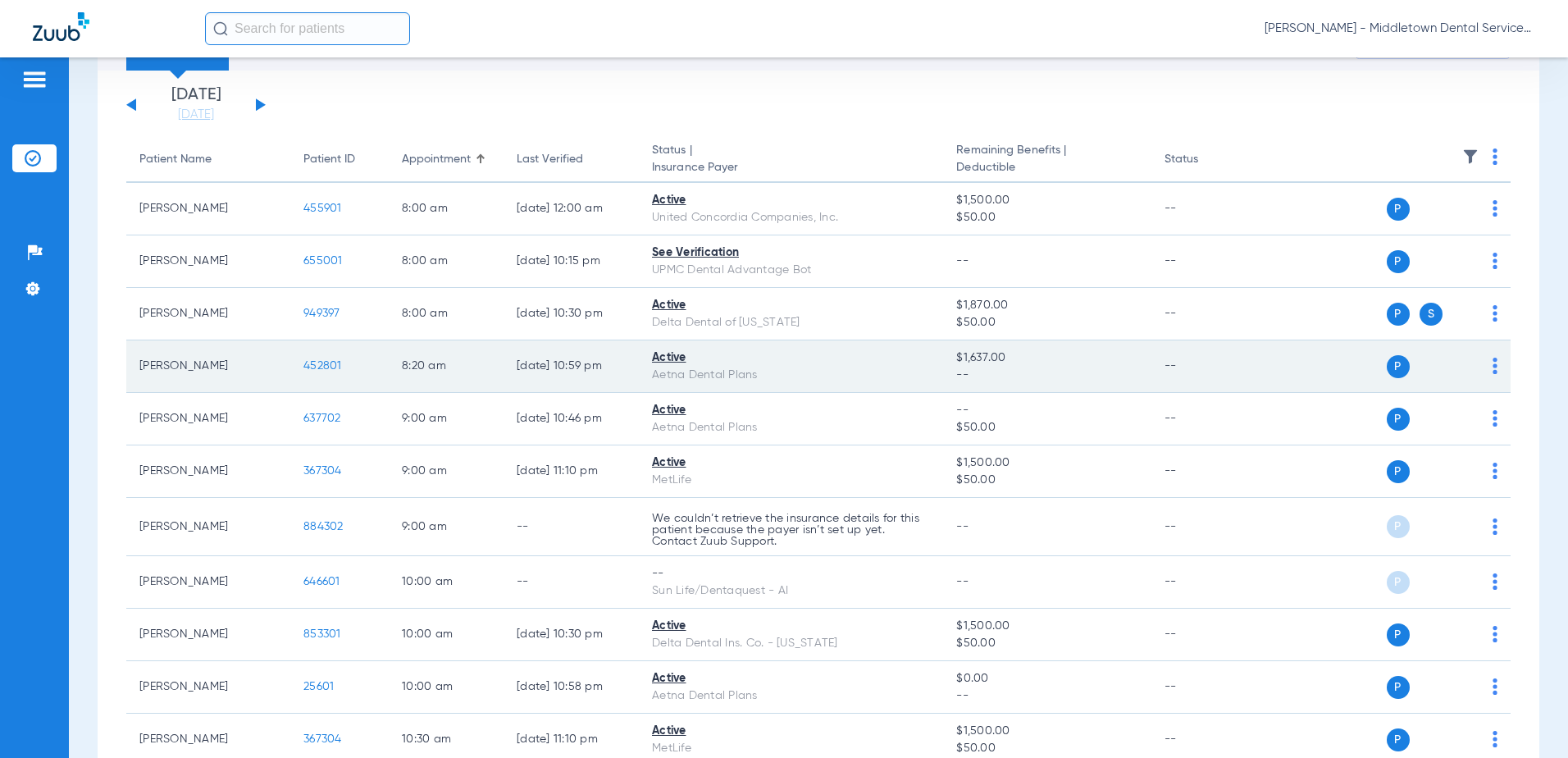
scroll to position [0, 0]
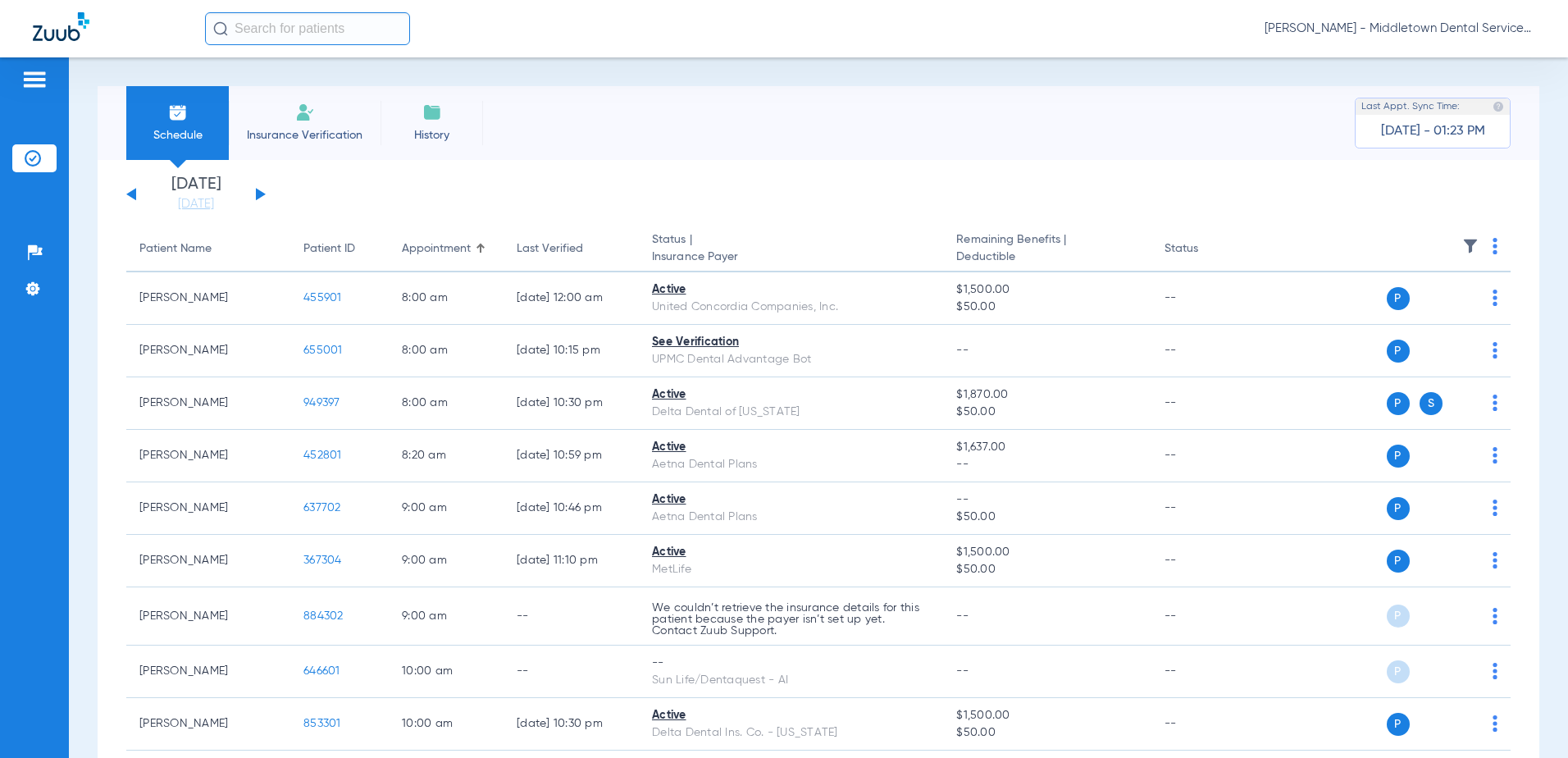
click at [262, 194] on button at bounding box center [260, 194] width 10 height 13
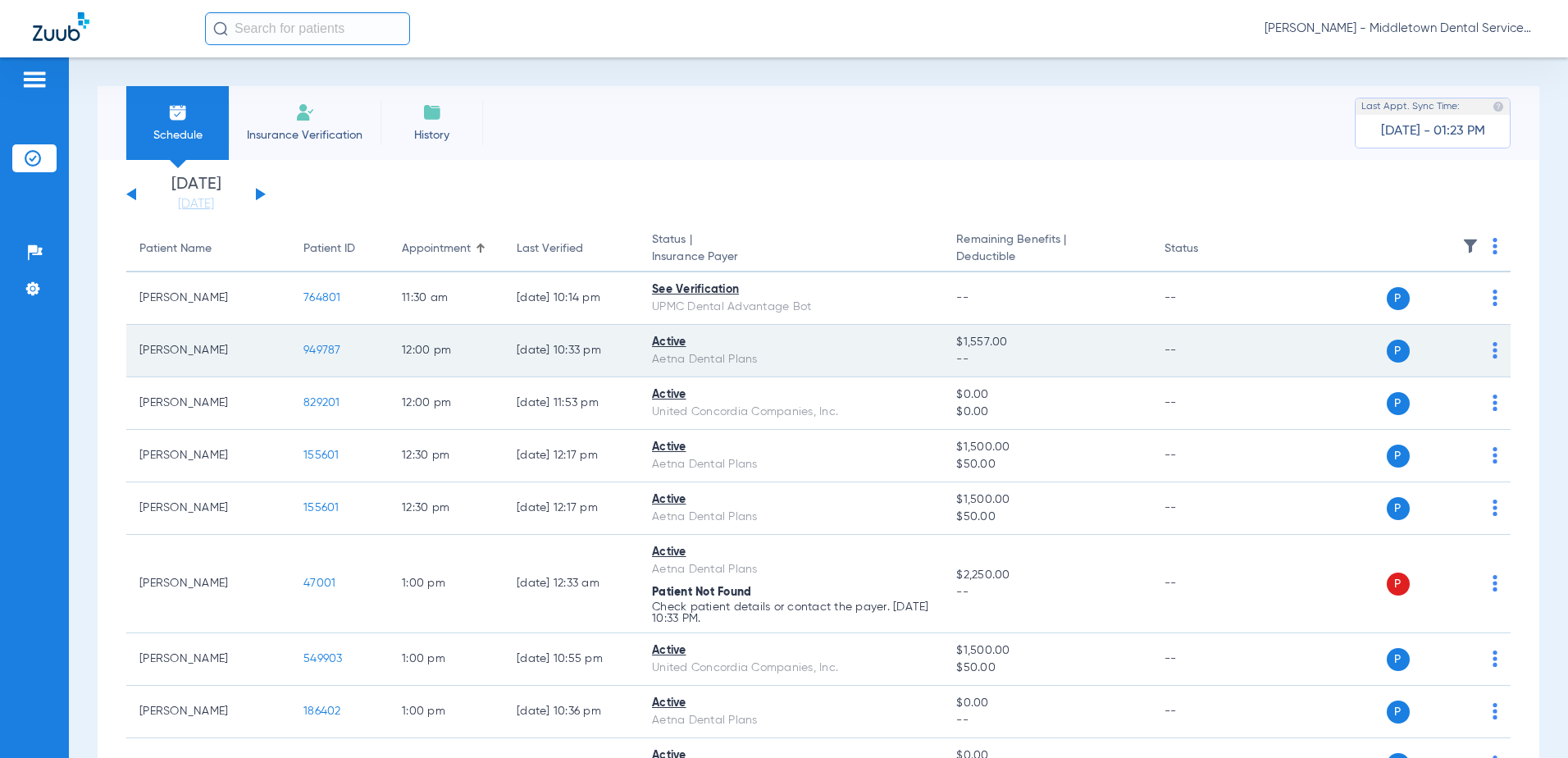
click at [319, 348] on span "949787" at bounding box center [323, 350] width 38 height 12
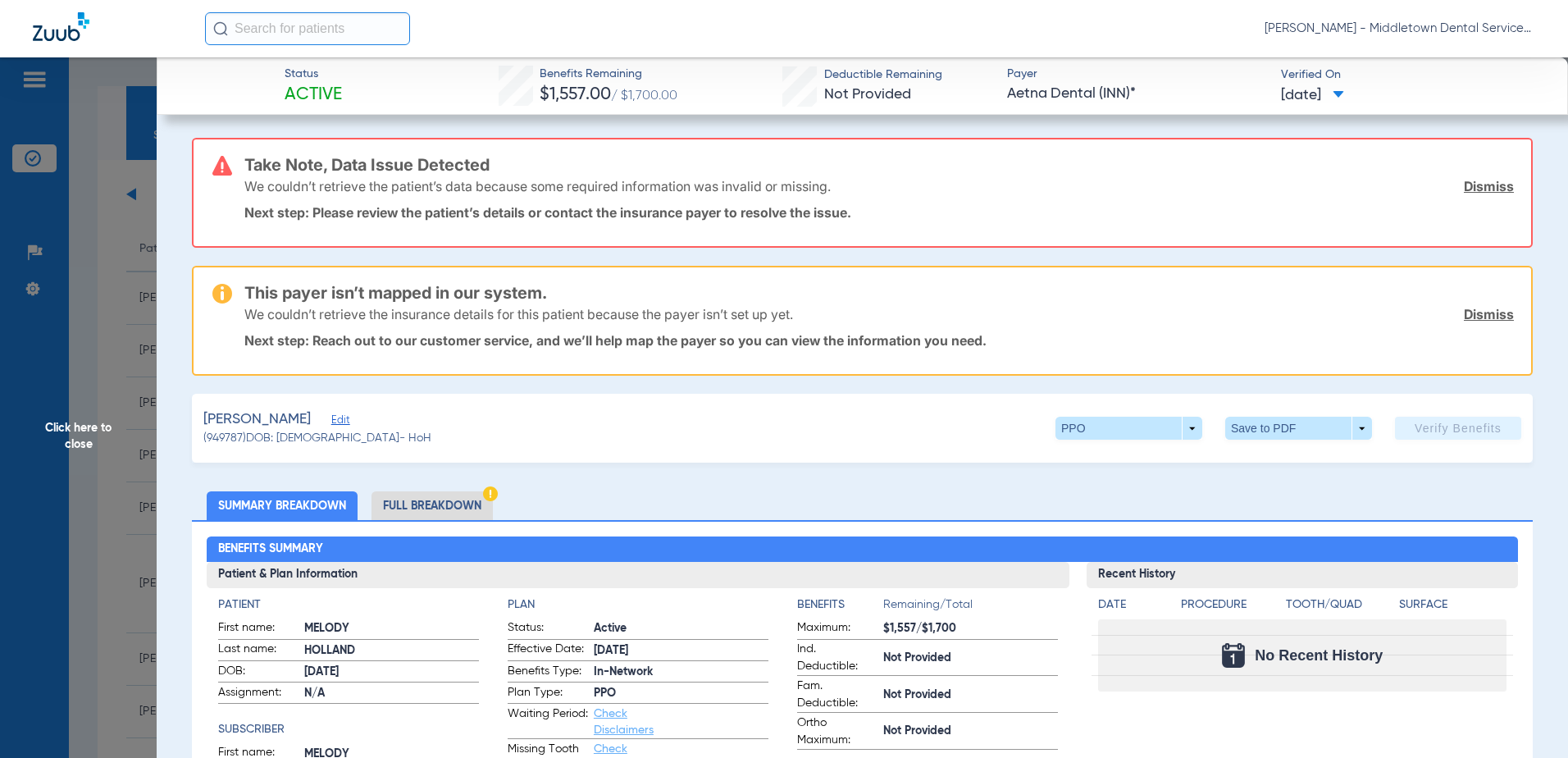
click at [465, 499] on li "Full Breakdown" at bounding box center [433, 505] width 122 height 29
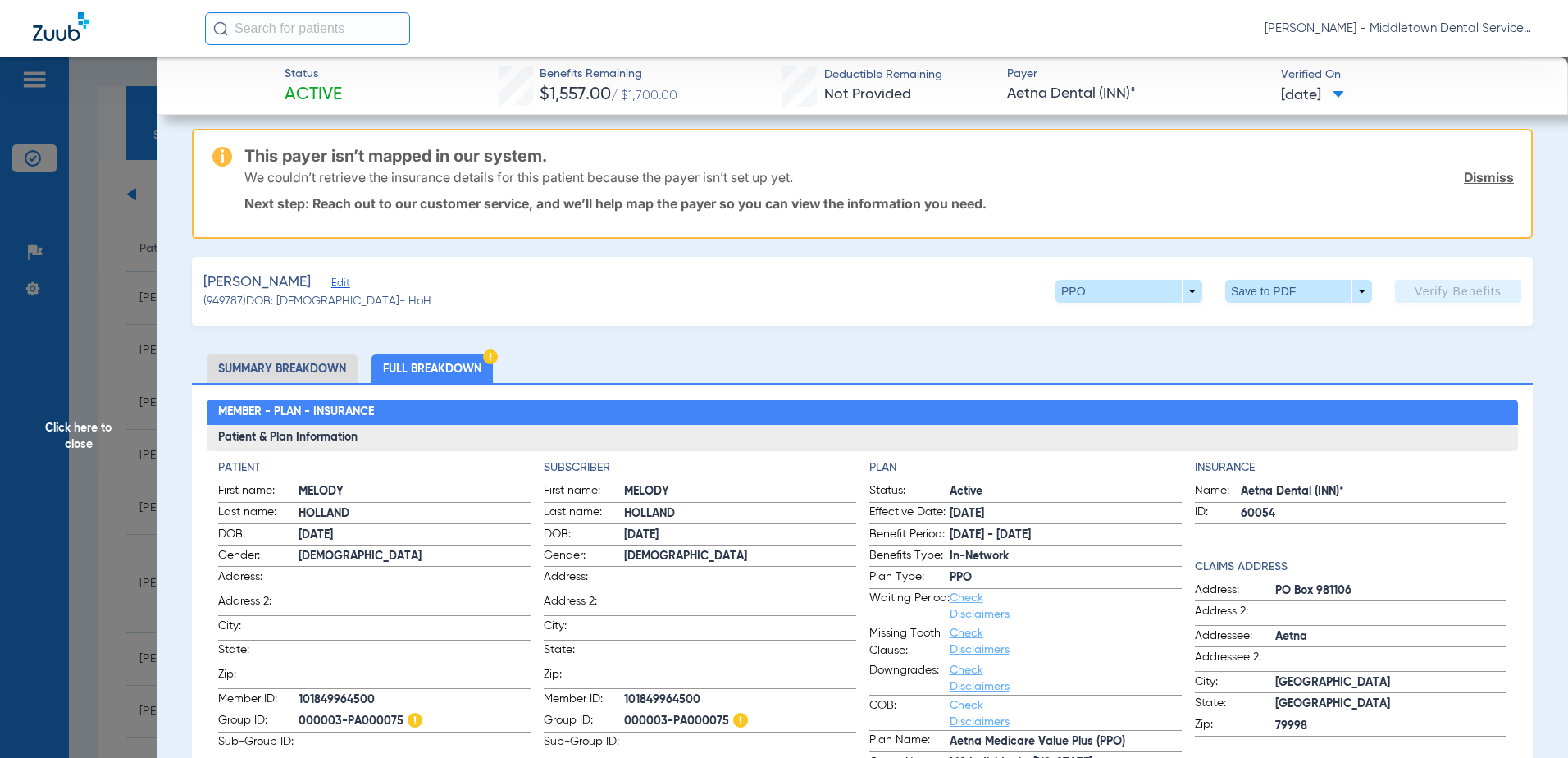
scroll to position [246, 0]
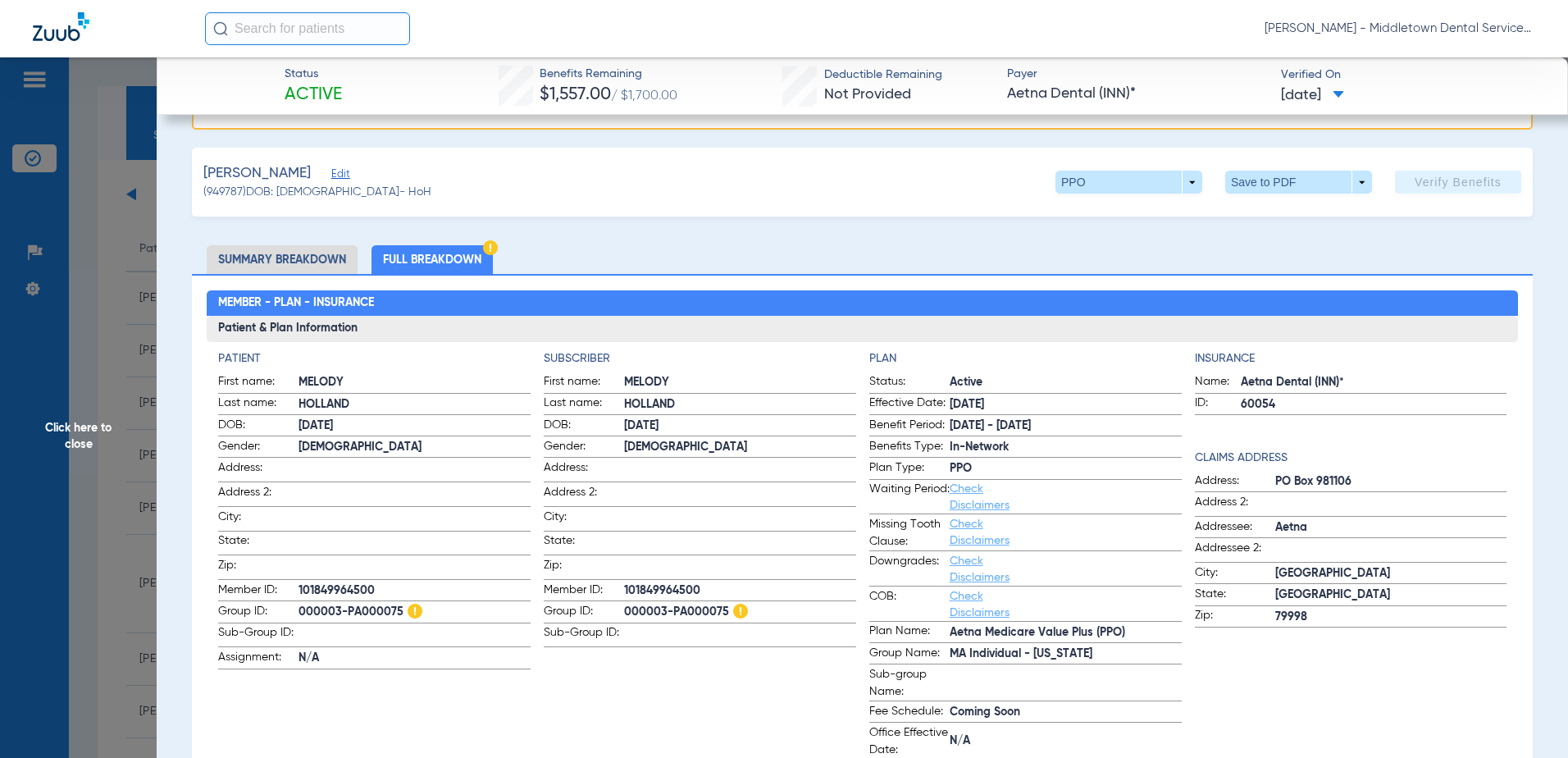
click at [103, 435] on span "Click here to close" at bounding box center [78, 436] width 156 height 758
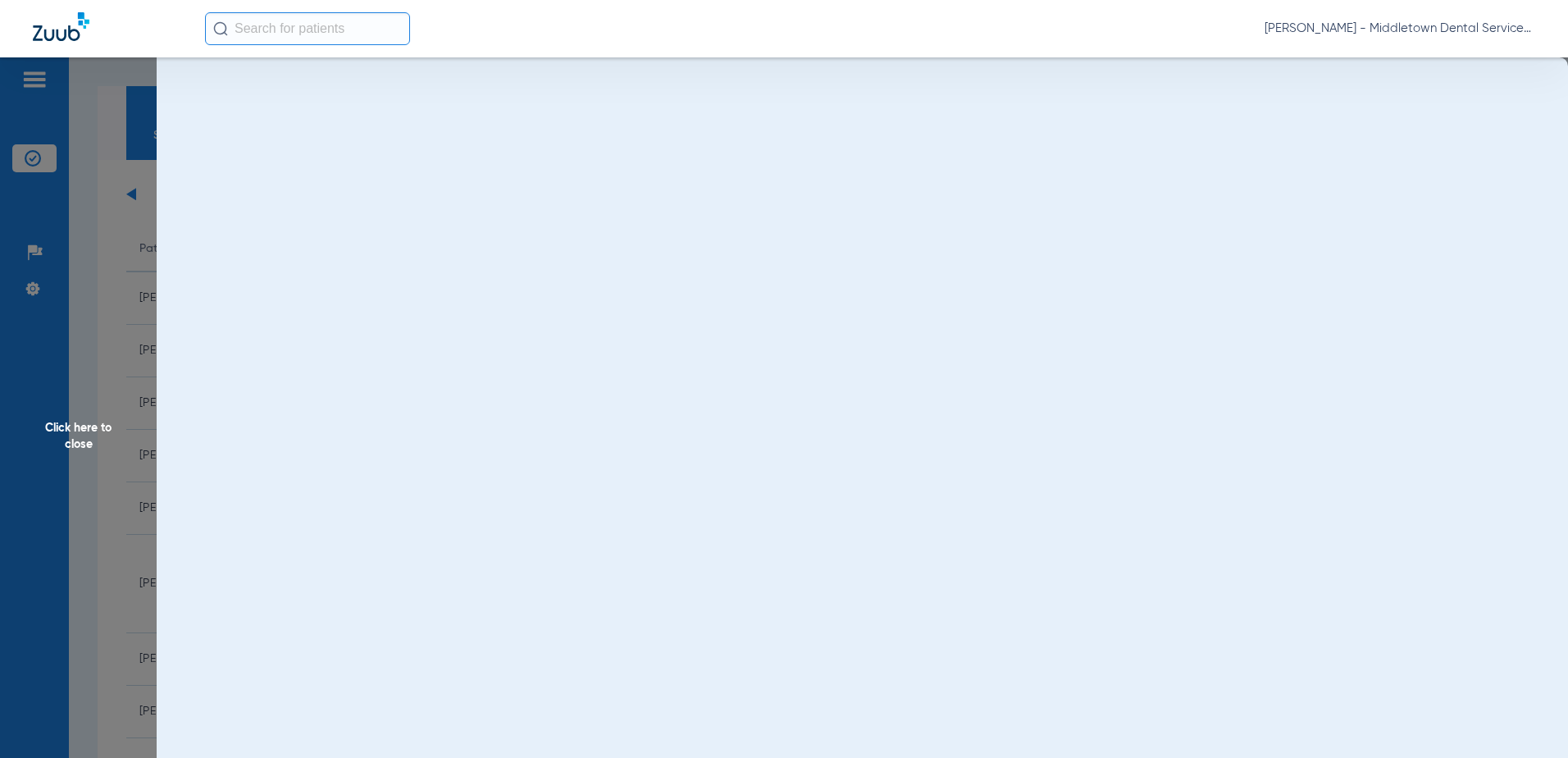
scroll to position [0, 0]
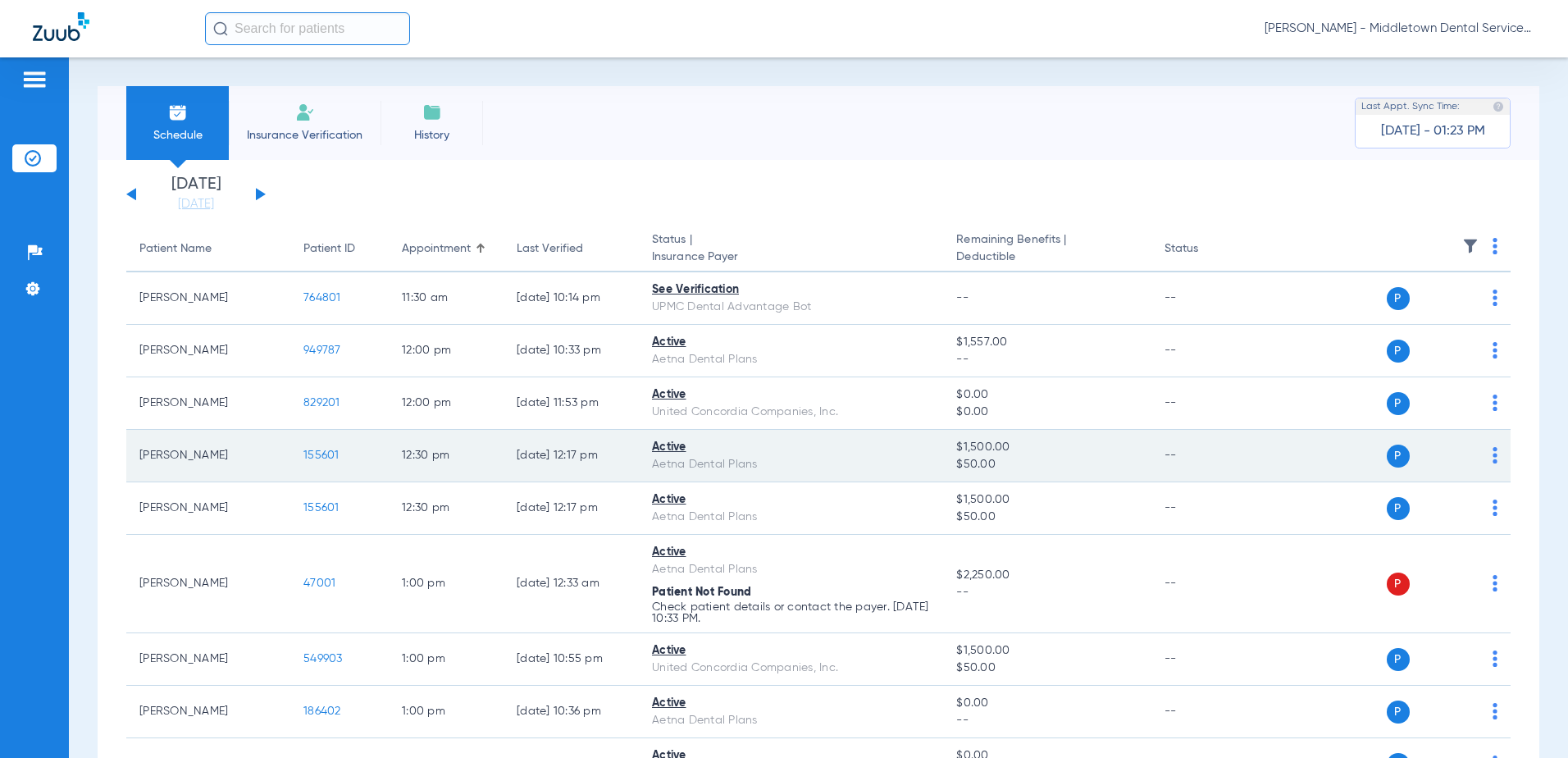
click at [310, 456] on span "155601" at bounding box center [322, 454] width 36 height 12
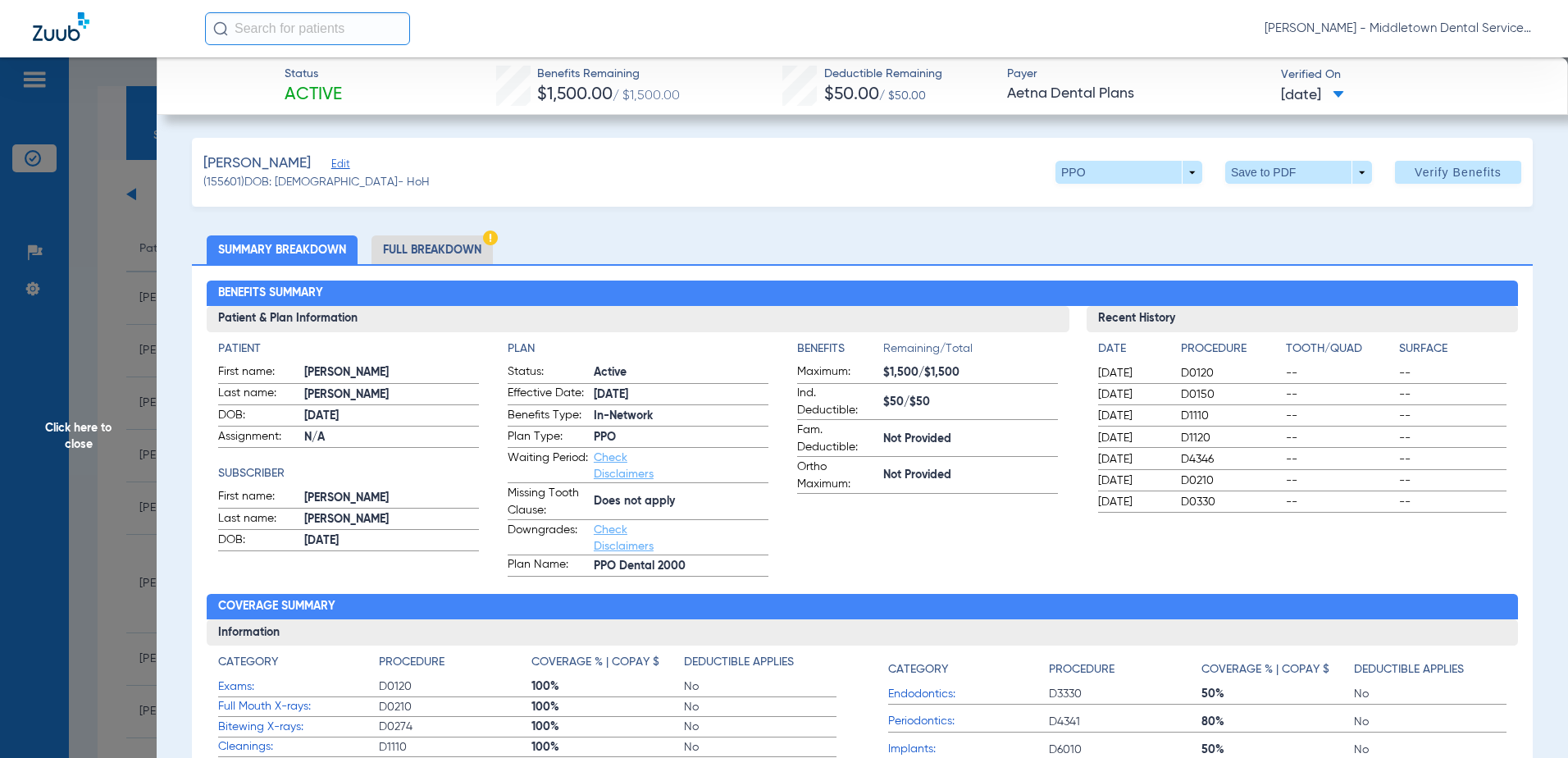
click at [96, 424] on span "Click here to close" at bounding box center [78, 436] width 156 height 758
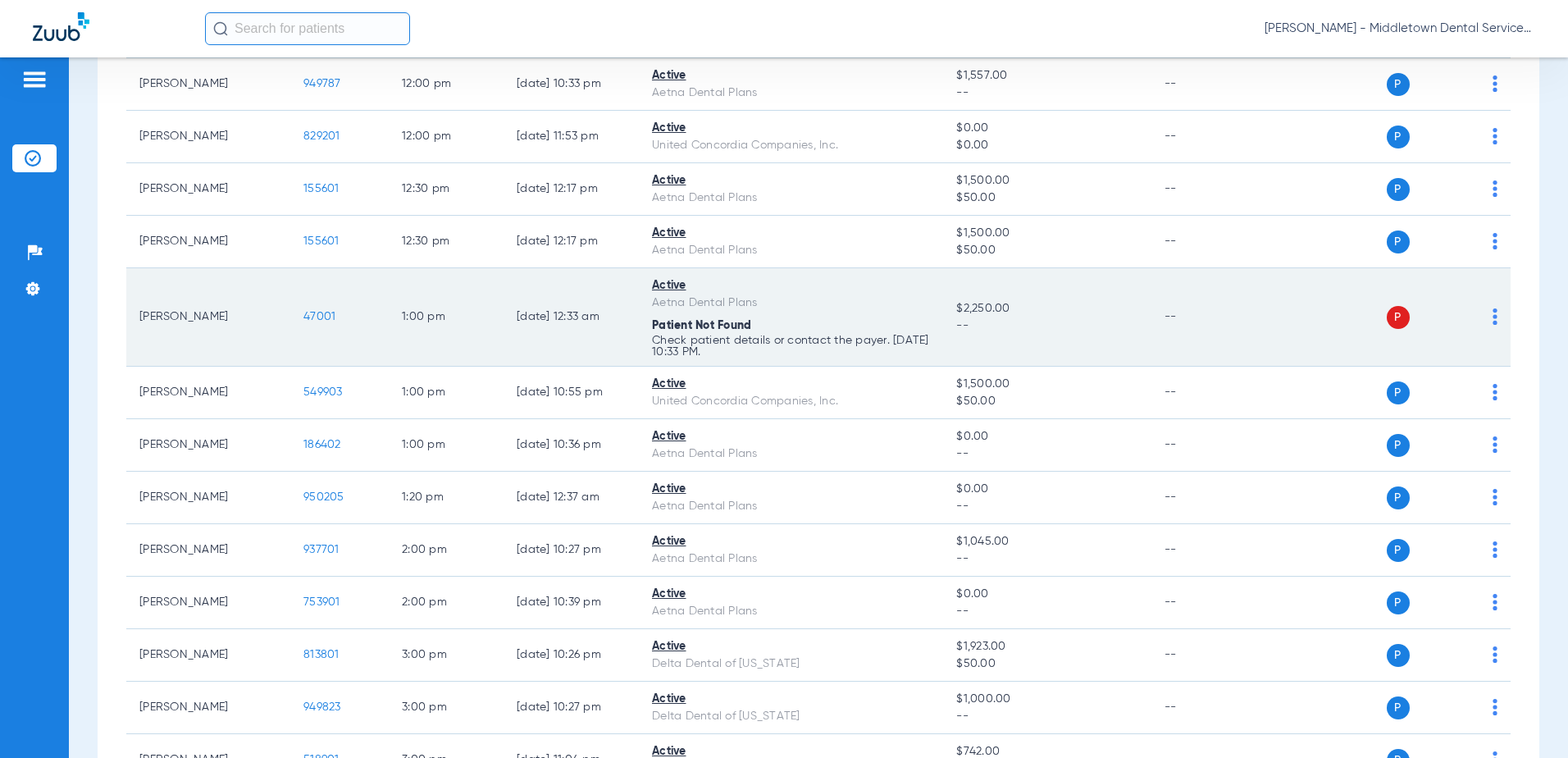
scroll to position [328, 0]
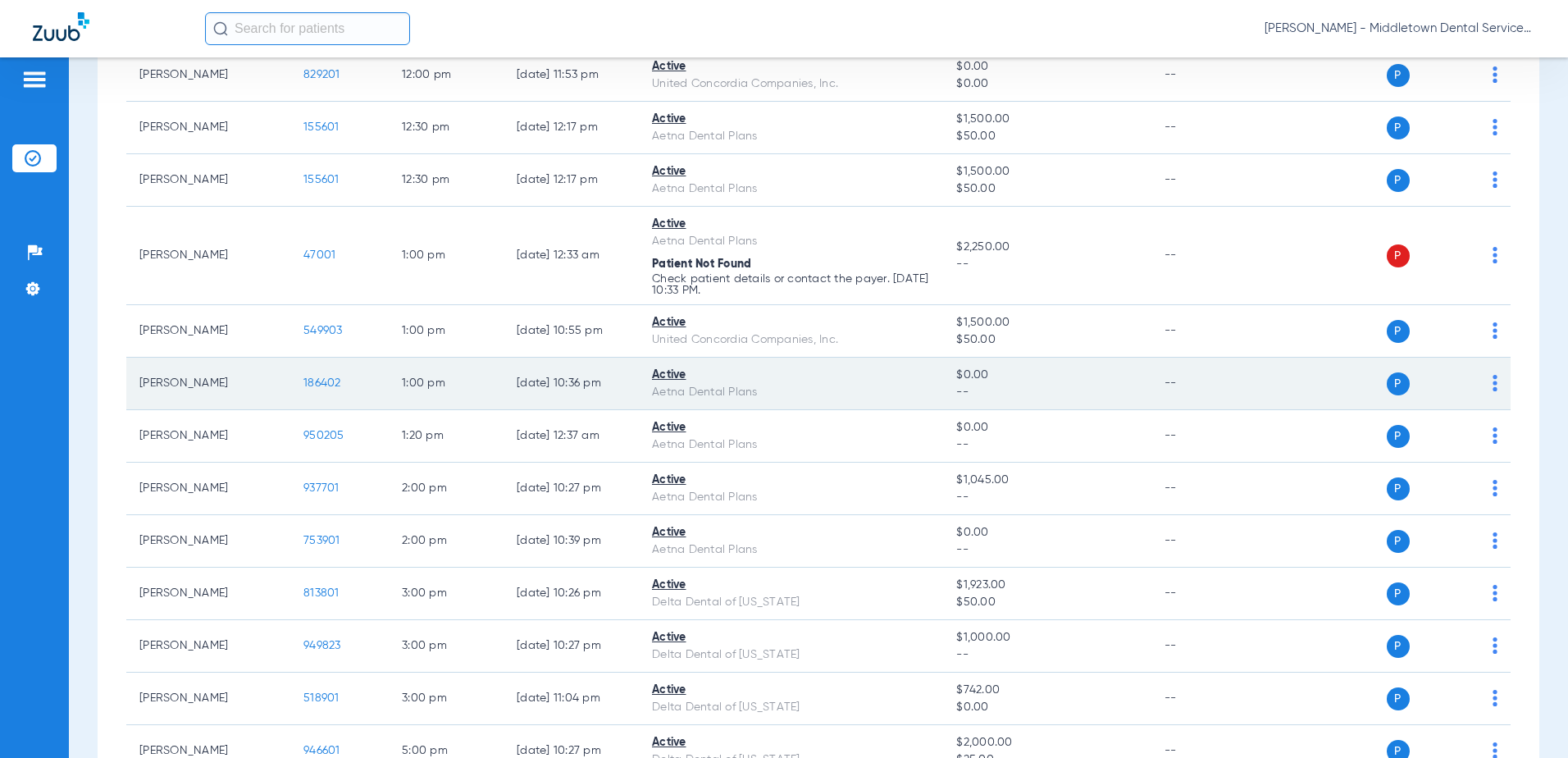
click at [321, 389] on span "186402" at bounding box center [323, 383] width 38 height 12
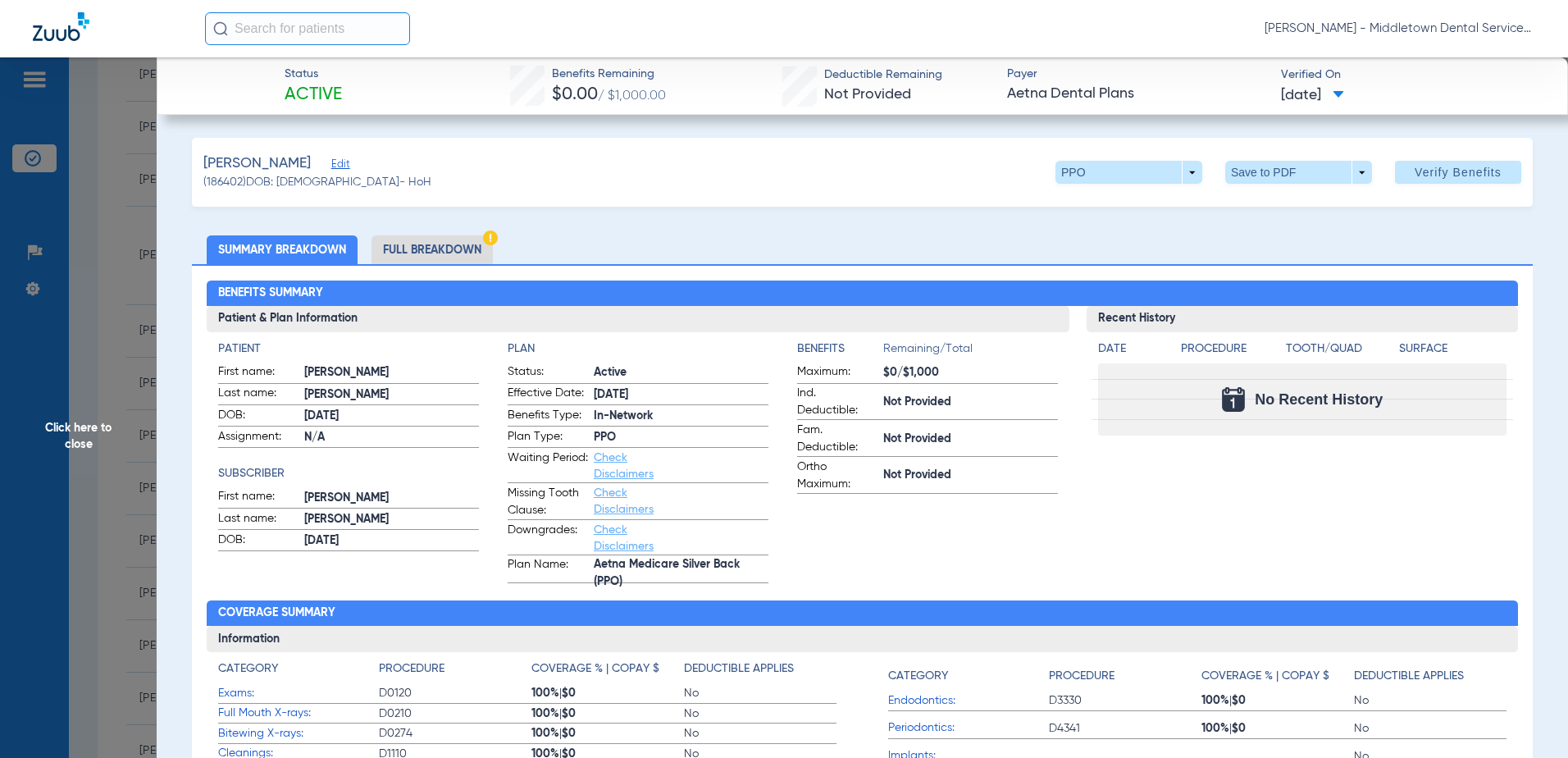
click at [404, 248] on li "Full Breakdown" at bounding box center [433, 250] width 122 height 29
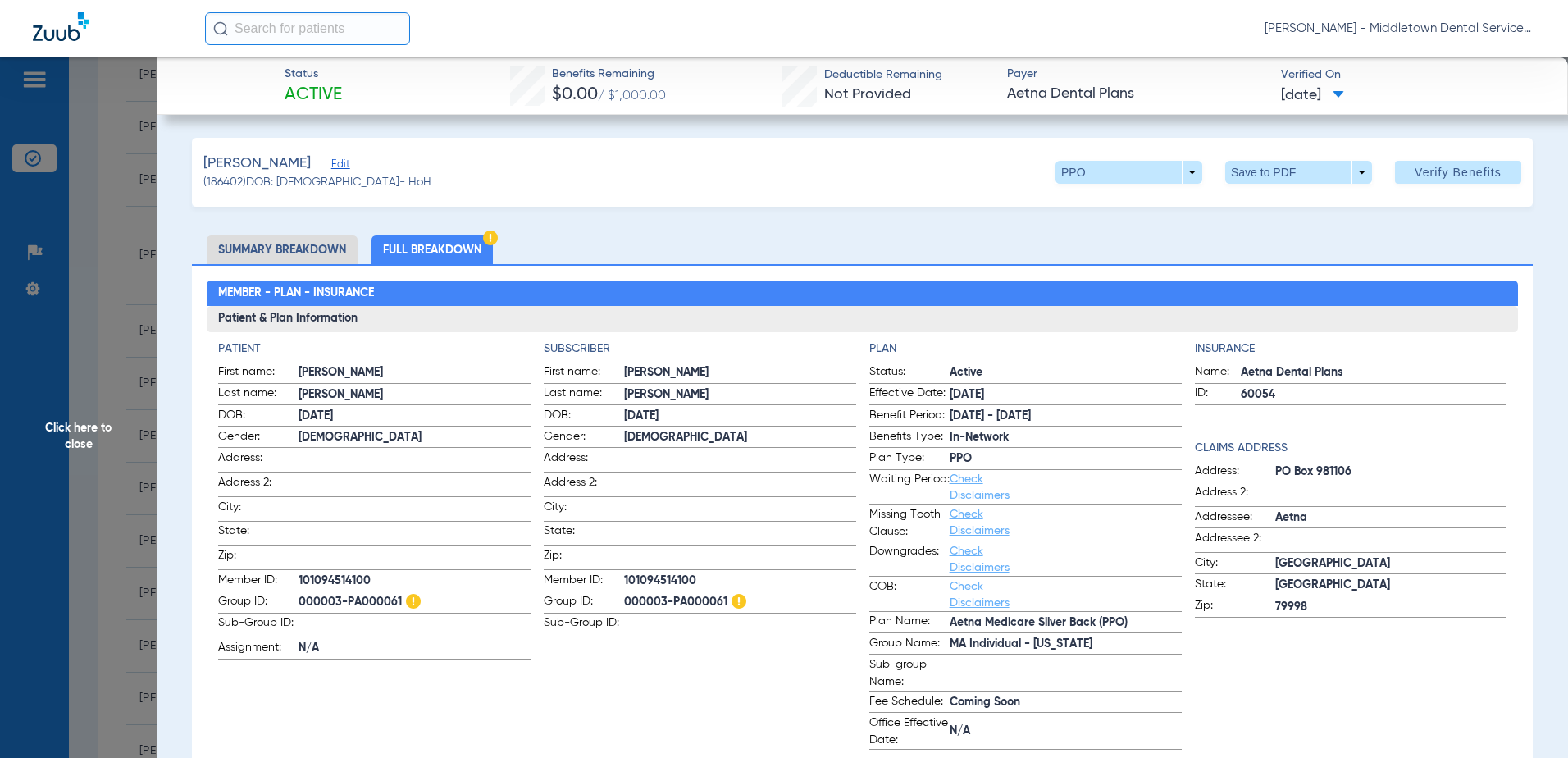
click at [86, 425] on span "Click here to close" at bounding box center [78, 436] width 156 height 758
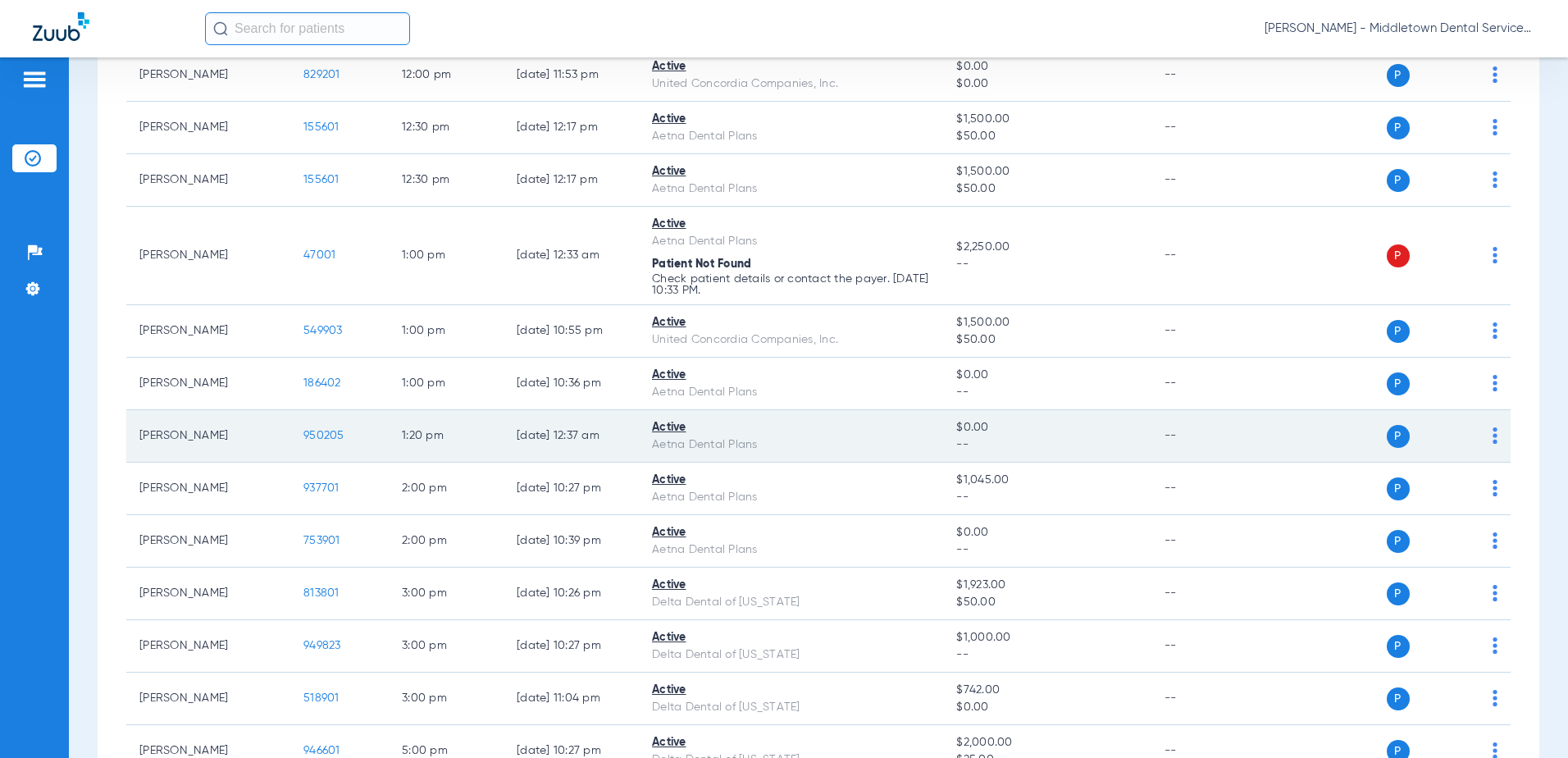
click at [327, 439] on span "950205" at bounding box center [324, 435] width 41 height 12
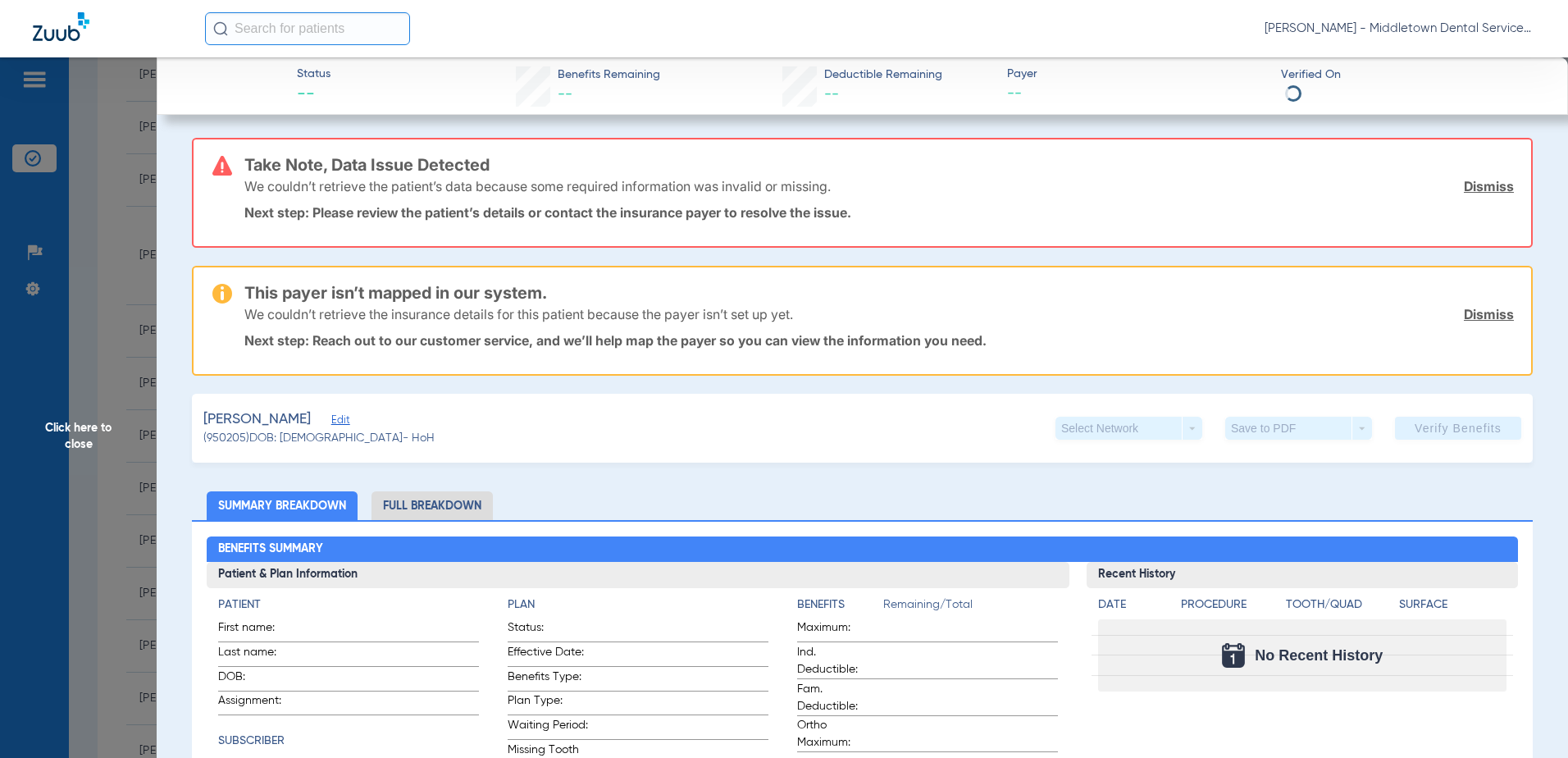
click at [418, 499] on li "Full Breakdown" at bounding box center [433, 505] width 122 height 29
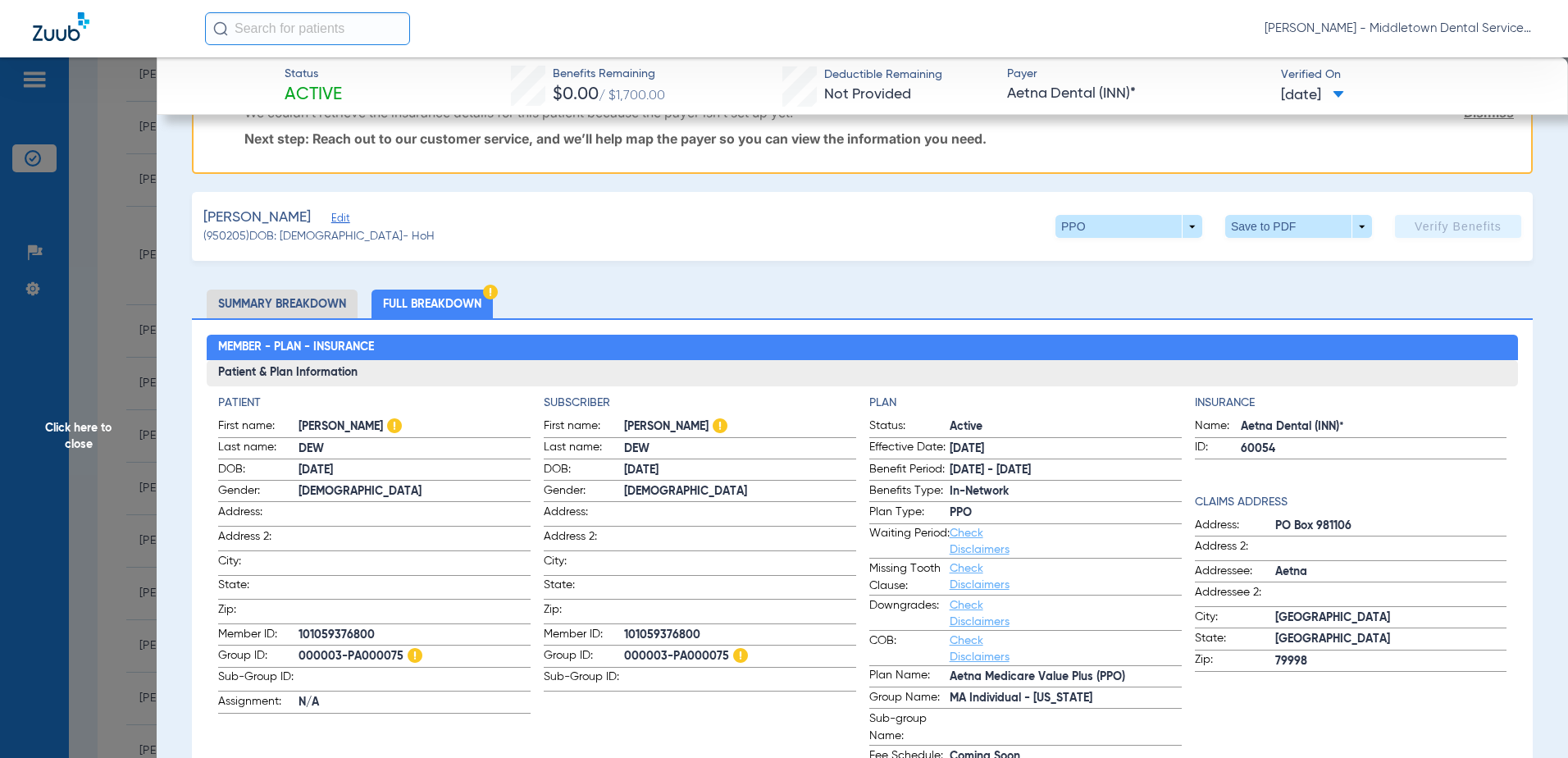
scroll to position [246, 0]
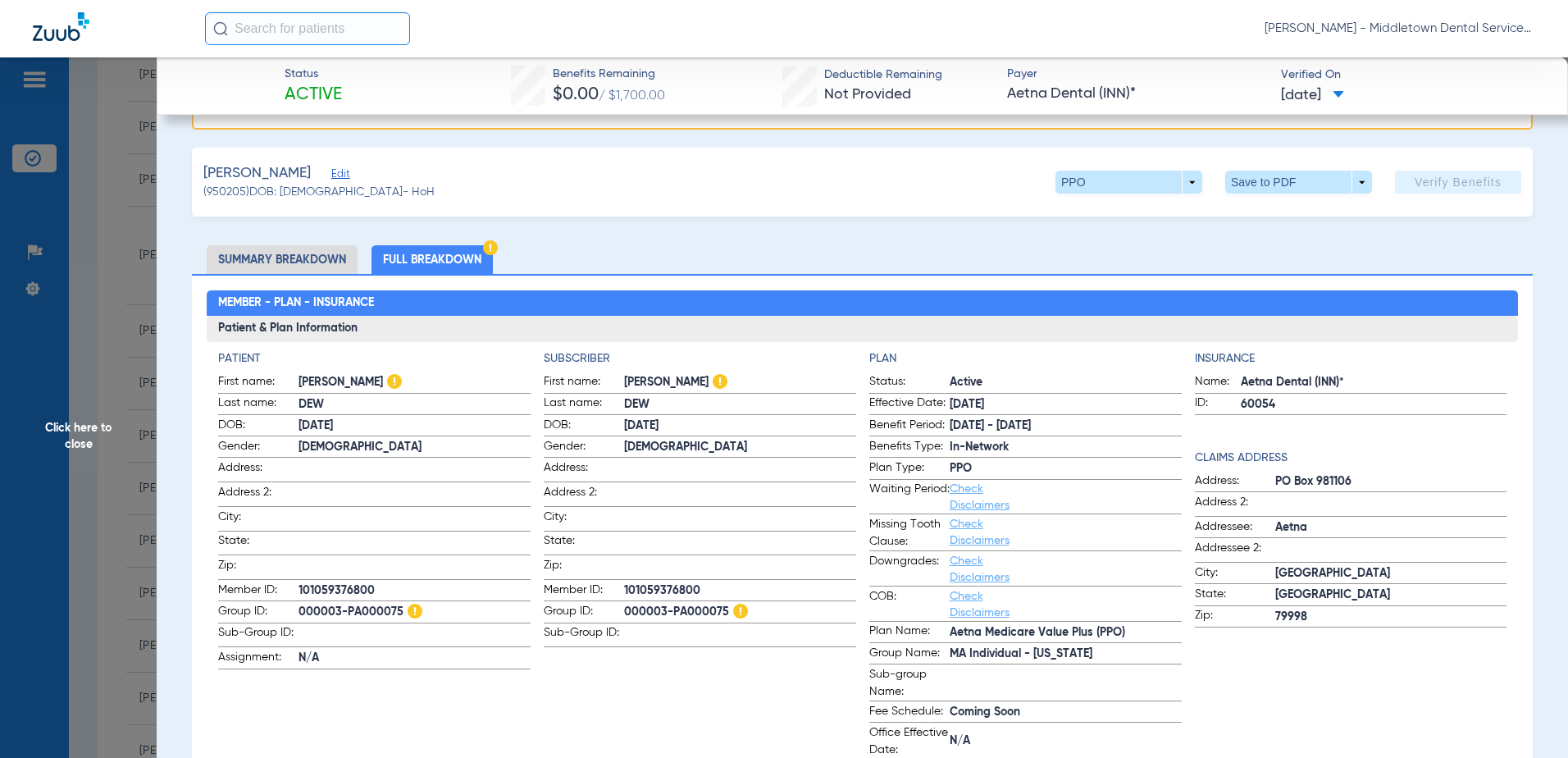
click at [70, 452] on span "Click here to close" at bounding box center [78, 436] width 156 height 758
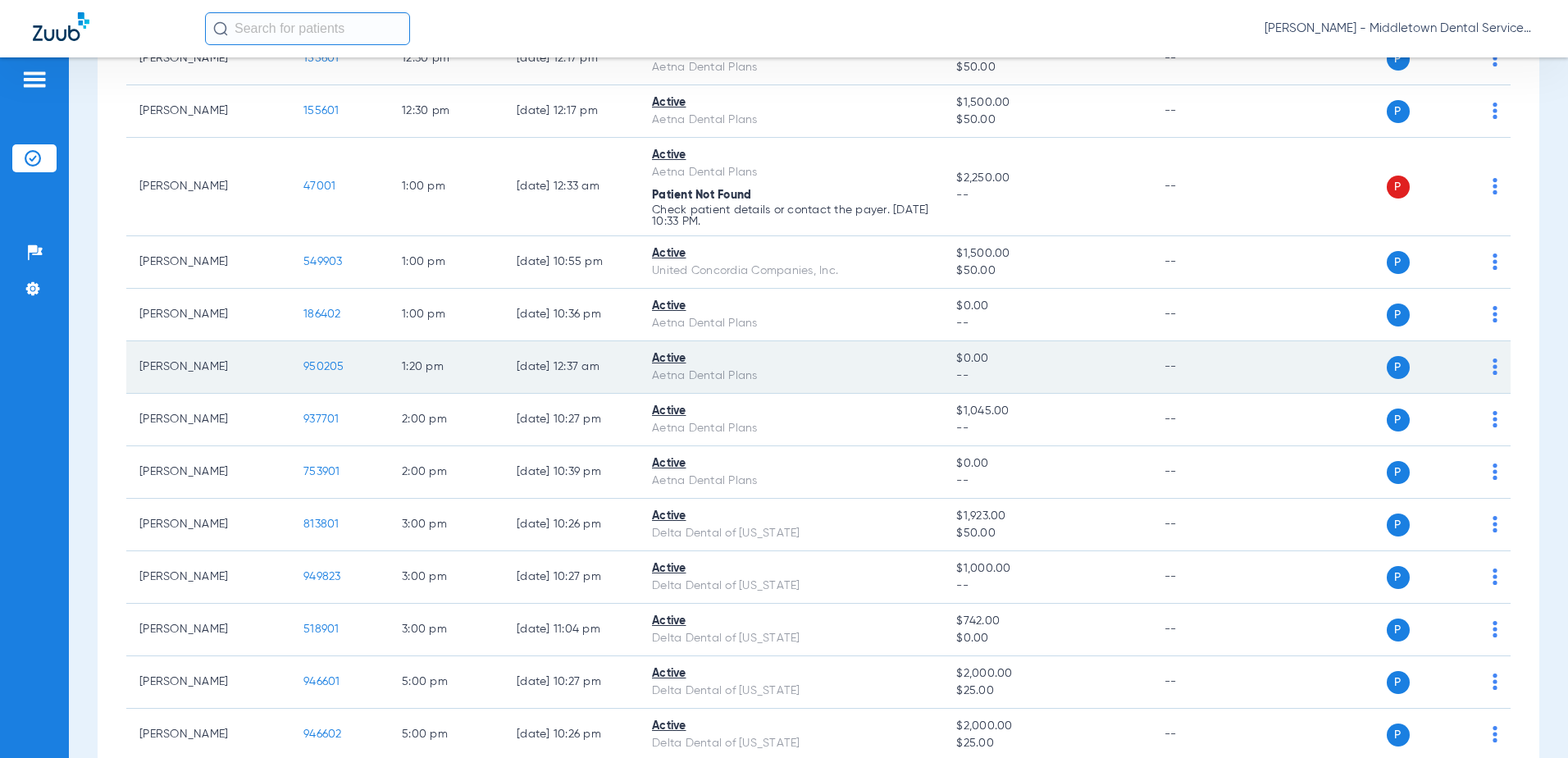
scroll to position [492, 0]
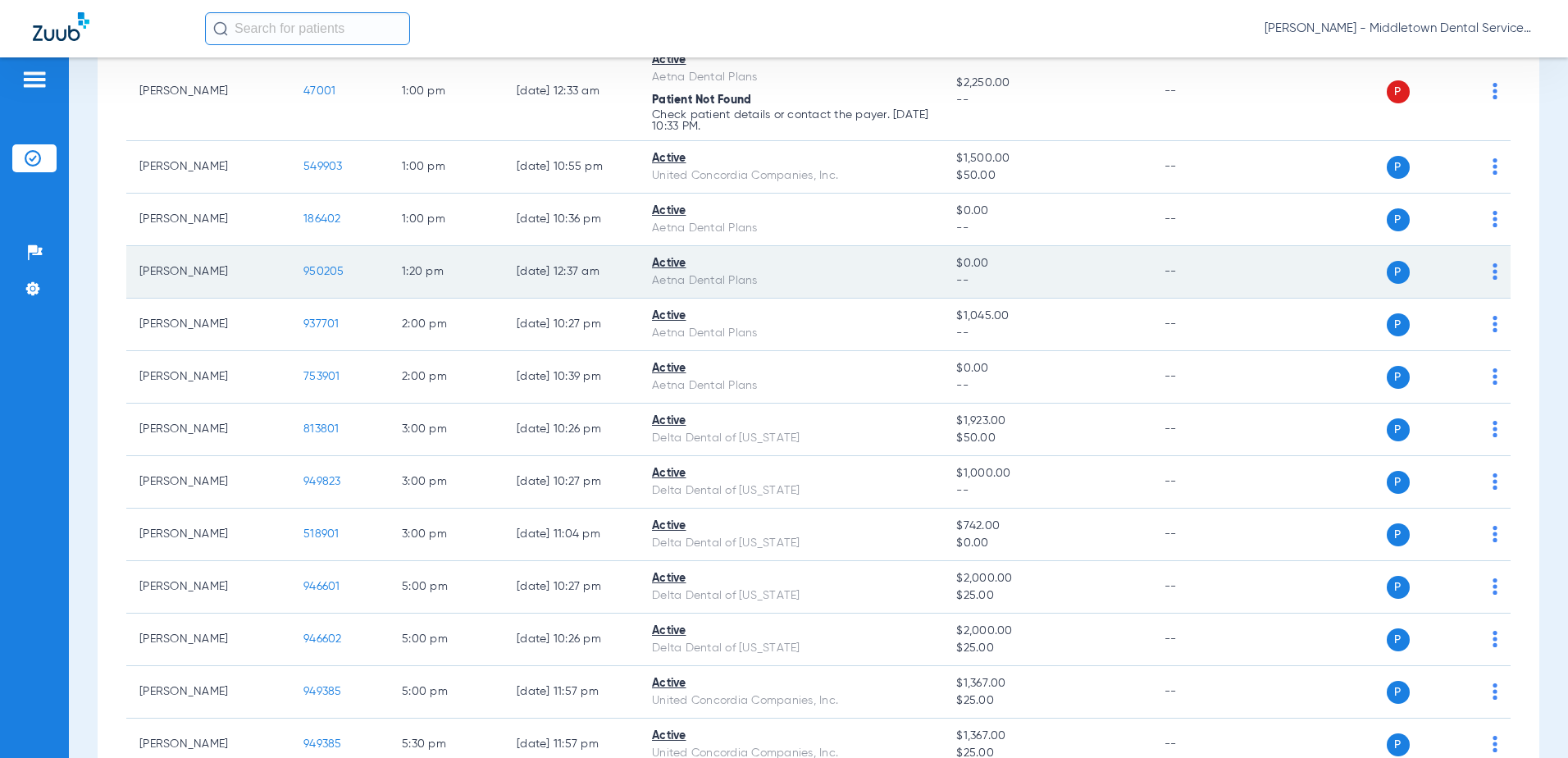
click at [315, 273] on span "950205" at bounding box center [324, 271] width 41 height 12
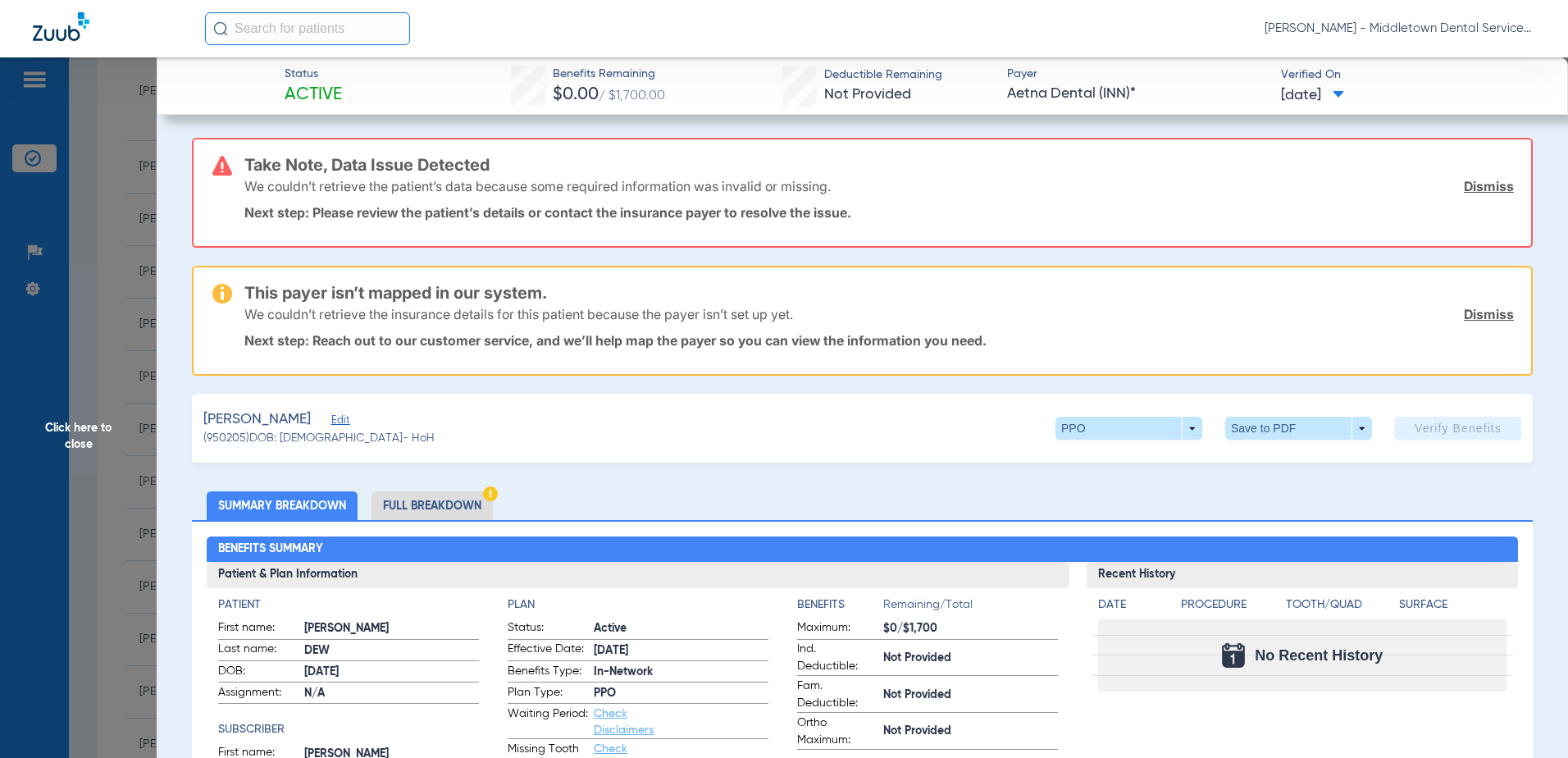
click at [408, 506] on li "Full Breakdown" at bounding box center [433, 505] width 122 height 29
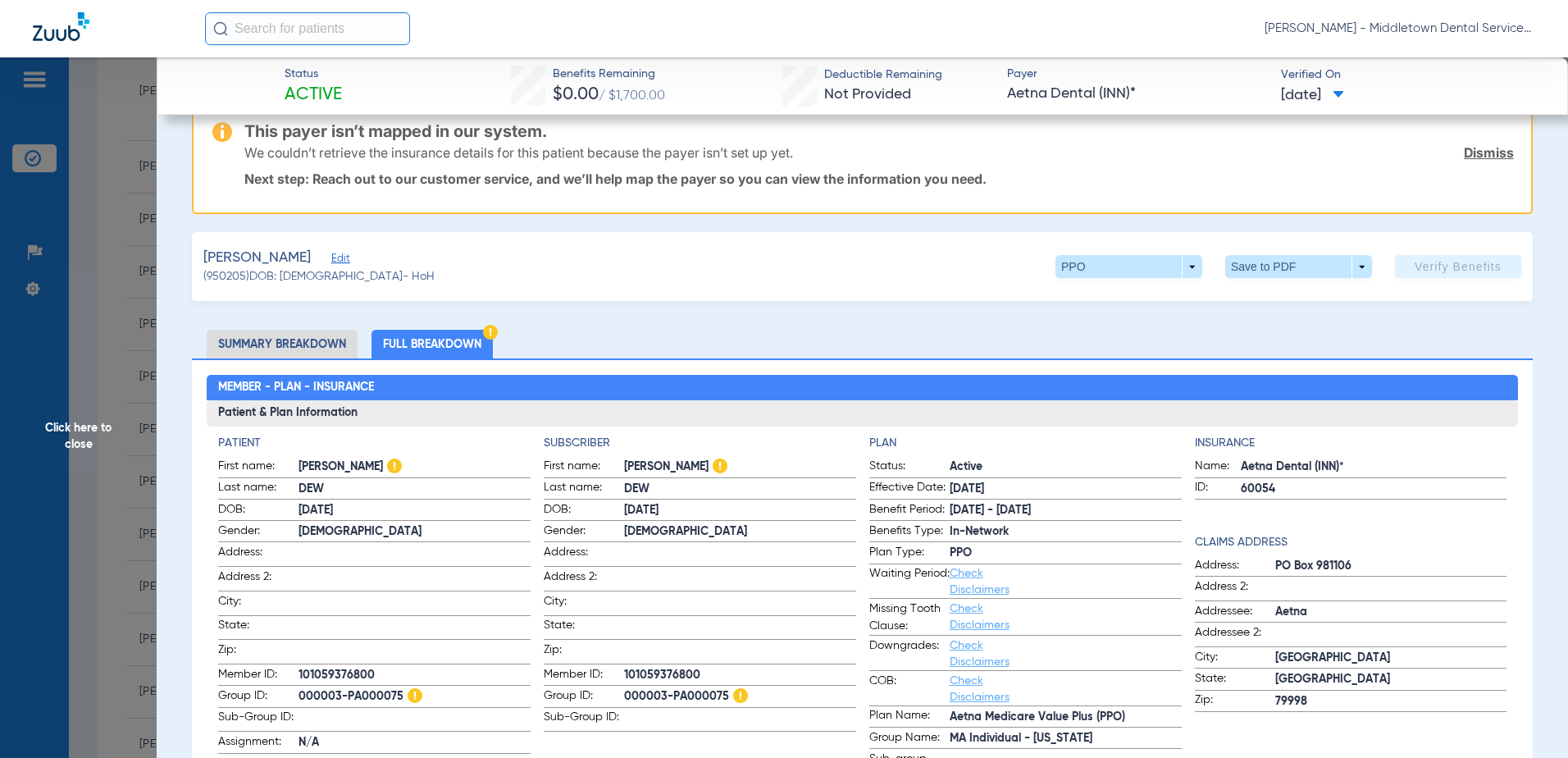
scroll to position [246, 0]
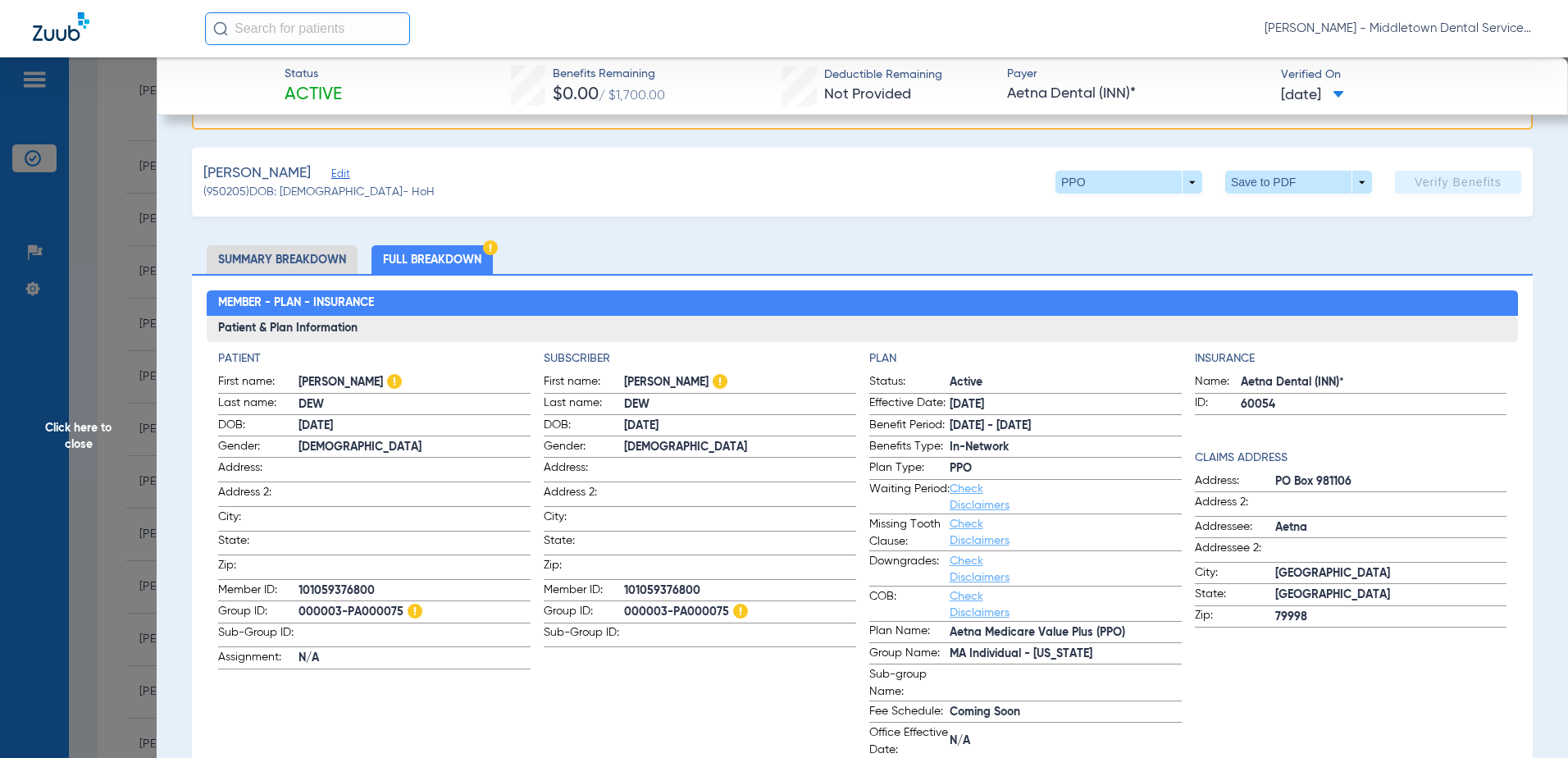
click at [90, 433] on span "Click here to close" at bounding box center [78, 436] width 156 height 758
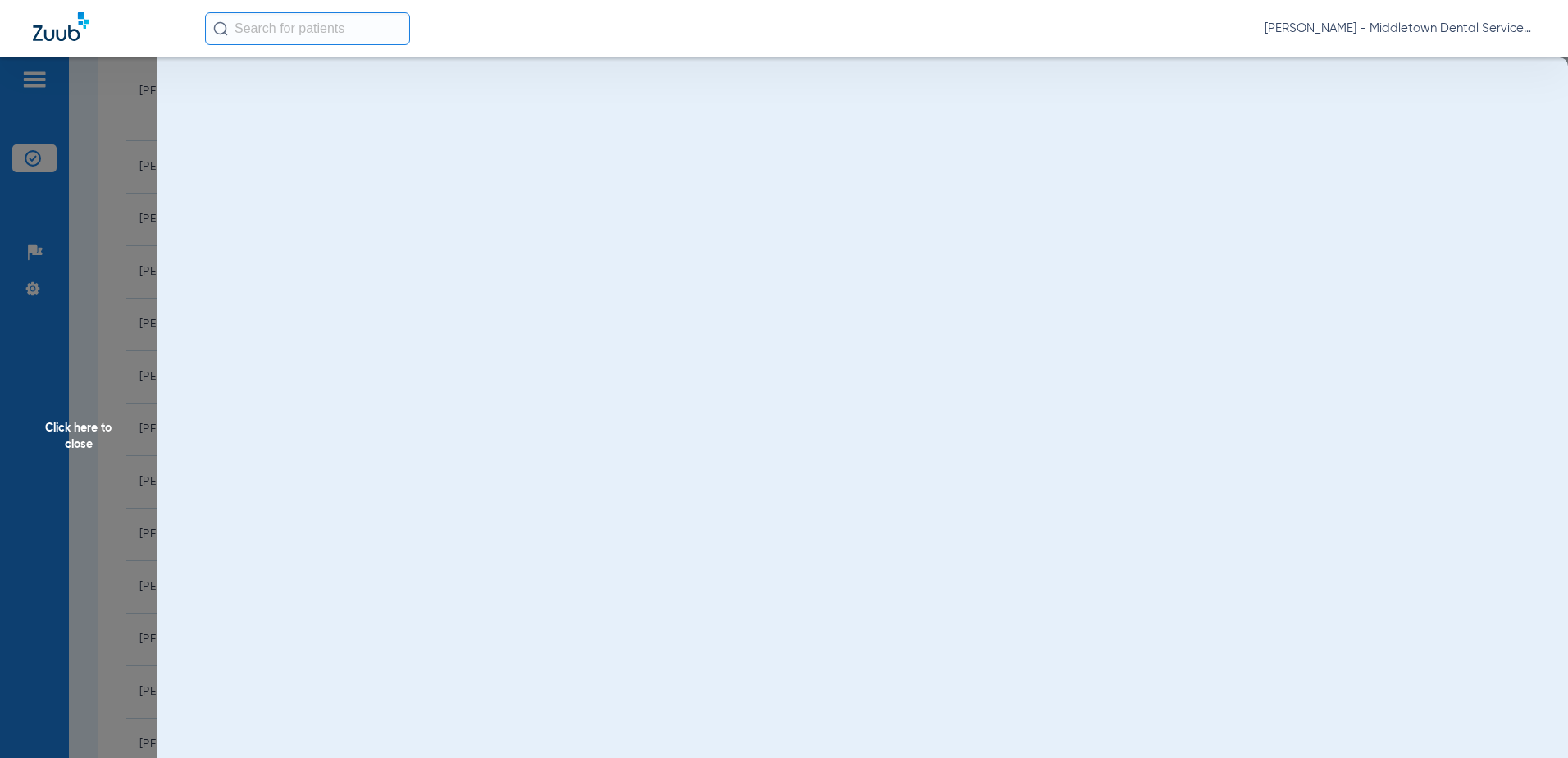
scroll to position [0, 0]
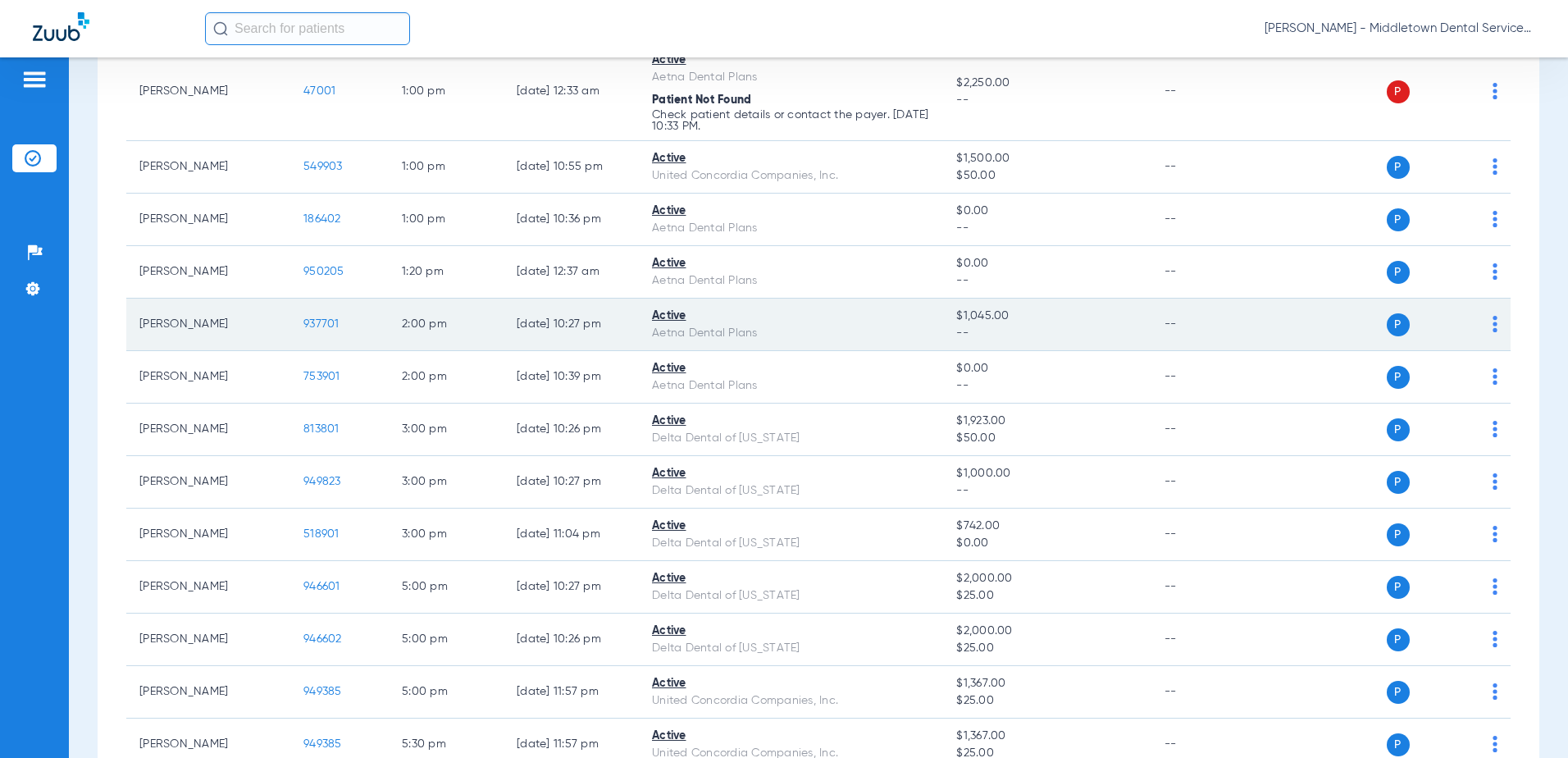
click at [319, 324] on span "937701" at bounding box center [322, 324] width 36 height 12
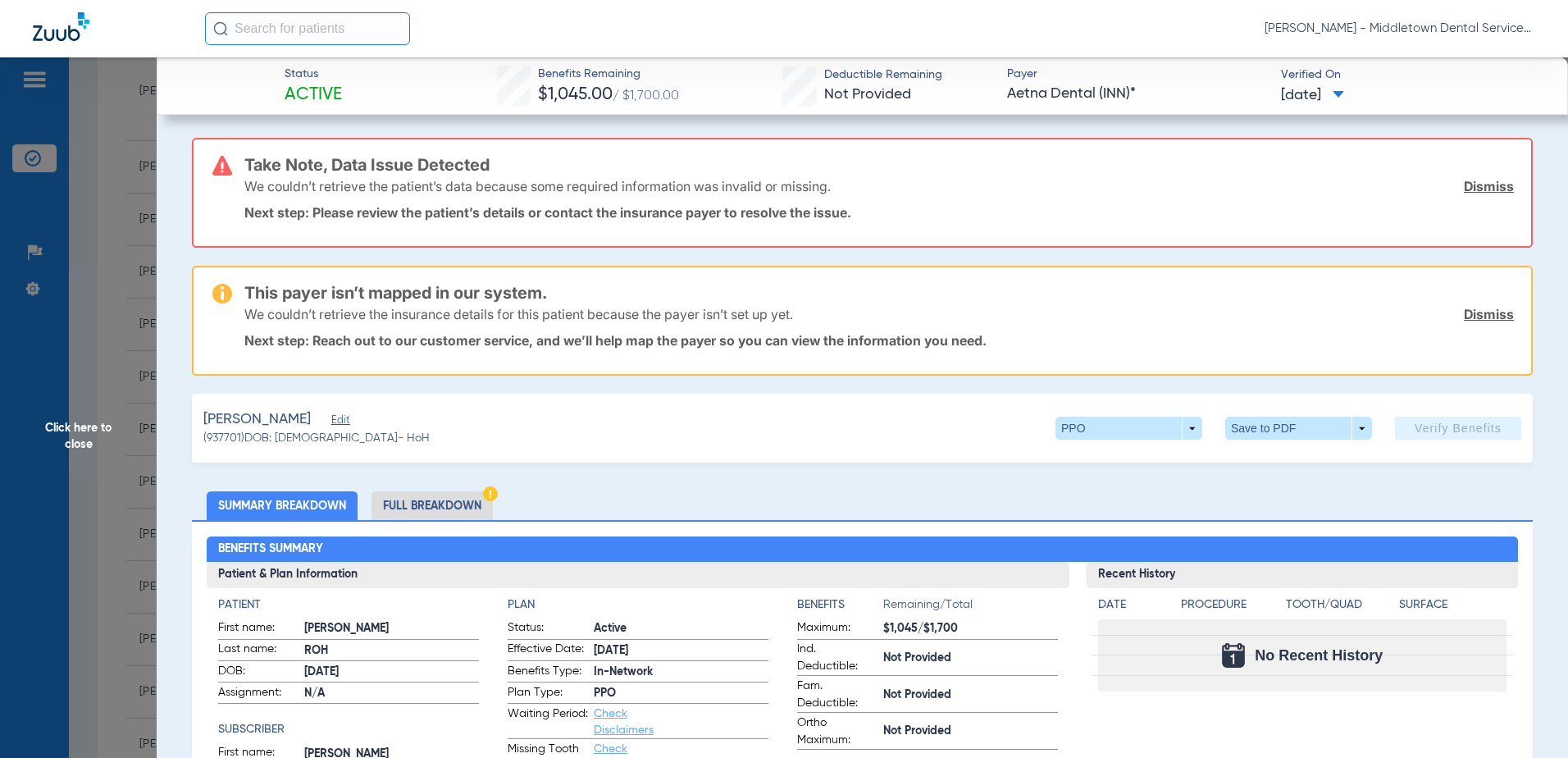
click at [422, 512] on li "Full Breakdown" at bounding box center [433, 505] width 122 height 29
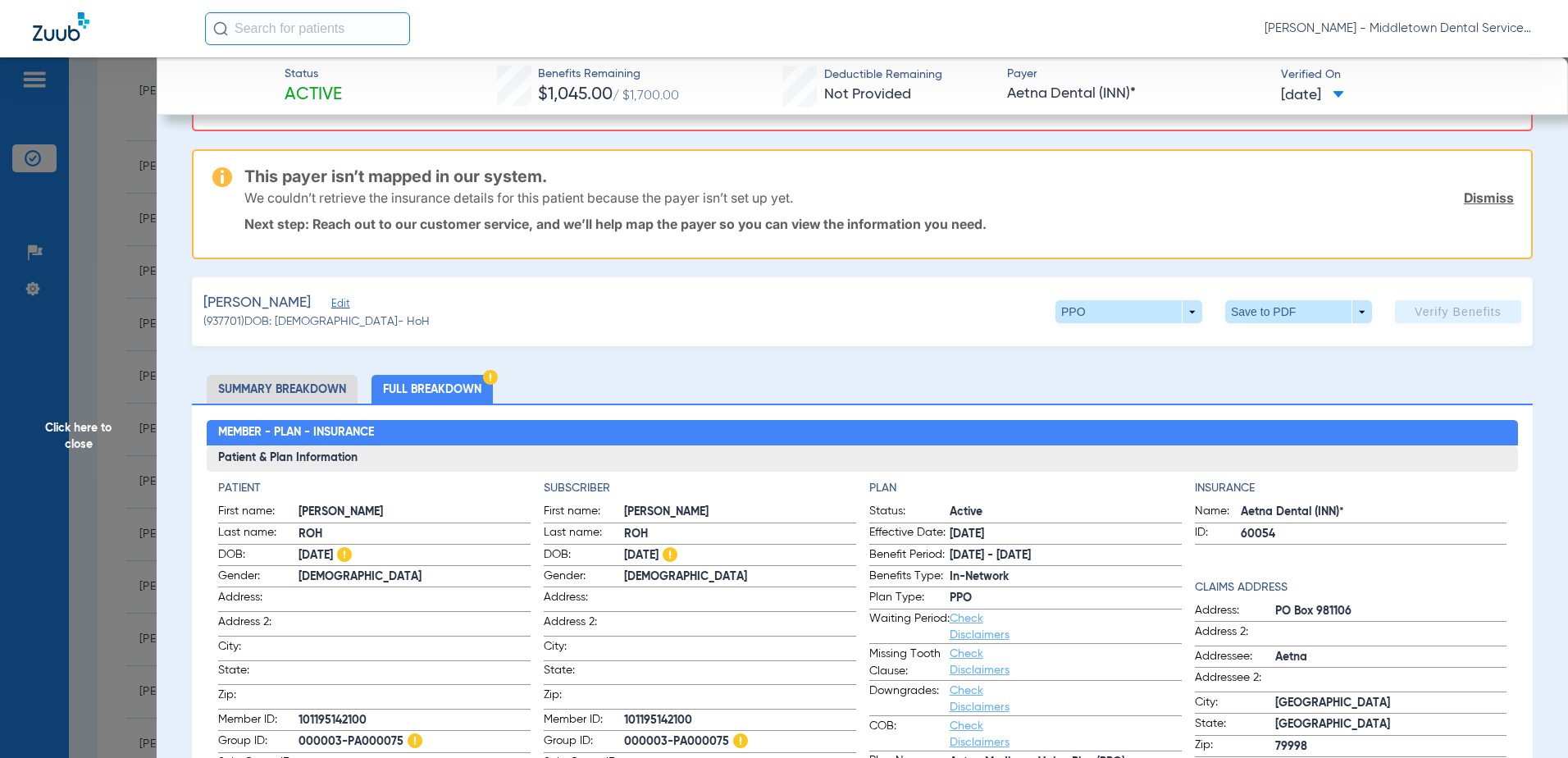
scroll to position [164, 0]
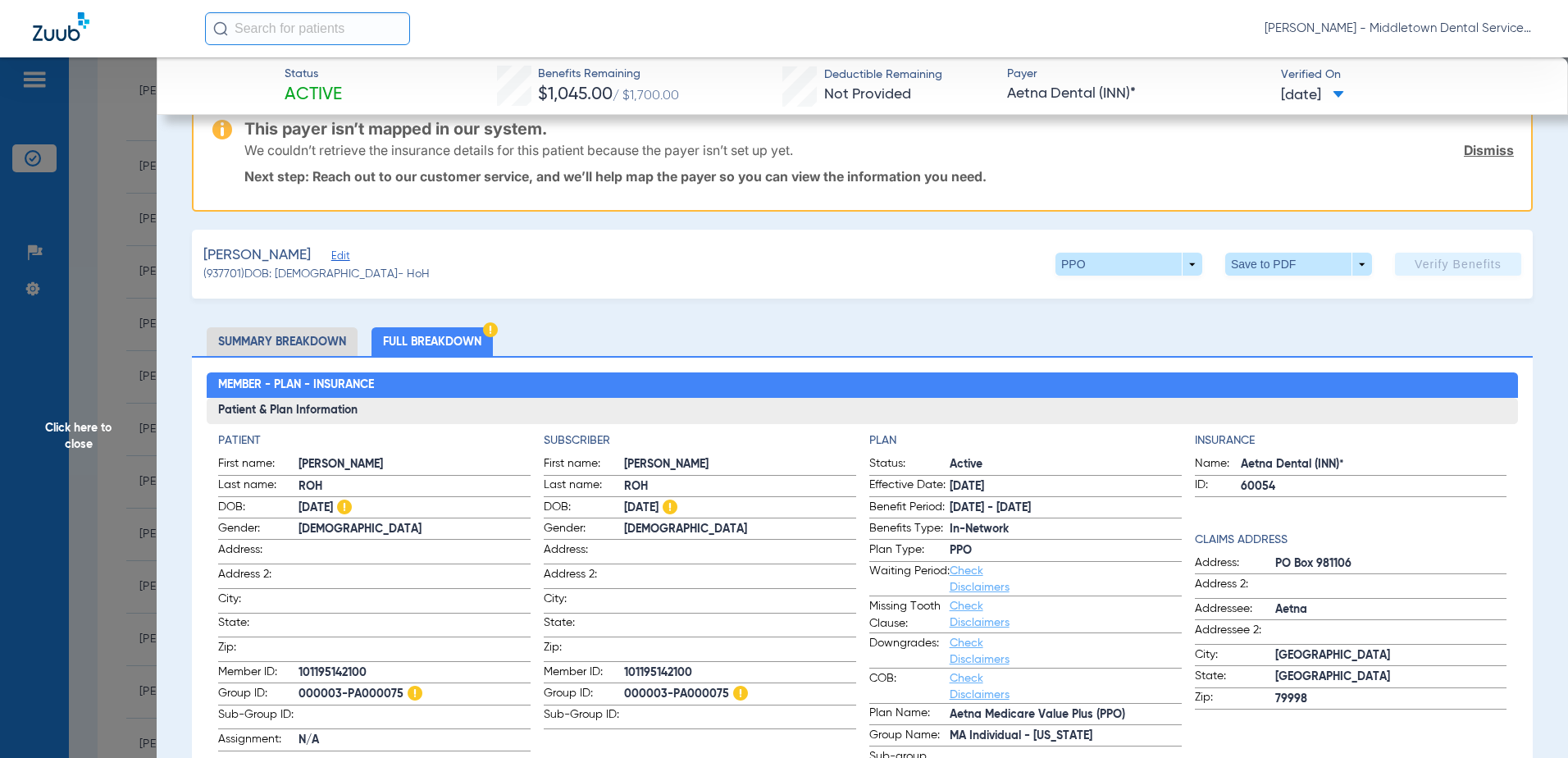
click at [93, 435] on span "Click here to close" at bounding box center [78, 436] width 156 height 758
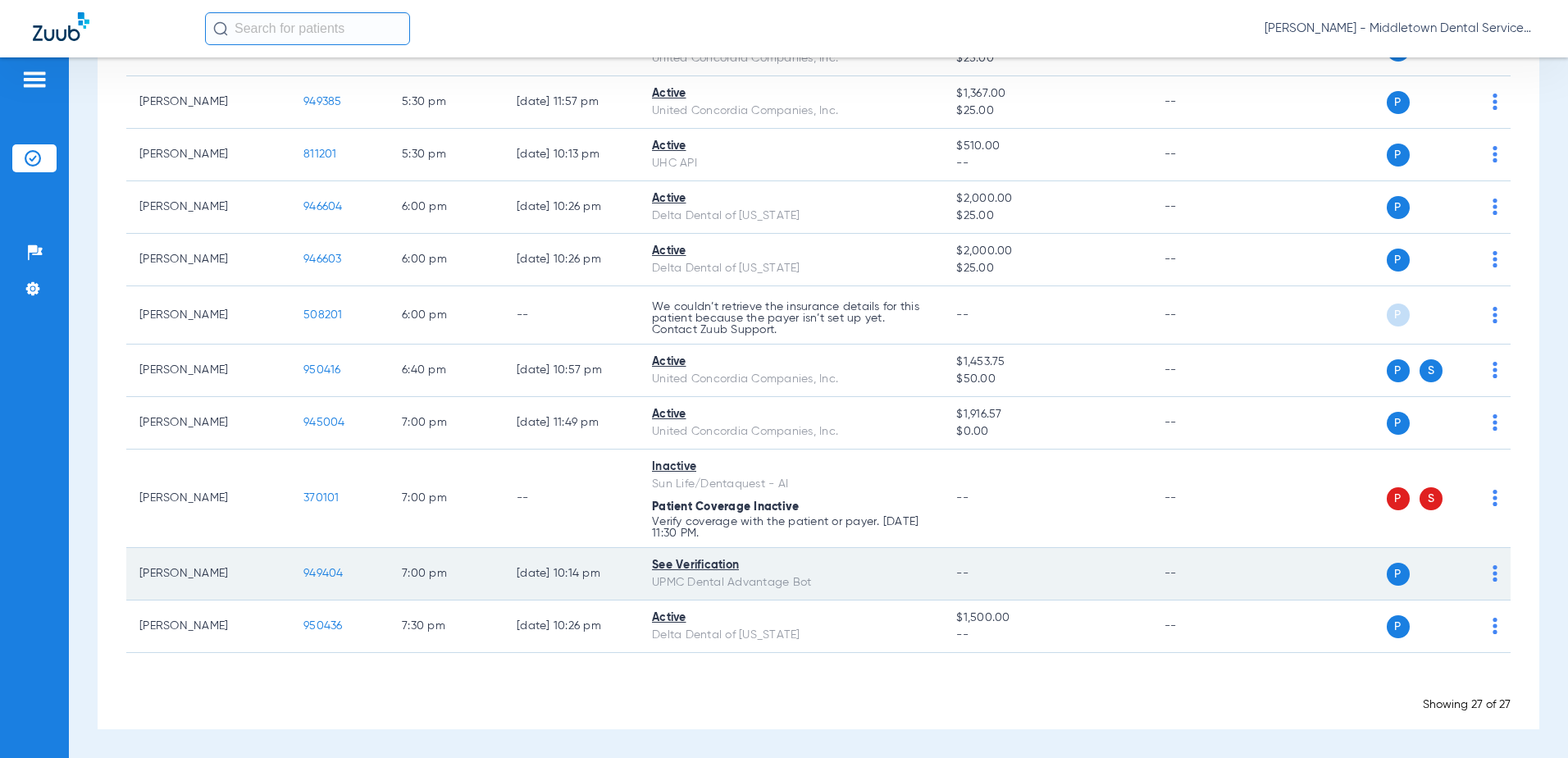
scroll to position [0, 0]
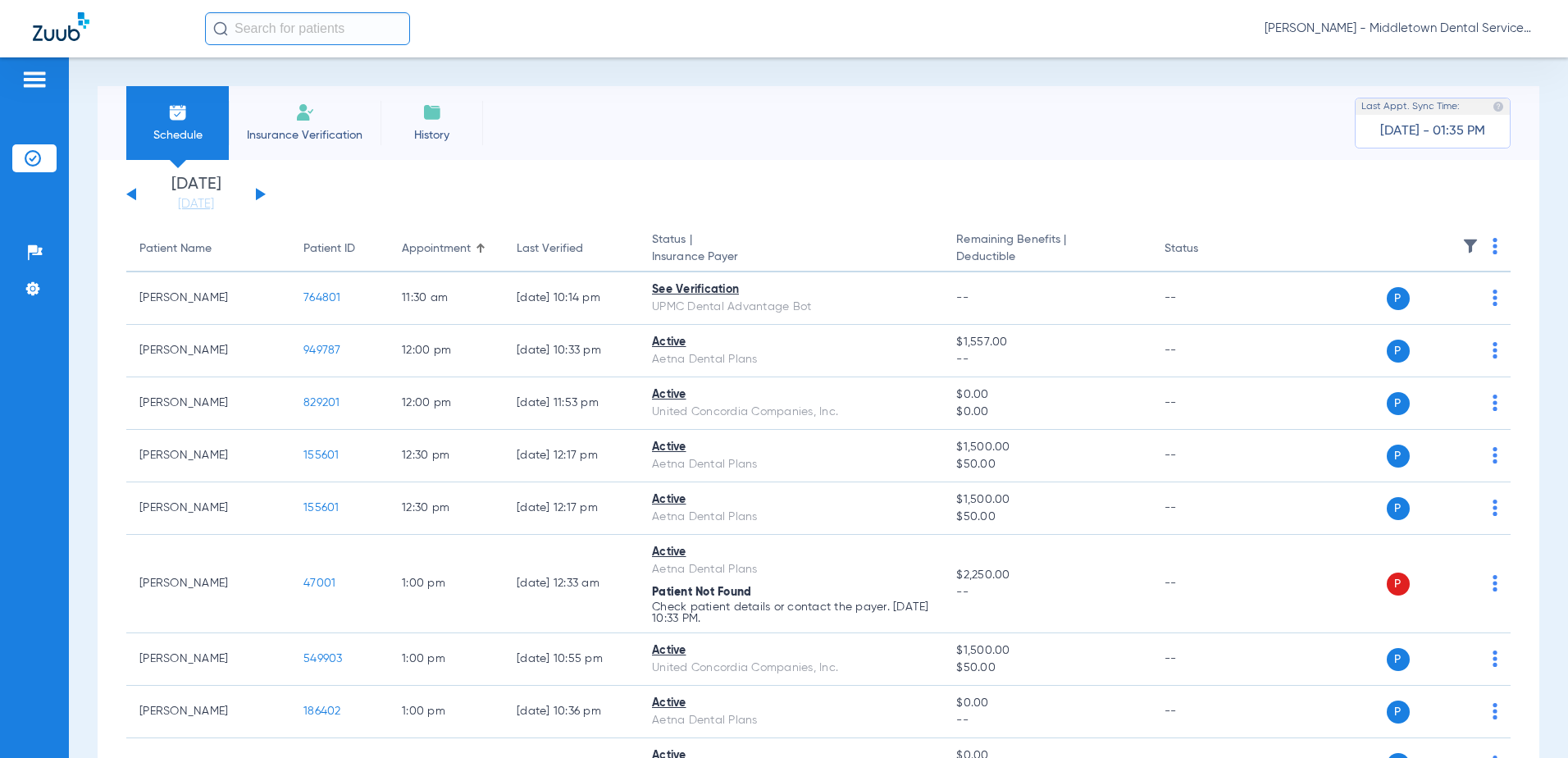
click at [265, 190] on app-single-date-navigator "[DATE] [DATE] [DATE] [DATE] [DATE] [DATE] [DATE] [DATE] [DATE] [DATE] [DATE] [D…" at bounding box center [818, 194] width 1384 height 36
click at [260, 197] on button at bounding box center [260, 194] width 10 height 13
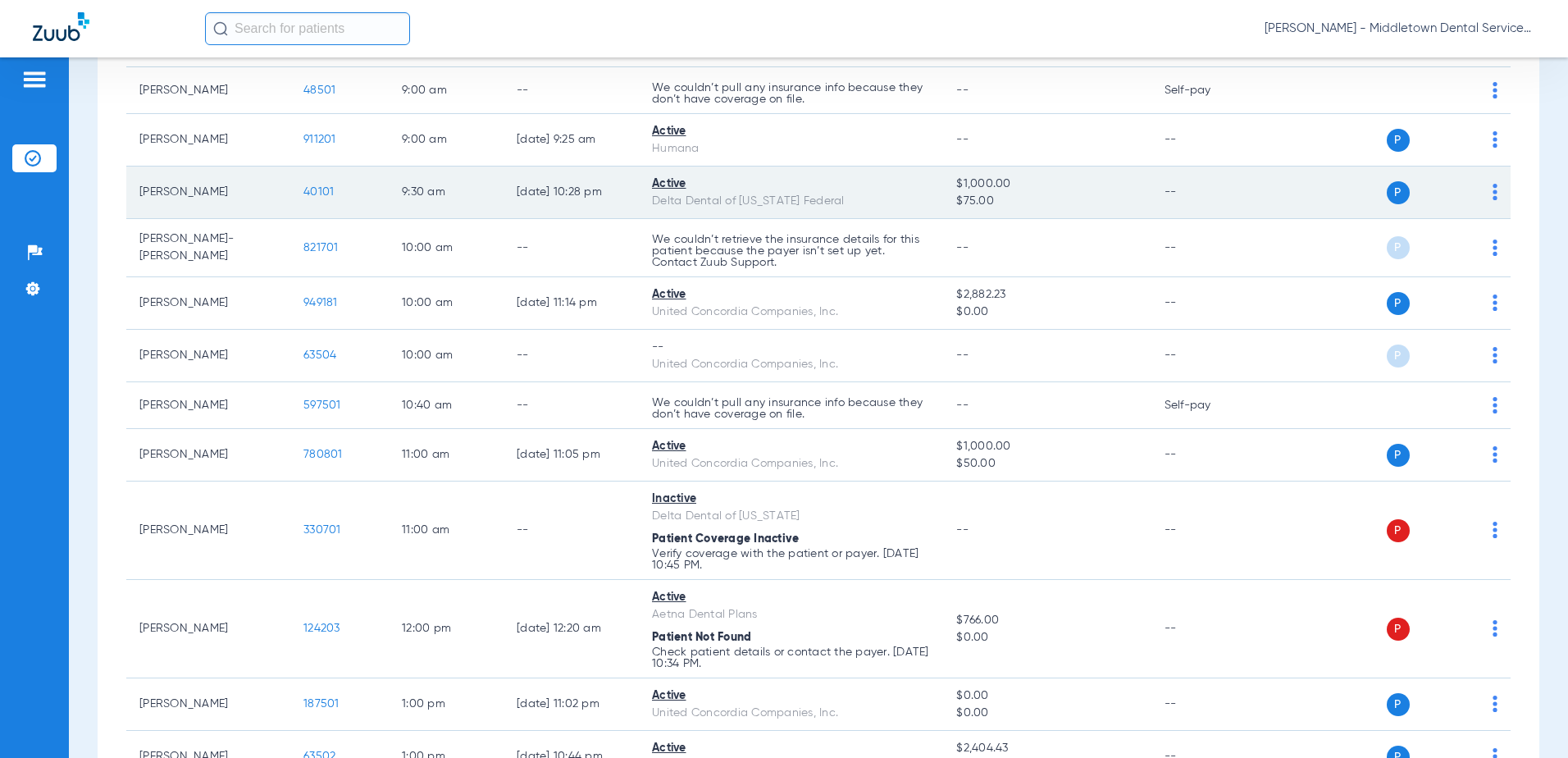
scroll to position [410, 0]
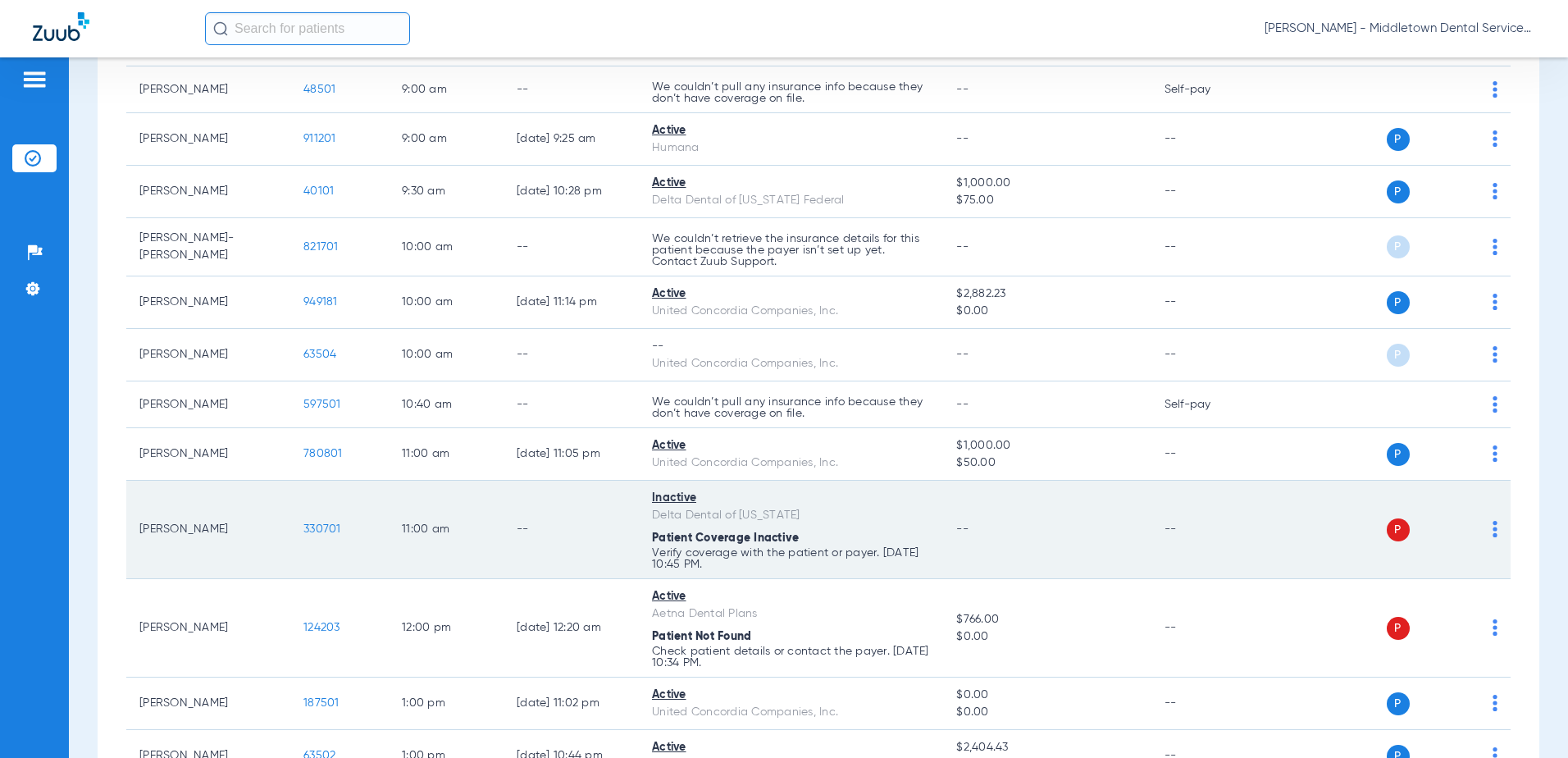
click at [331, 530] on span "330701" at bounding box center [323, 529] width 38 height 12
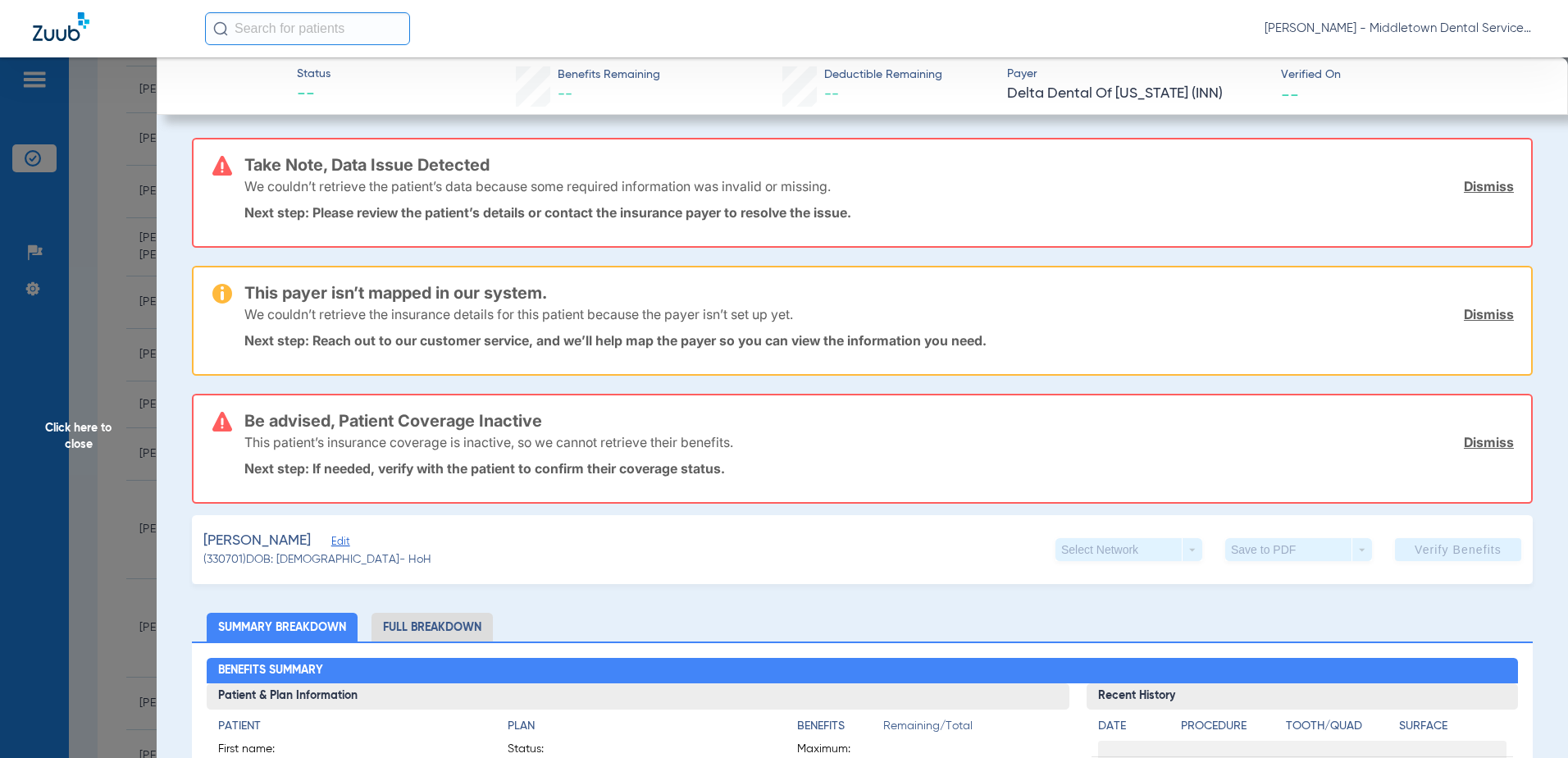
click at [434, 616] on li "Full Breakdown" at bounding box center [433, 627] width 122 height 29
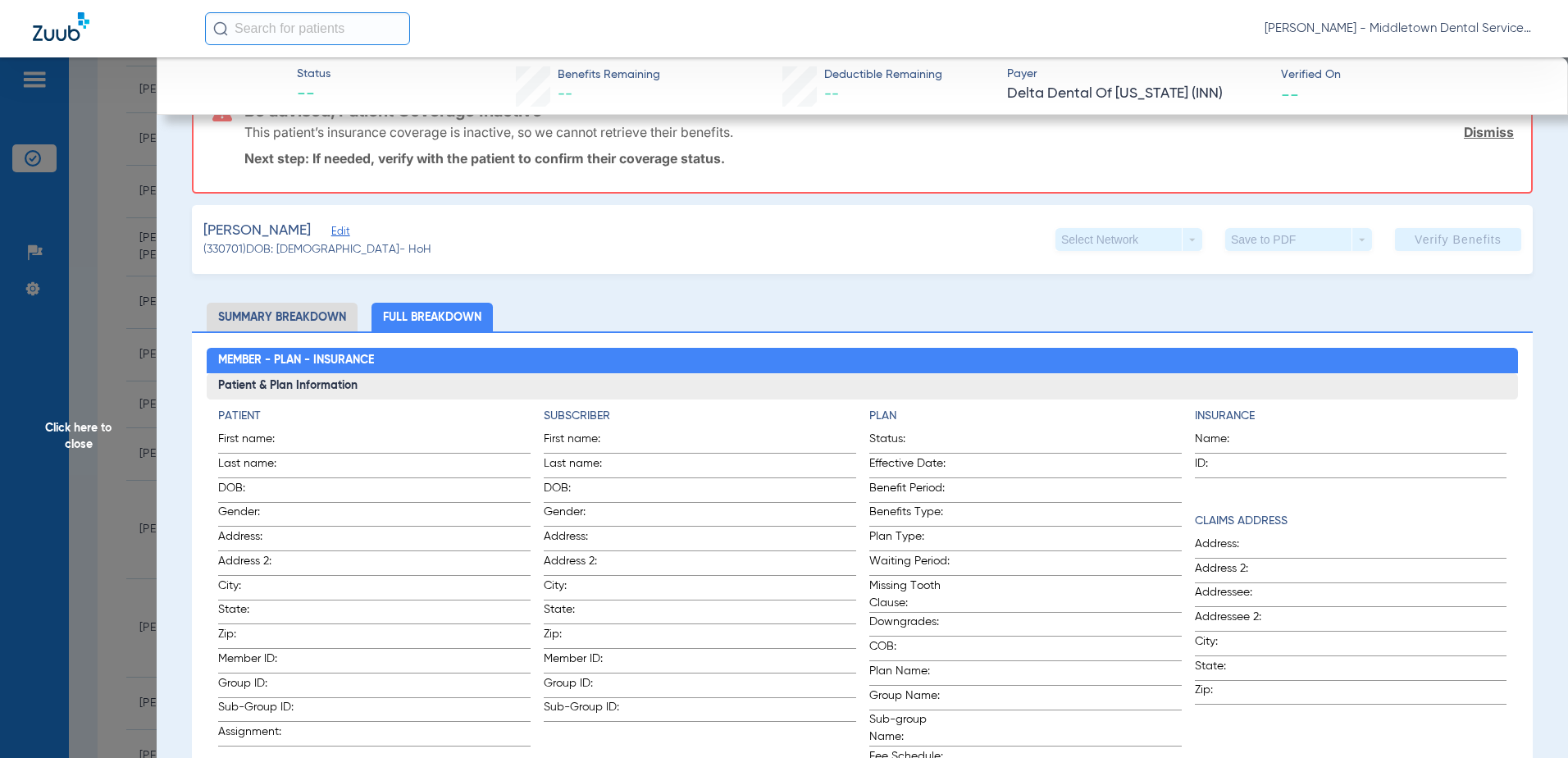
scroll to position [246, 0]
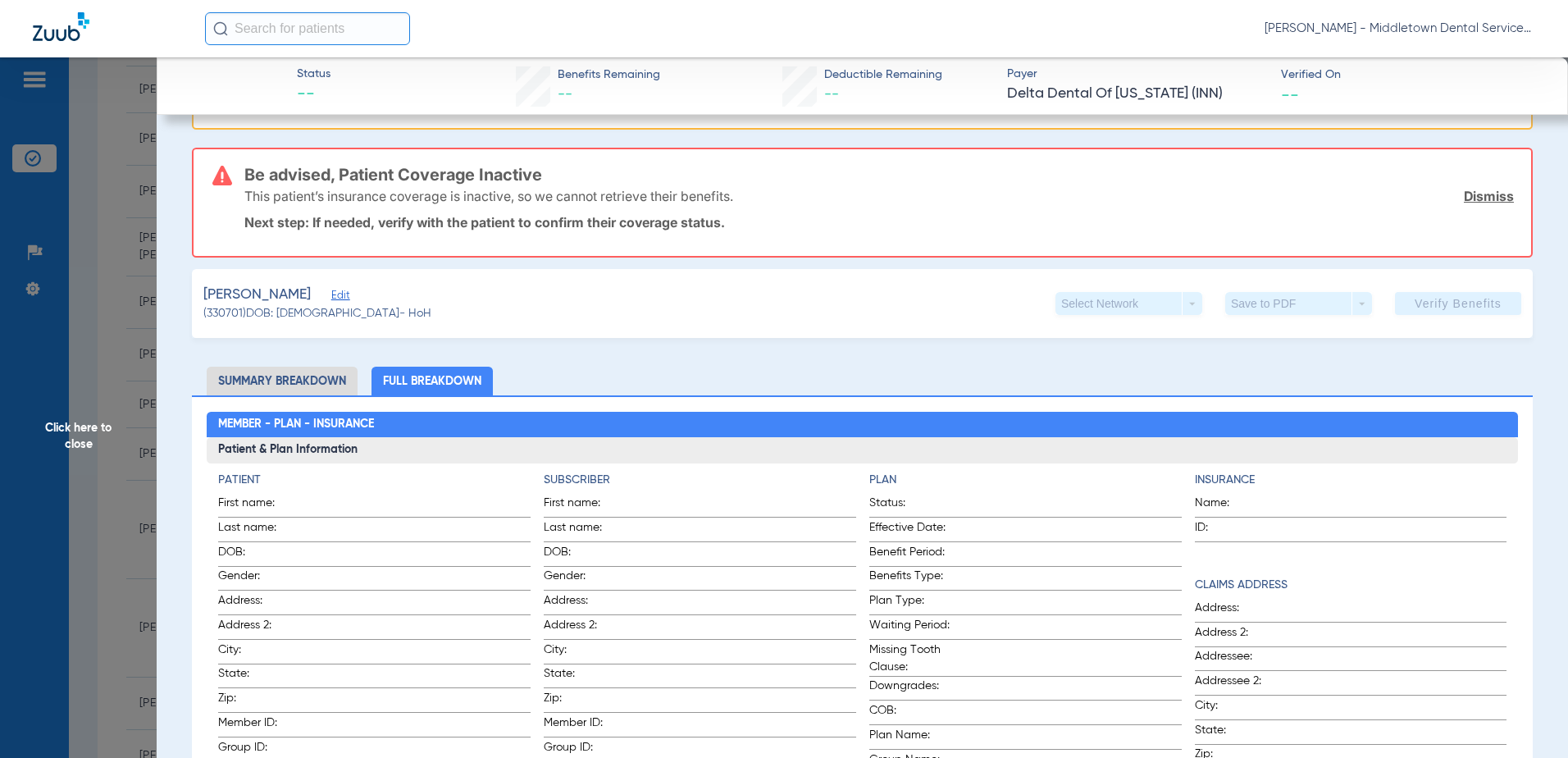
click at [83, 430] on span "Click here to close" at bounding box center [78, 436] width 156 height 758
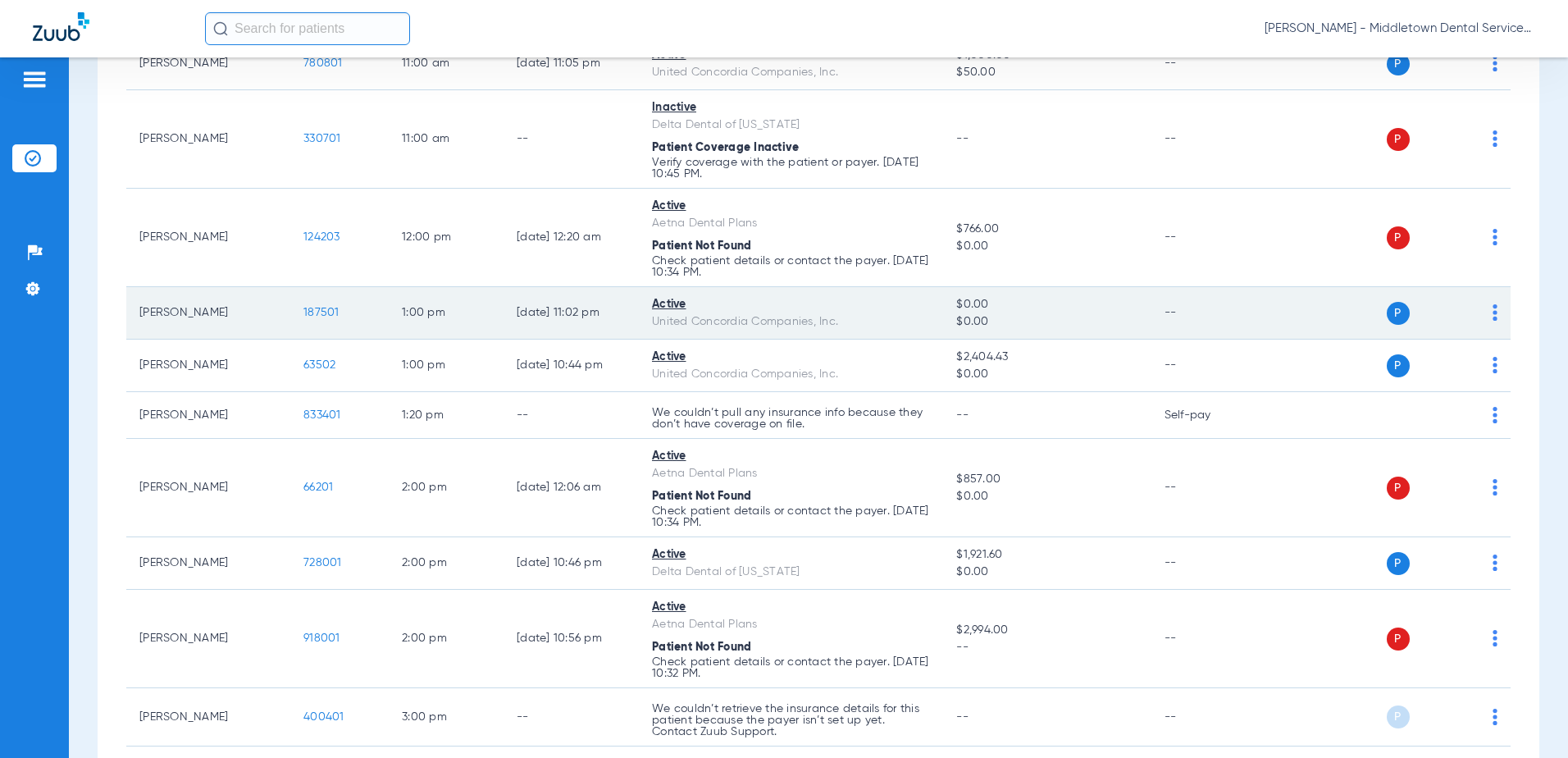
scroll to position [820, 0]
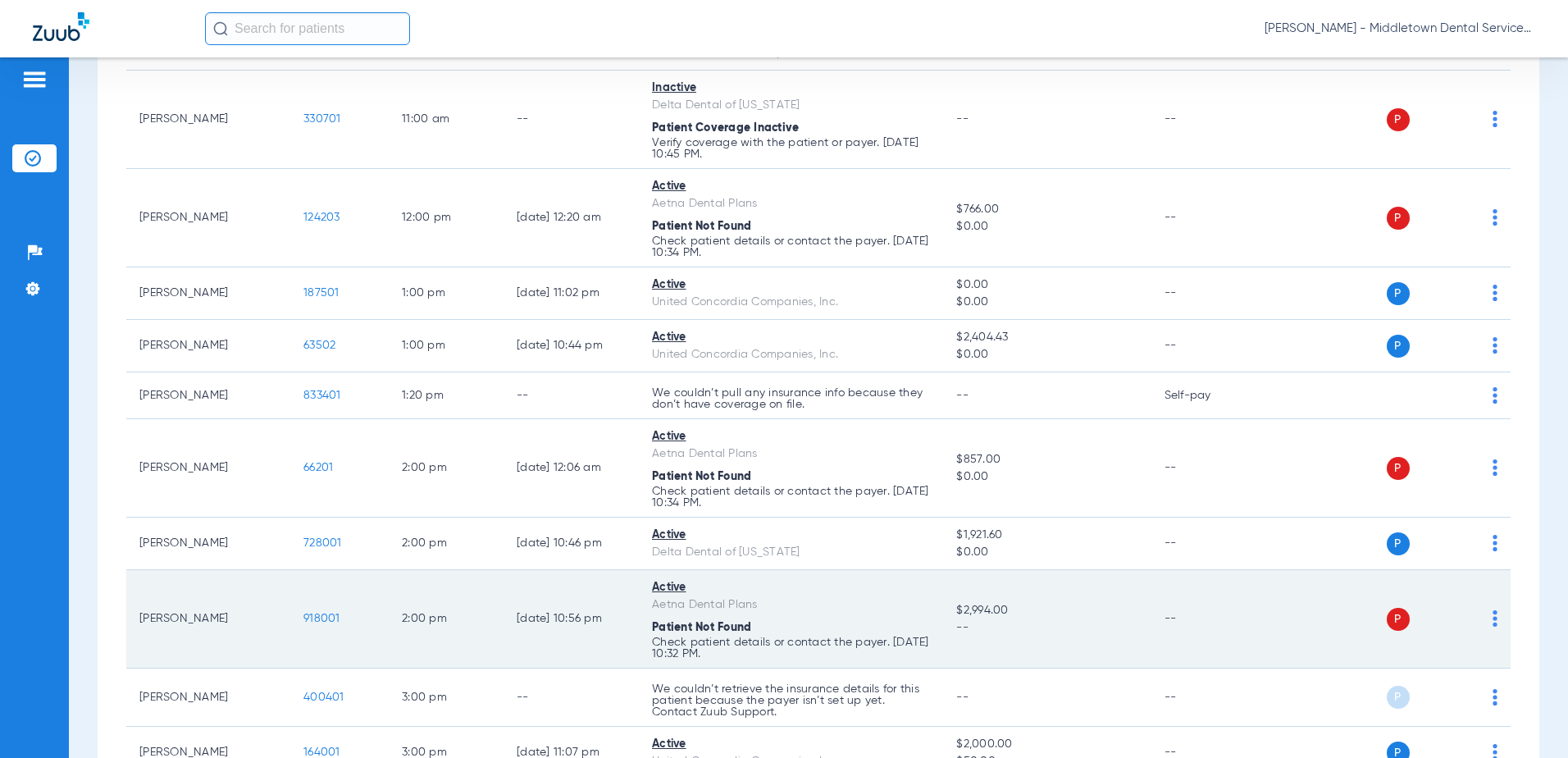
click at [320, 619] on span "918001" at bounding box center [322, 618] width 37 height 12
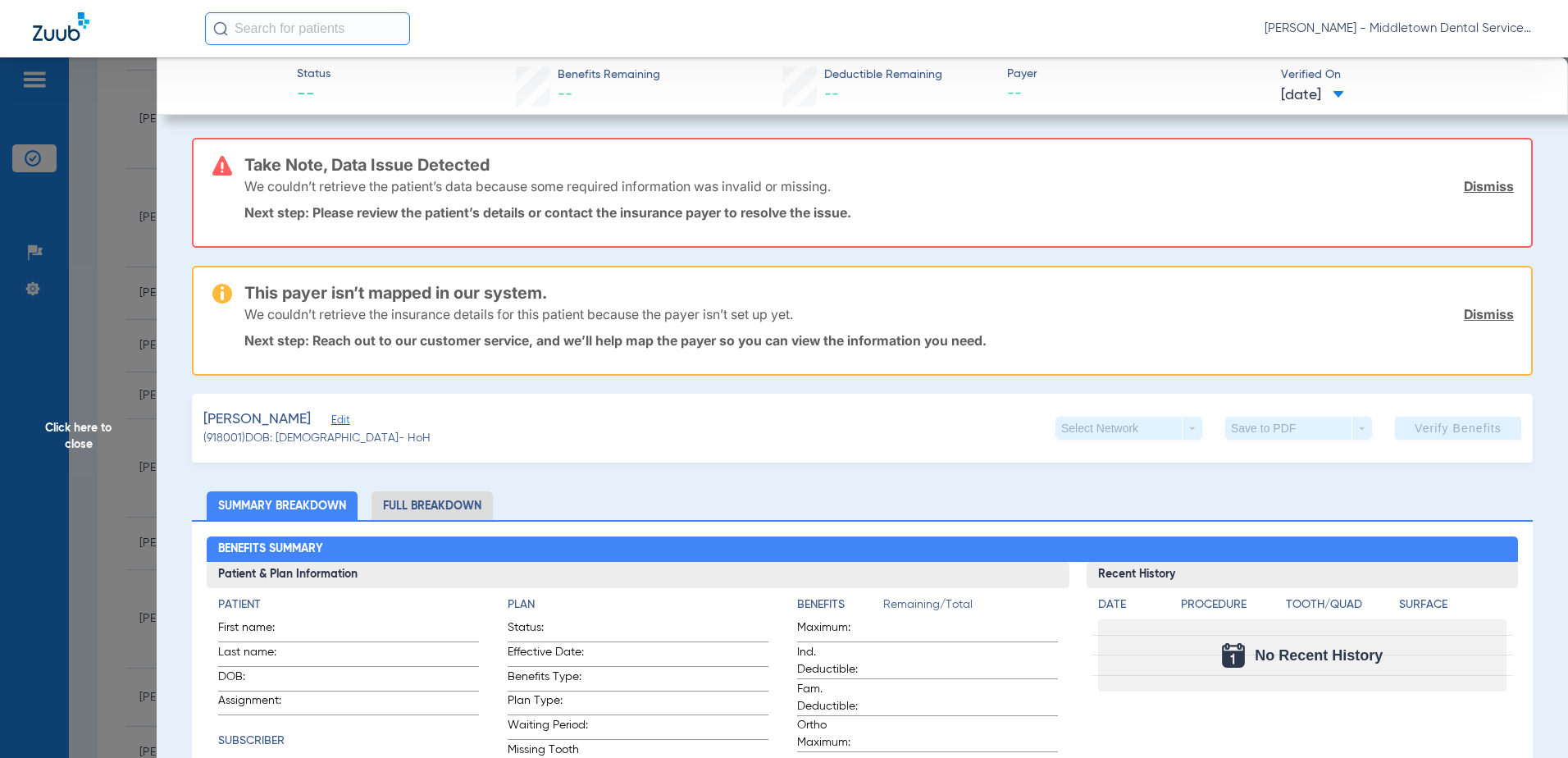
click at [424, 505] on li "Full Breakdown" at bounding box center [433, 505] width 122 height 29
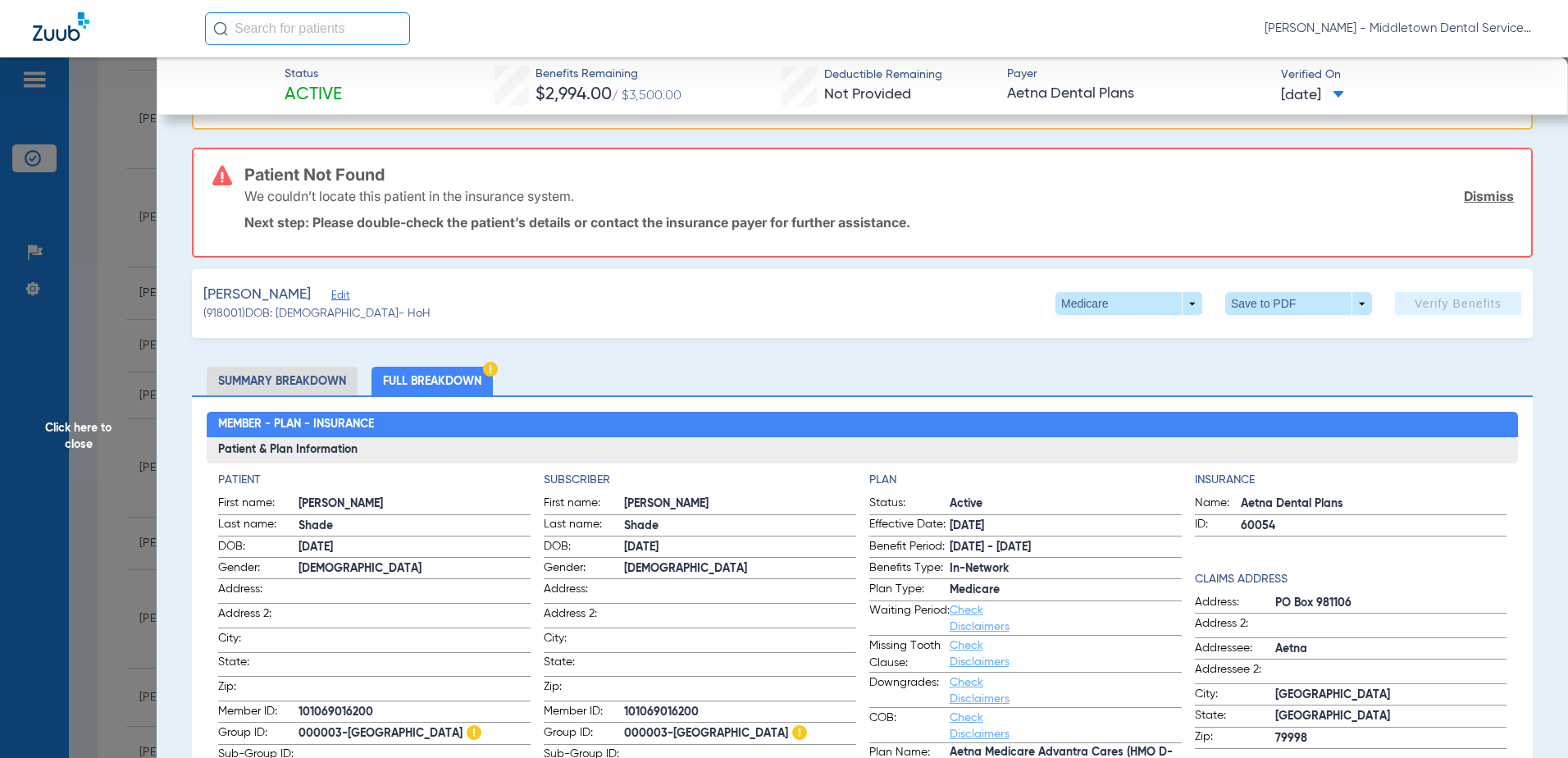
scroll to position [328, 0]
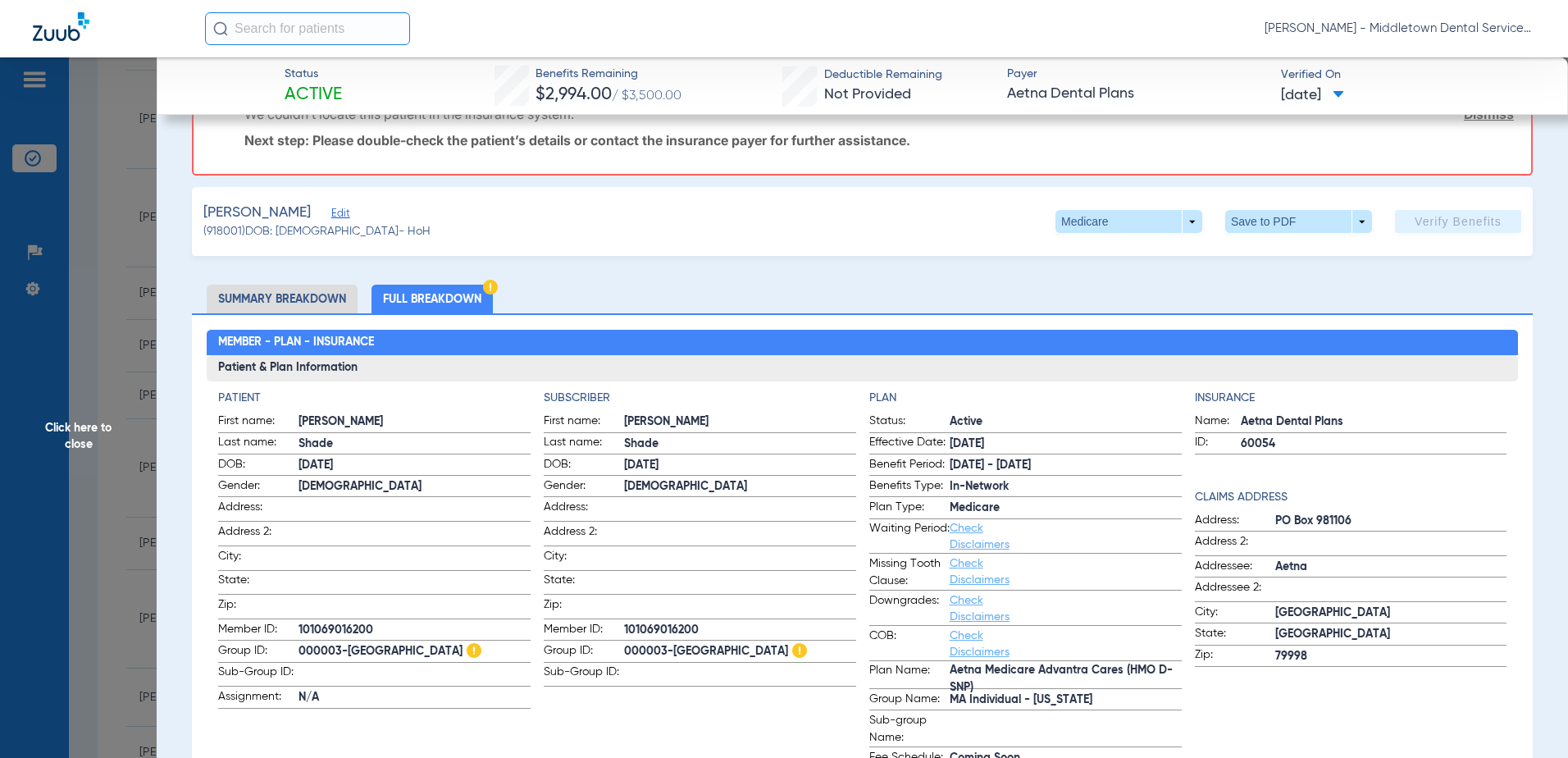
click at [88, 431] on span "Click here to close" at bounding box center [78, 436] width 156 height 758
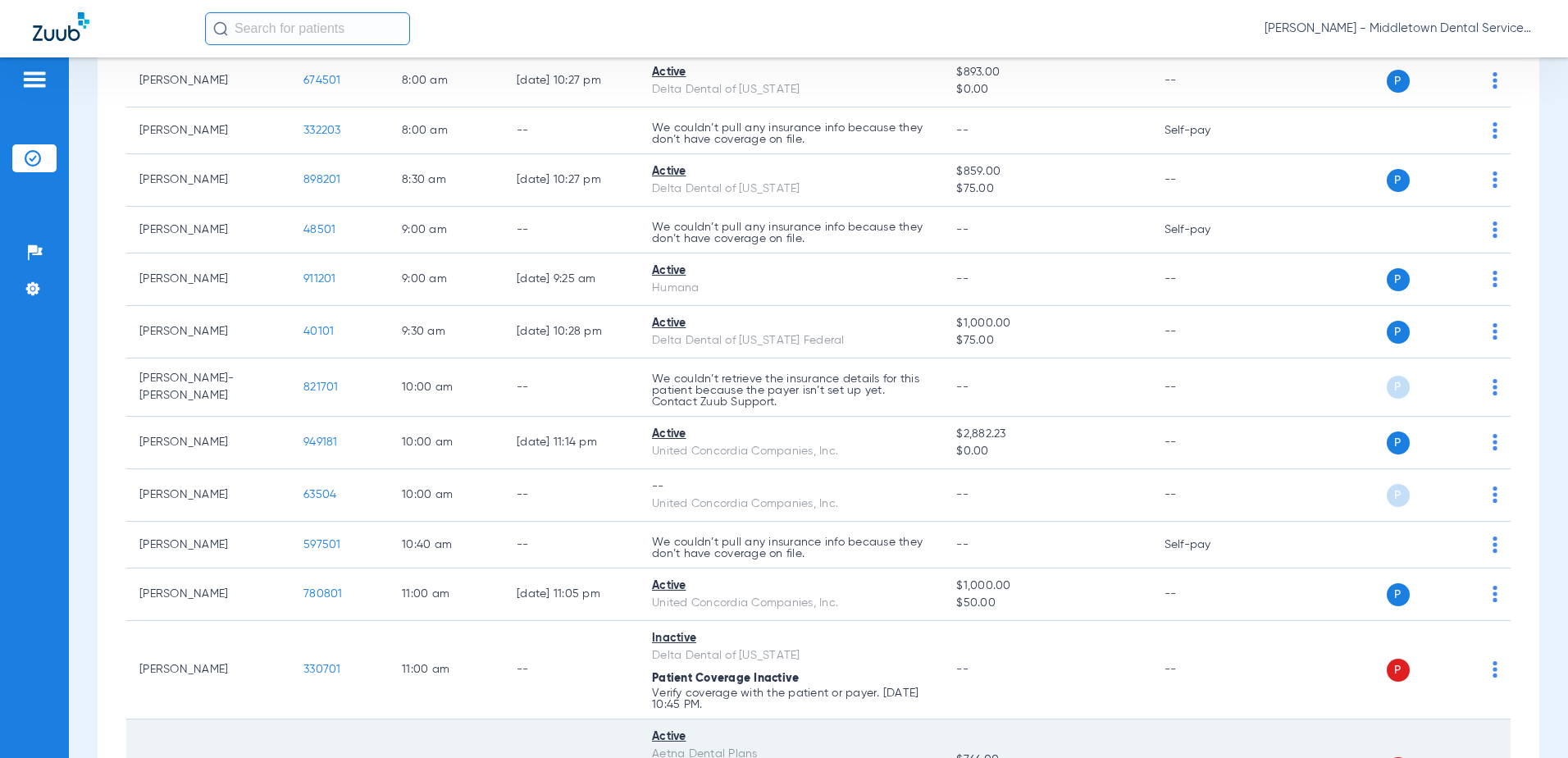
scroll to position [0, 0]
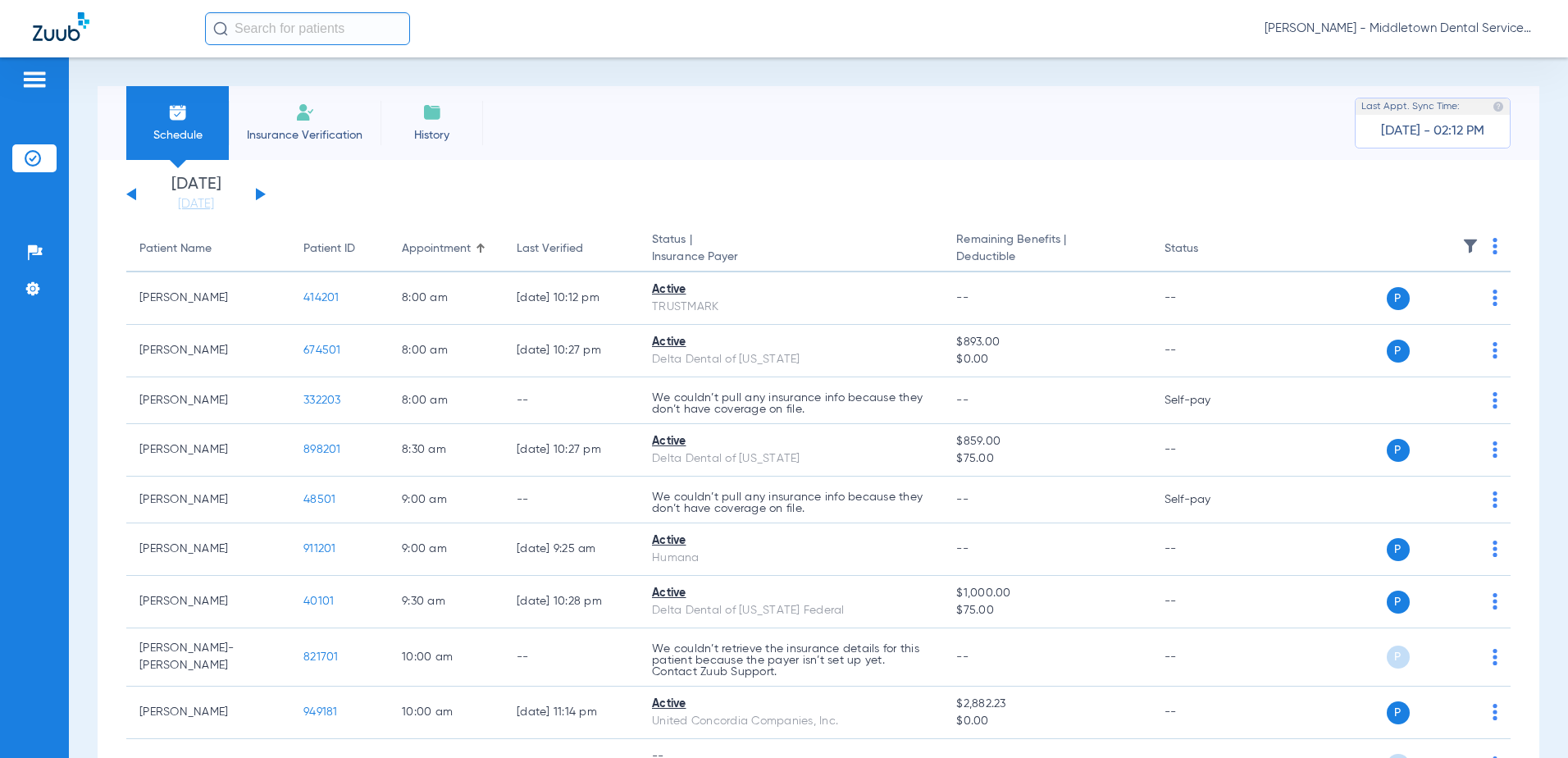
click at [257, 197] on button at bounding box center [260, 194] width 10 height 13
